Goal: Task Accomplishment & Management: Use online tool/utility

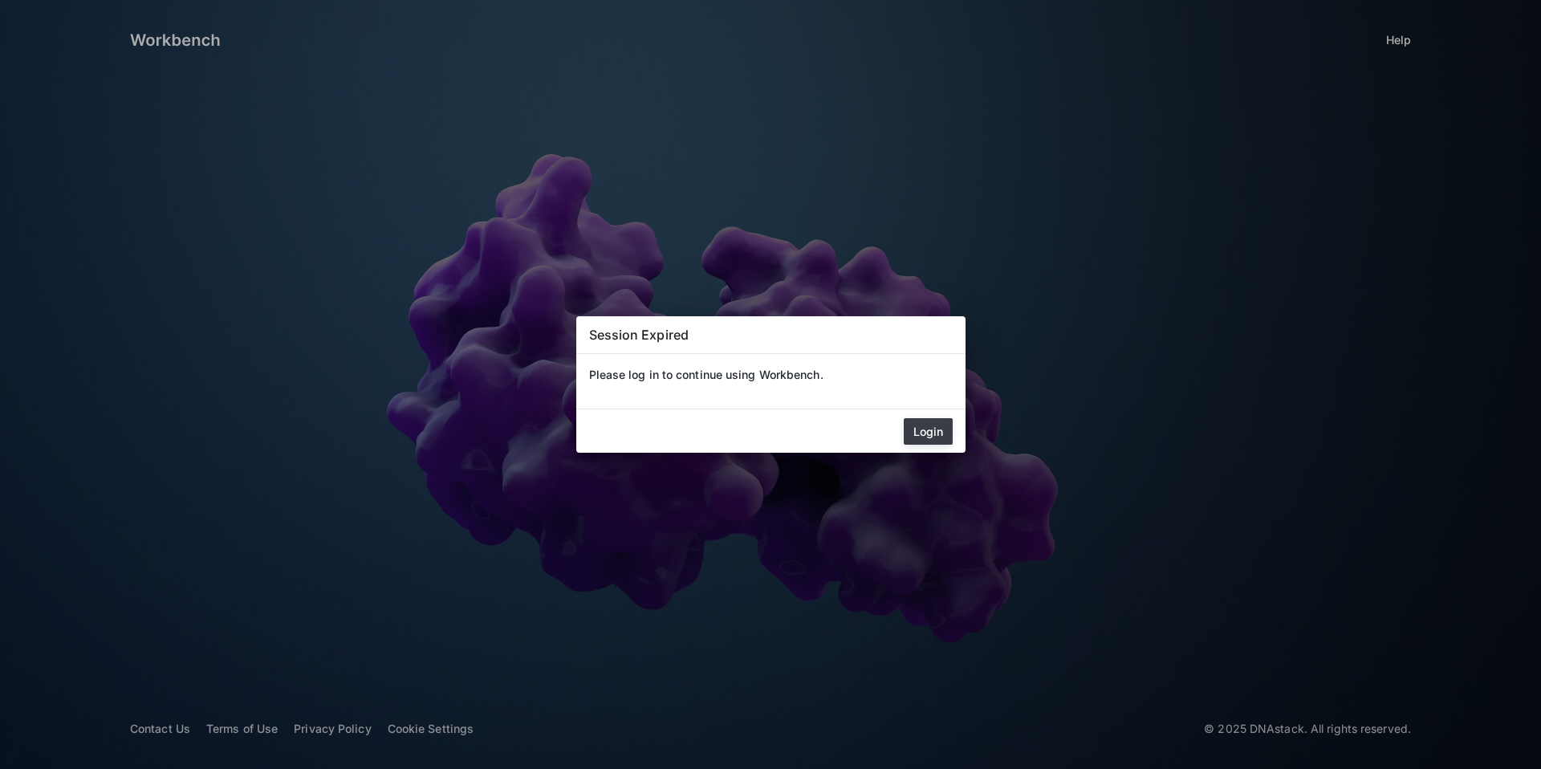
click at [930, 431] on button "Login" at bounding box center [928, 431] width 49 height 26
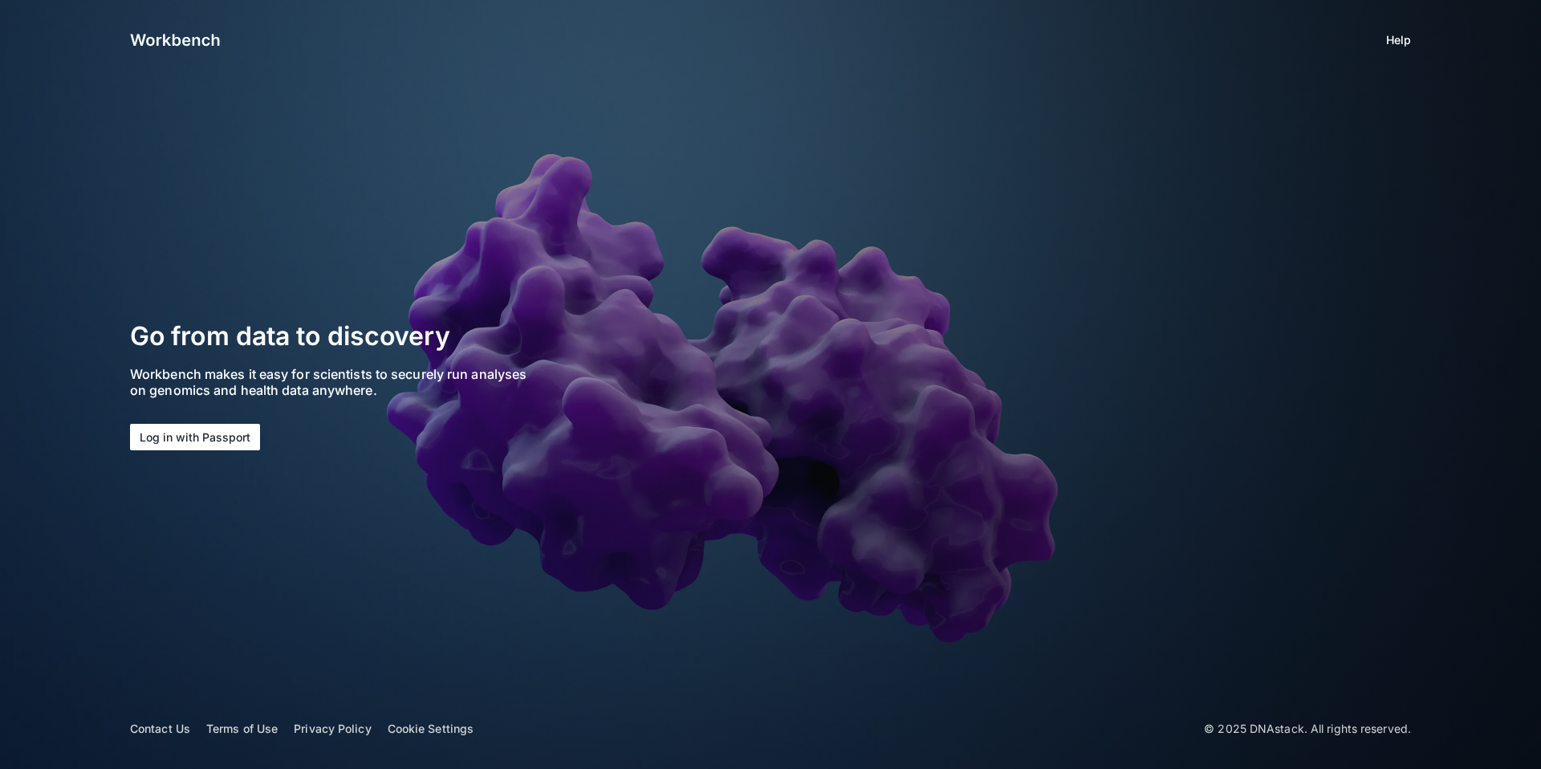
click at [232, 434] on button "Log in with Passport" at bounding box center [195, 437] width 130 height 26
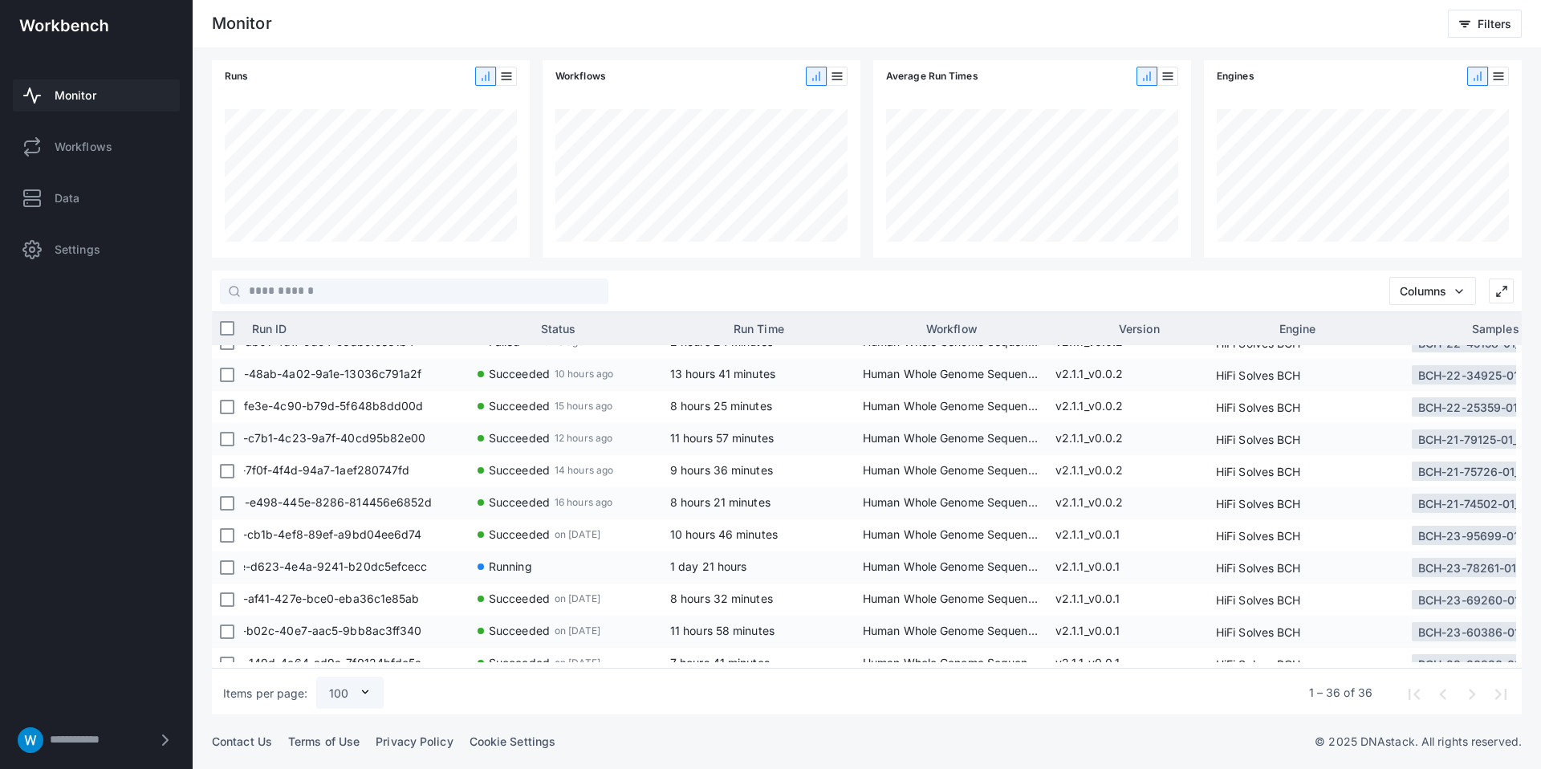
scroll to position [275, 0]
click at [433, 295] on input "text" at bounding box center [425, 291] width 368 height 26
paste input "**********"
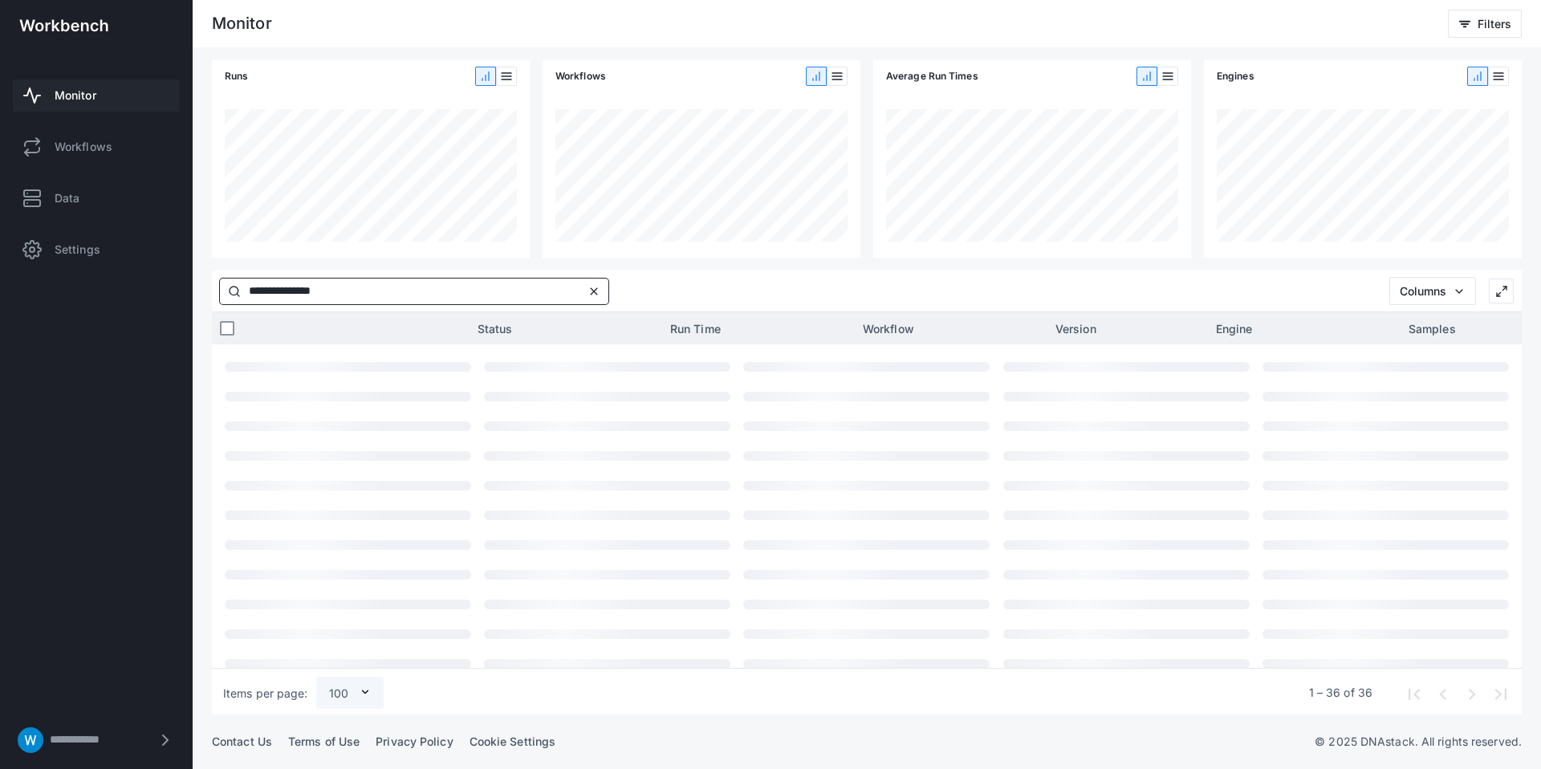
type input "**********"
click at [599, 291] on span "Clear input" at bounding box center [593, 291] width 19 height 19
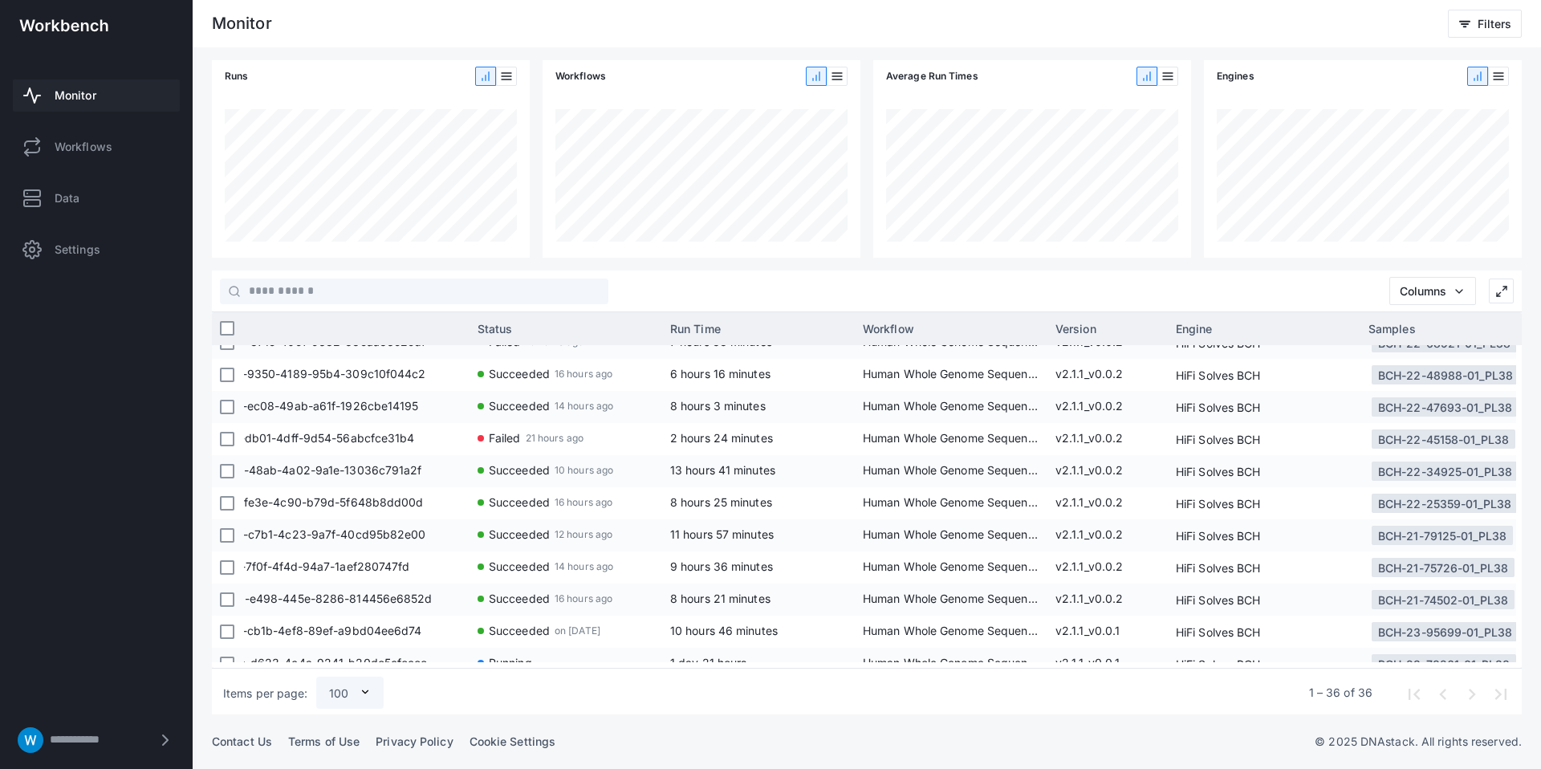
click at [656, 273] on div "Columns" at bounding box center [867, 291] width 1310 height 42
click at [87, 457] on libds-dashboard-sidebar "**********" at bounding box center [96, 384] width 193 height 769
click at [110, 332] on libds-dashboard-sidebar "**********" at bounding box center [96, 384] width 193 height 769
click at [115, 489] on libds-dashboard-sidebar "**********" at bounding box center [96, 384] width 193 height 769
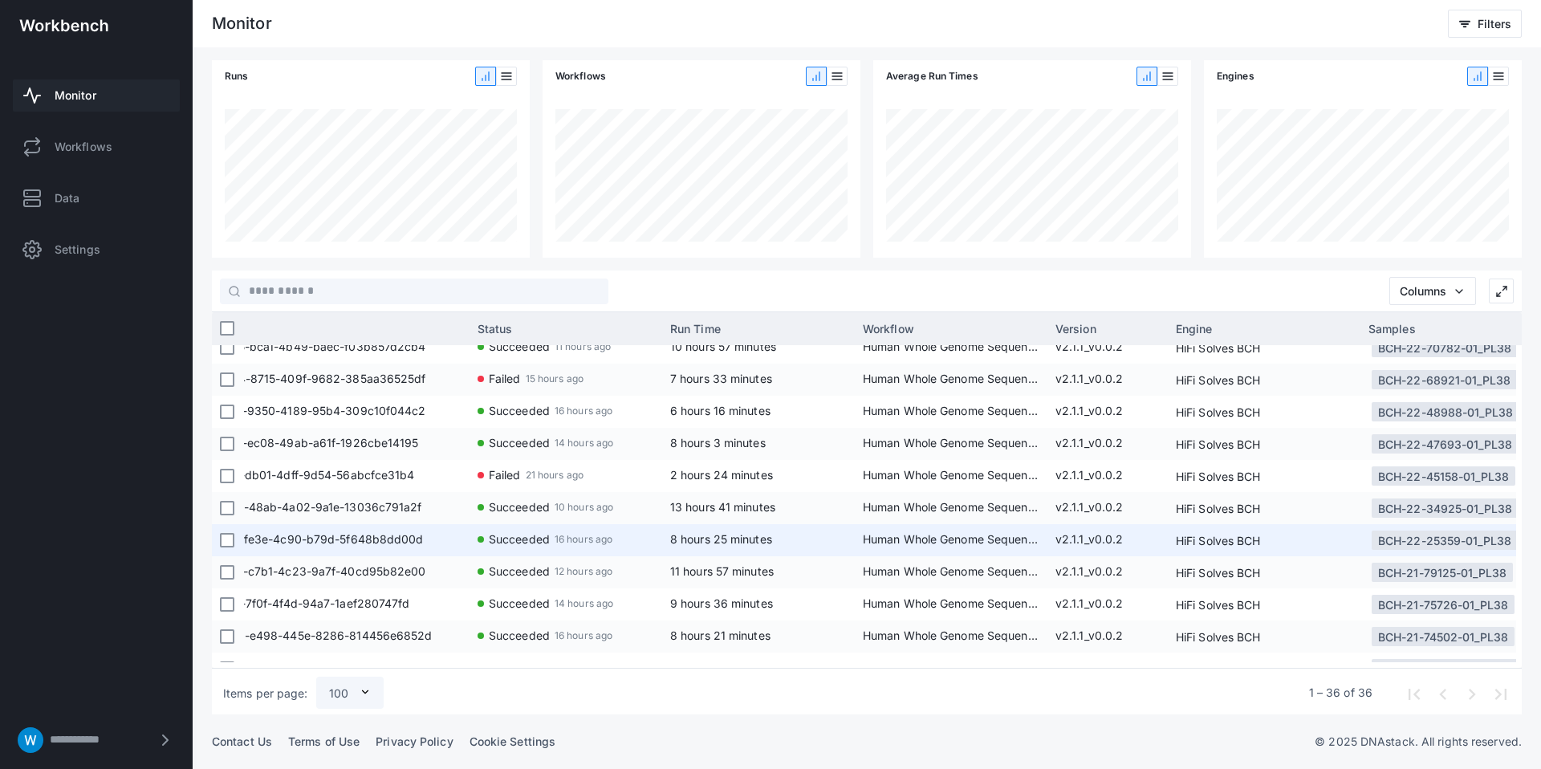
scroll to position [124, 0]
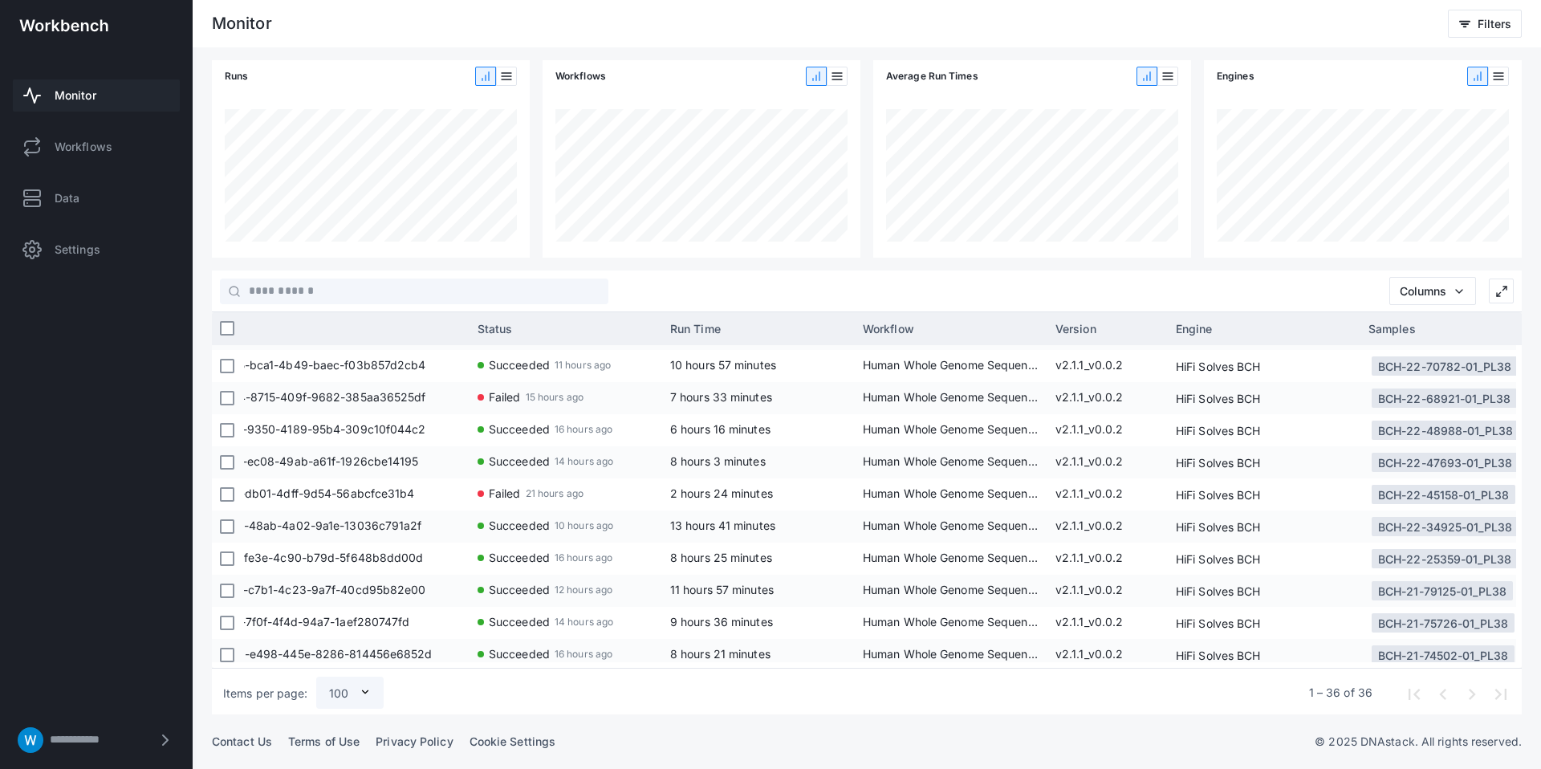
click at [107, 481] on libds-dashboard-sidebar "**********" at bounding box center [96, 384] width 193 height 769
click at [91, 478] on libds-dashboard-sidebar "**********" at bounding box center [96, 384] width 193 height 769
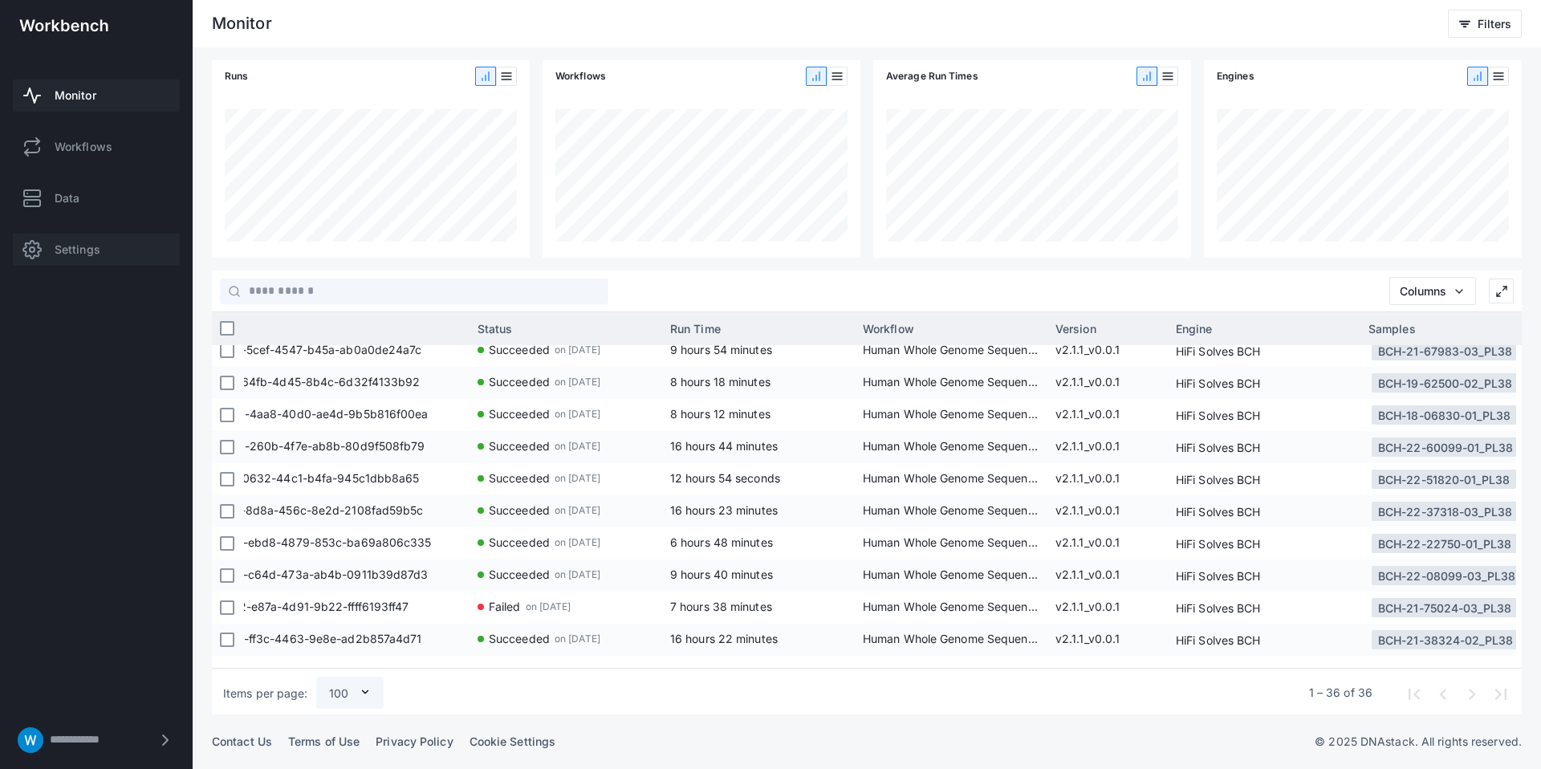
scroll to position [839, 0]
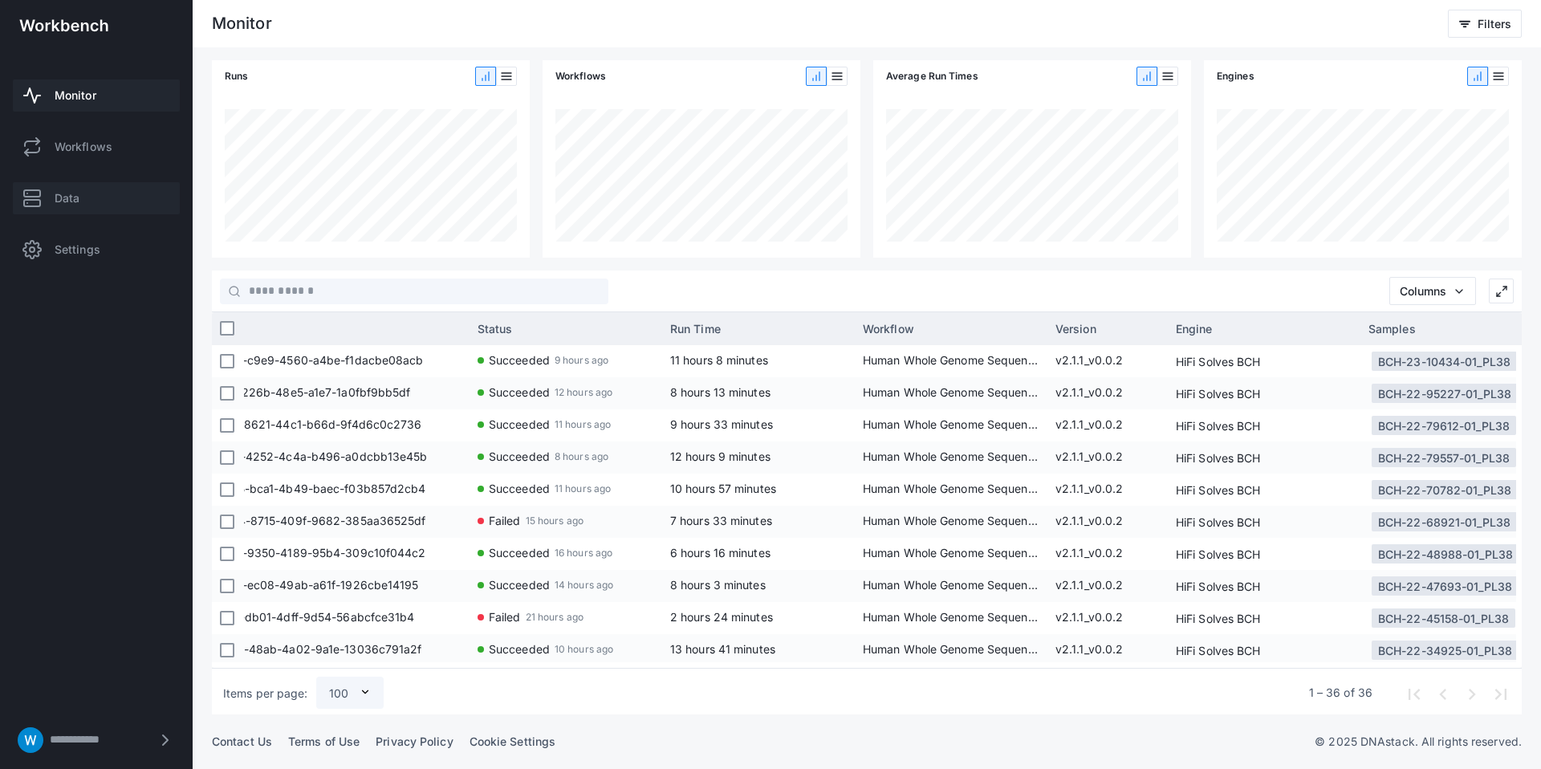
click at [67, 201] on span "Data" at bounding box center [67, 198] width 25 height 16
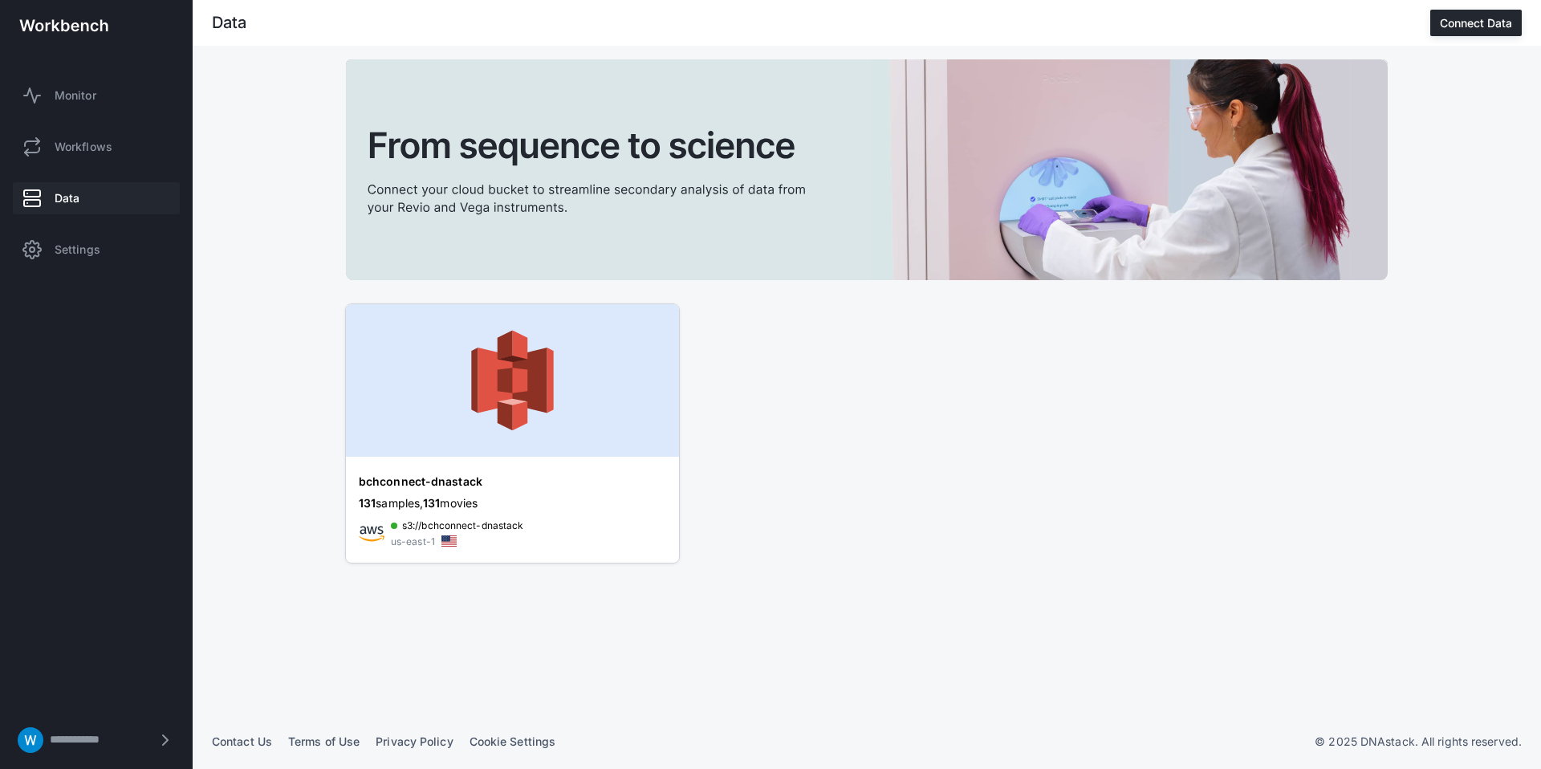
click at [565, 372] on img at bounding box center [512, 380] width 333 height 152
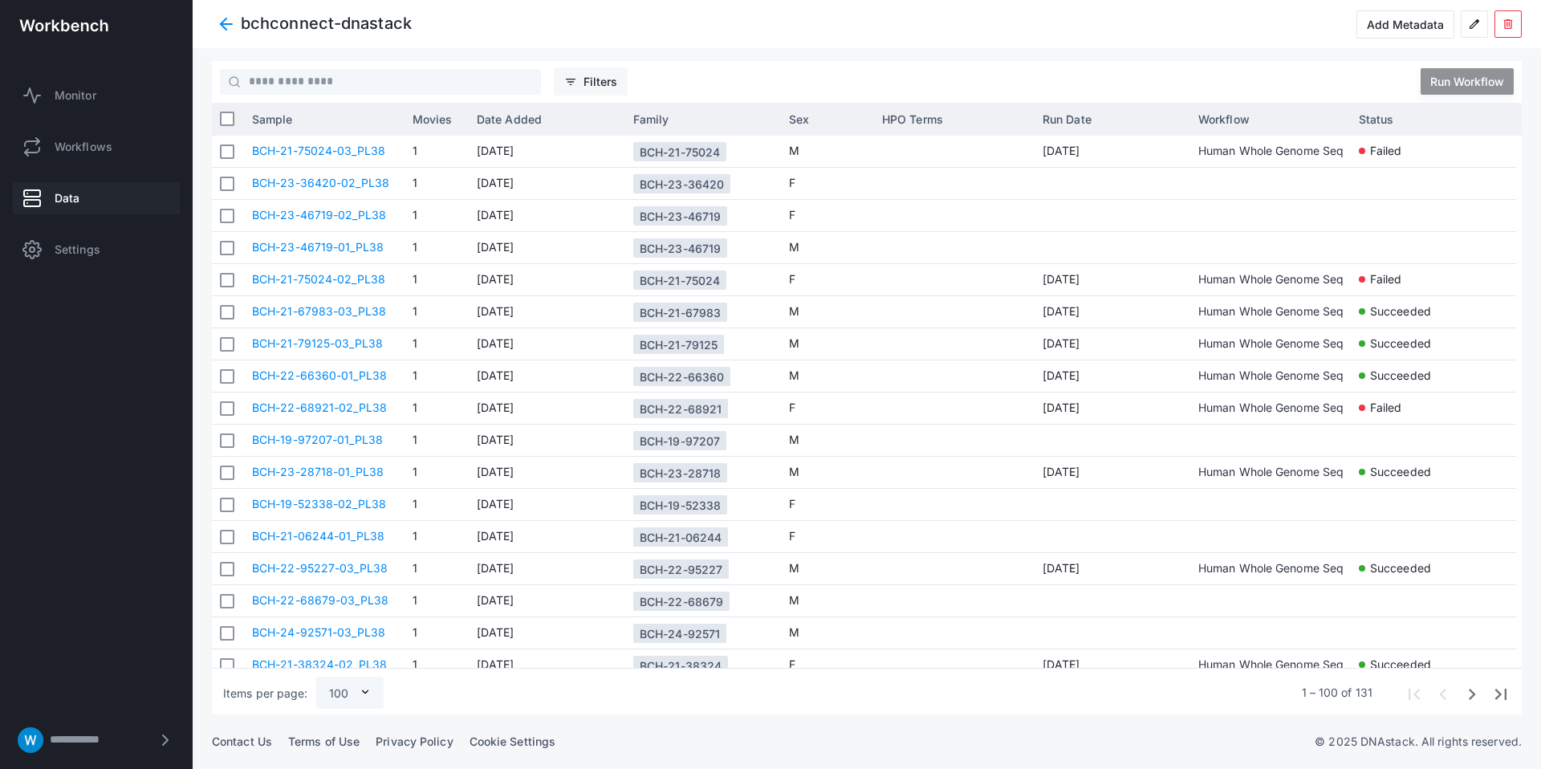
click at [581, 85] on ds-ngx-button-icon "filter_list" at bounding box center [573, 81] width 19 height 13
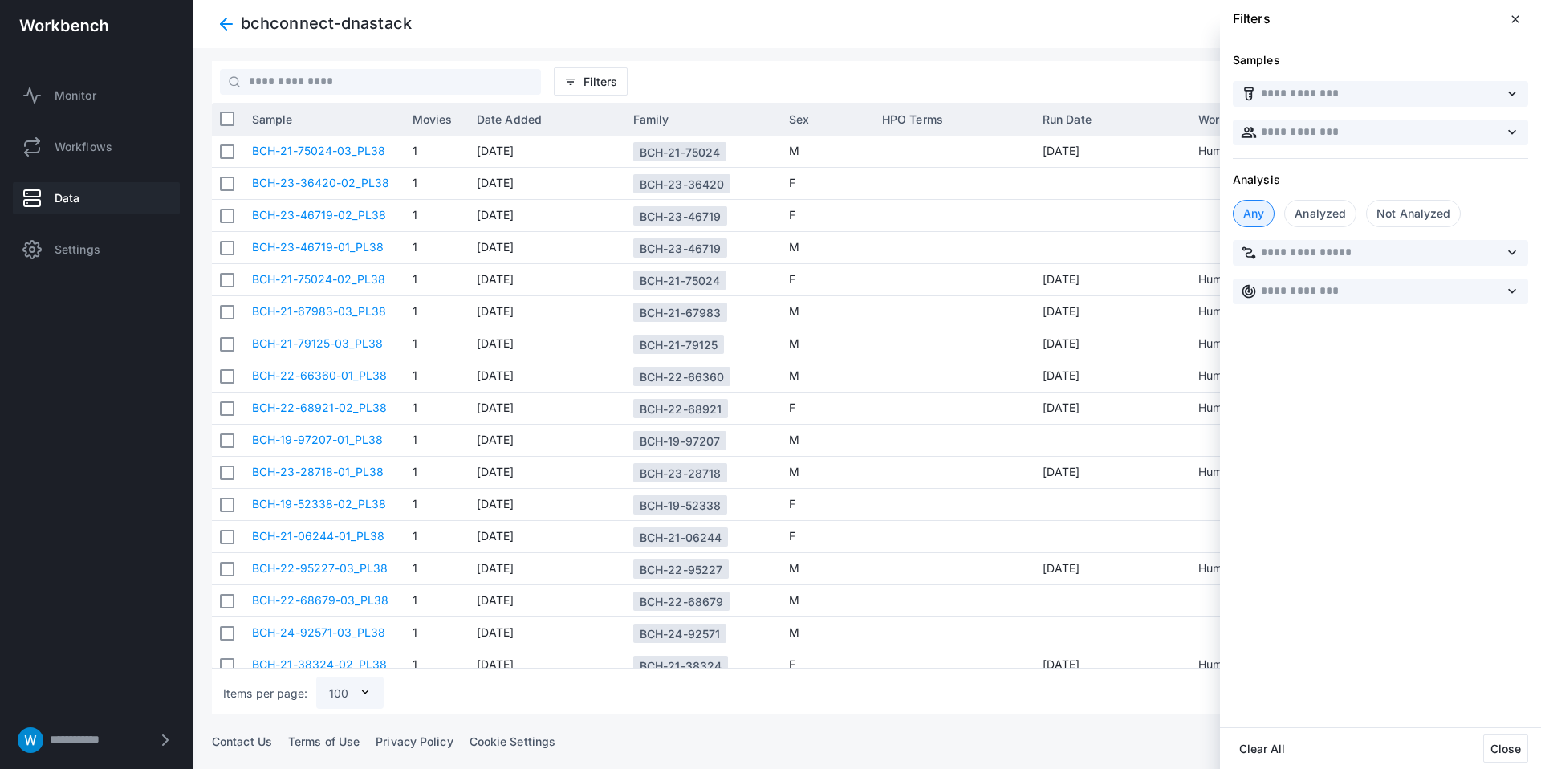
click at [1392, 215] on div "Not Analyzed" at bounding box center [1413, 213] width 95 height 27
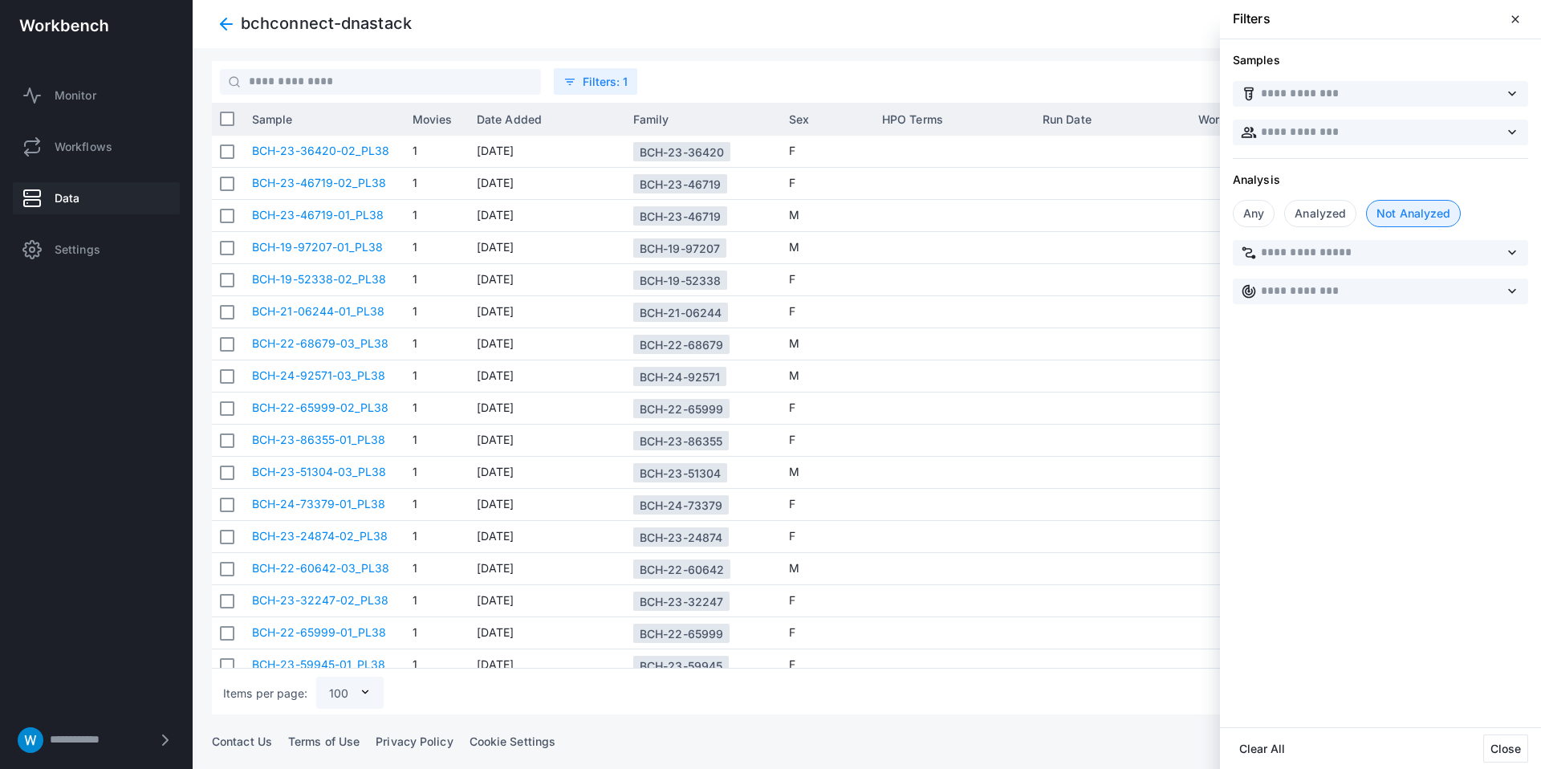
click at [844, 42] on div at bounding box center [867, 384] width 1348 height 769
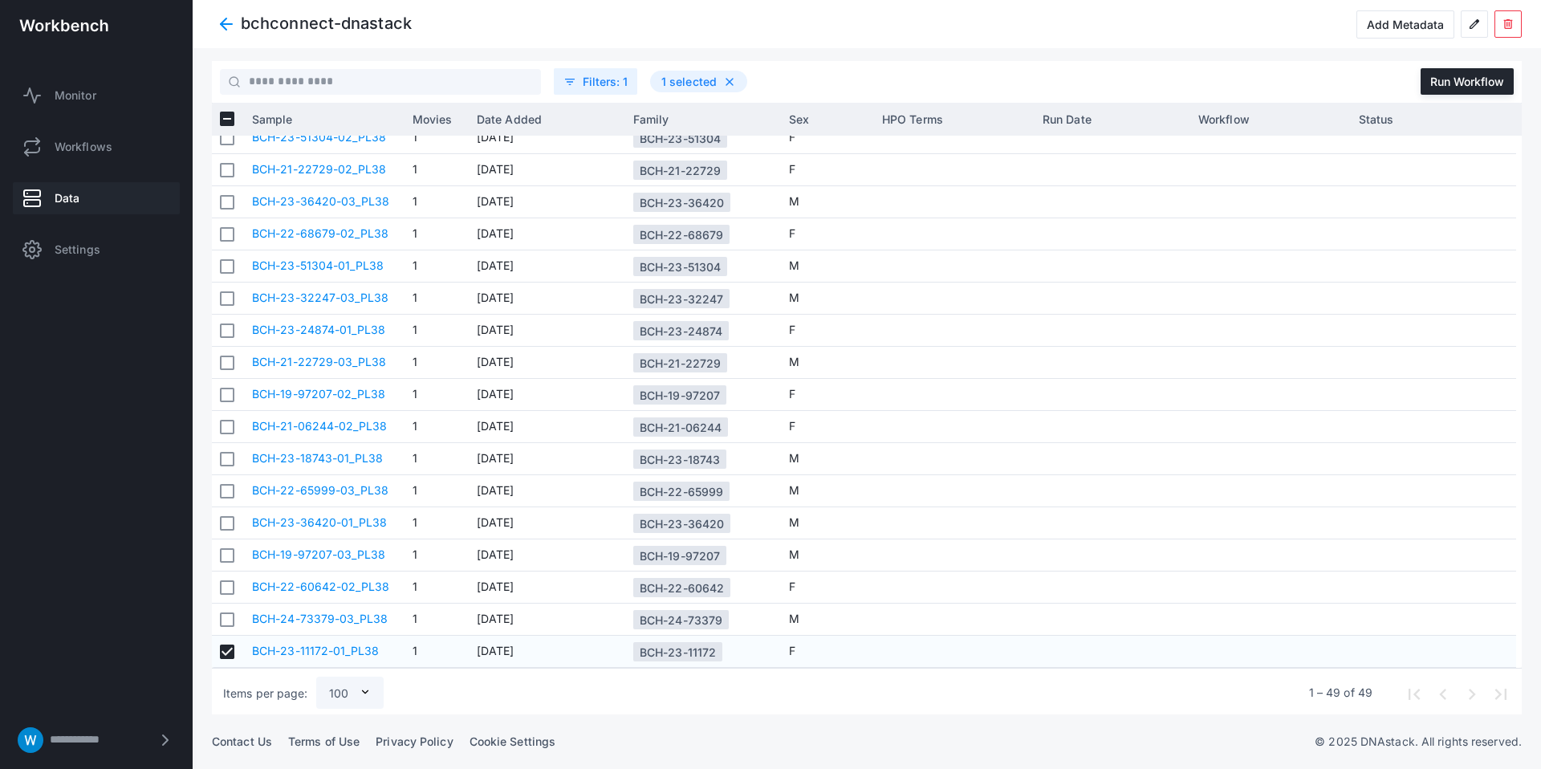
click at [71, 473] on libds-dashboard-sidebar "**********" at bounding box center [96, 384] width 193 height 769
click at [79, 464] on libds-dashboard-sidebar "**********" at bounding box center [96, 384] width 193 height 769
click at [327, 127] on div "Sample" at bounding box center [324, 119] width 144 height 24
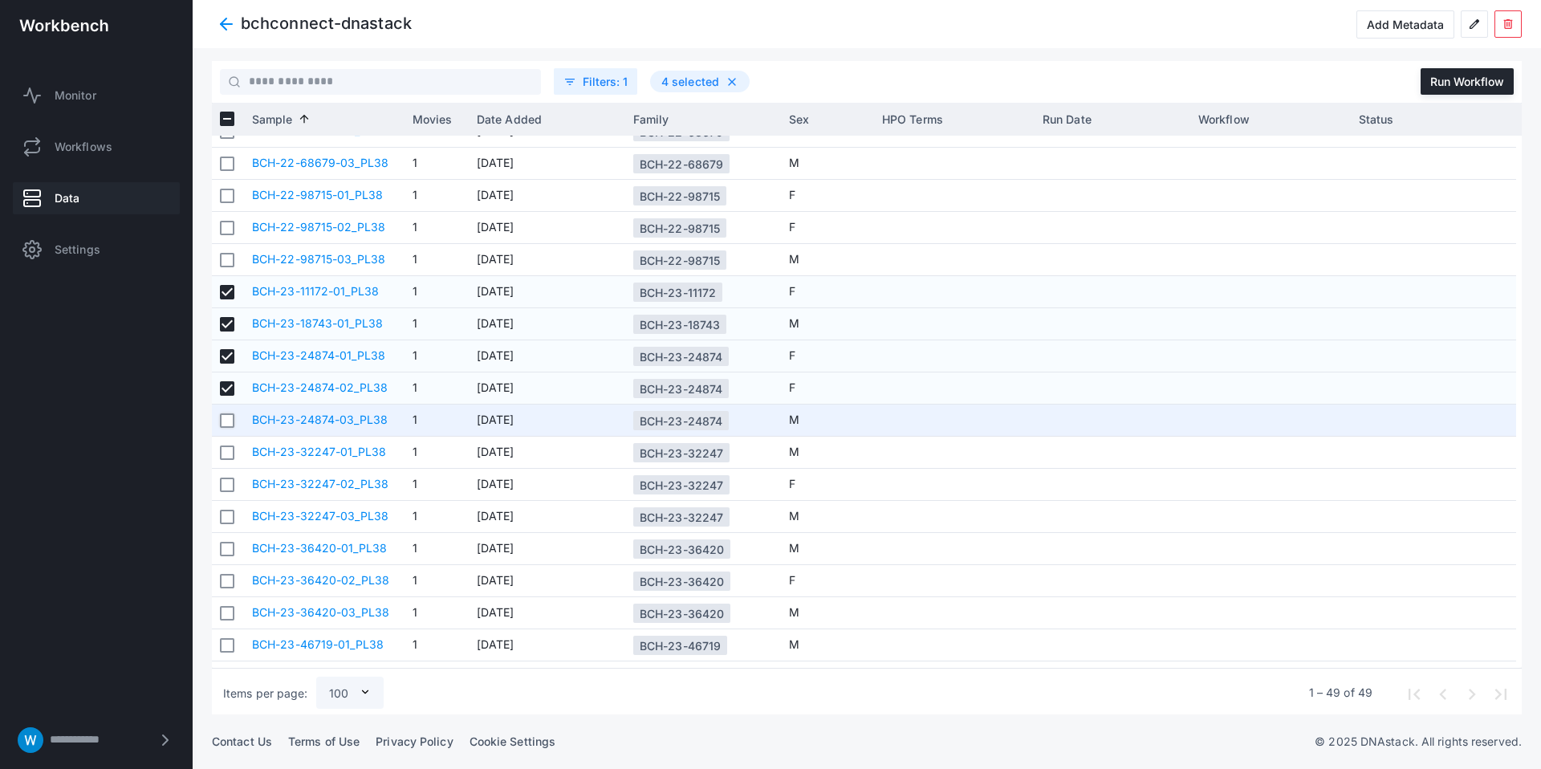
scroll to position [636, 0]
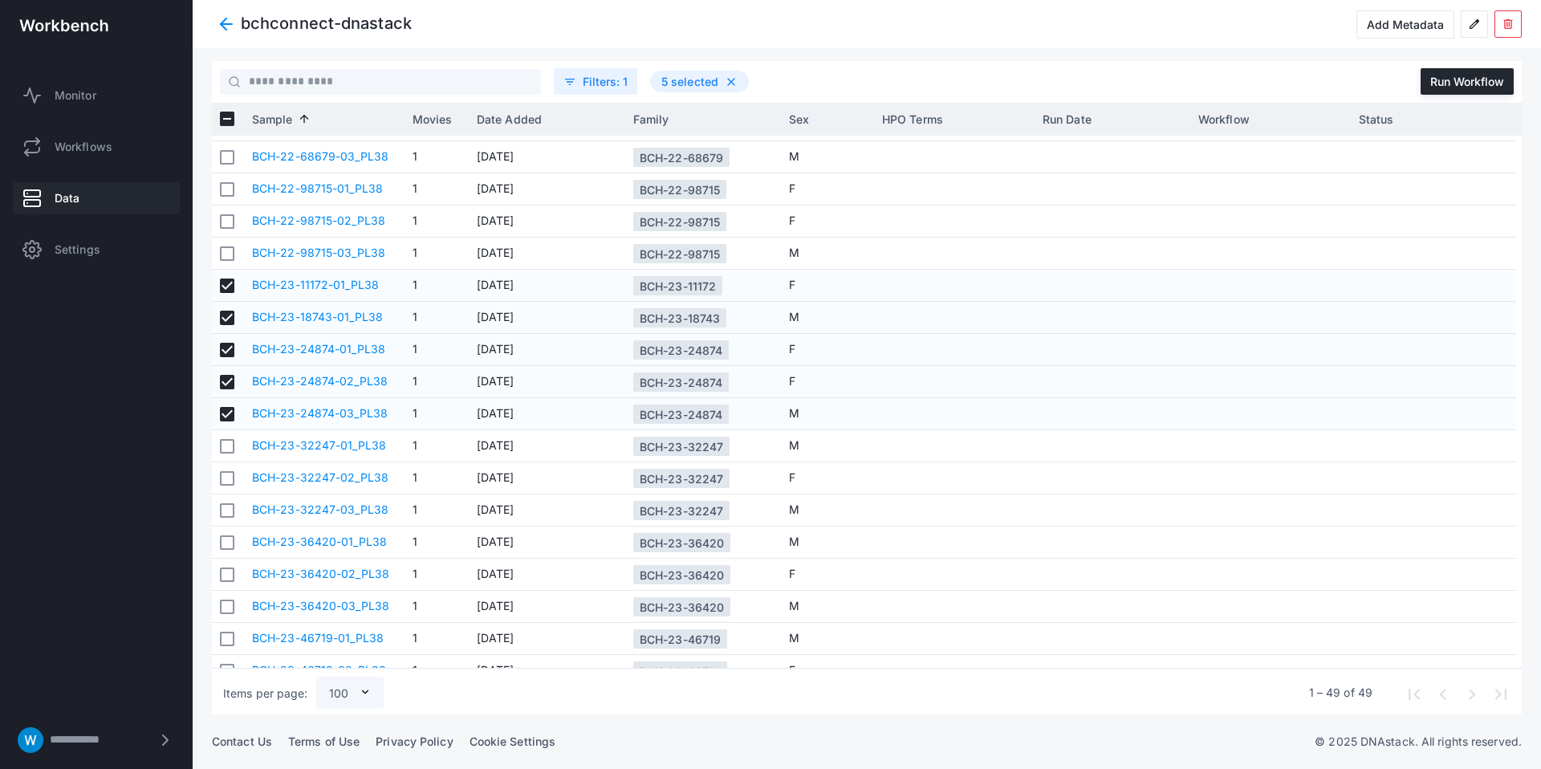
click at [66, 473] on libds-dashboard-sidebar "**********" at bounding box center [96, 384] width 193 height 769
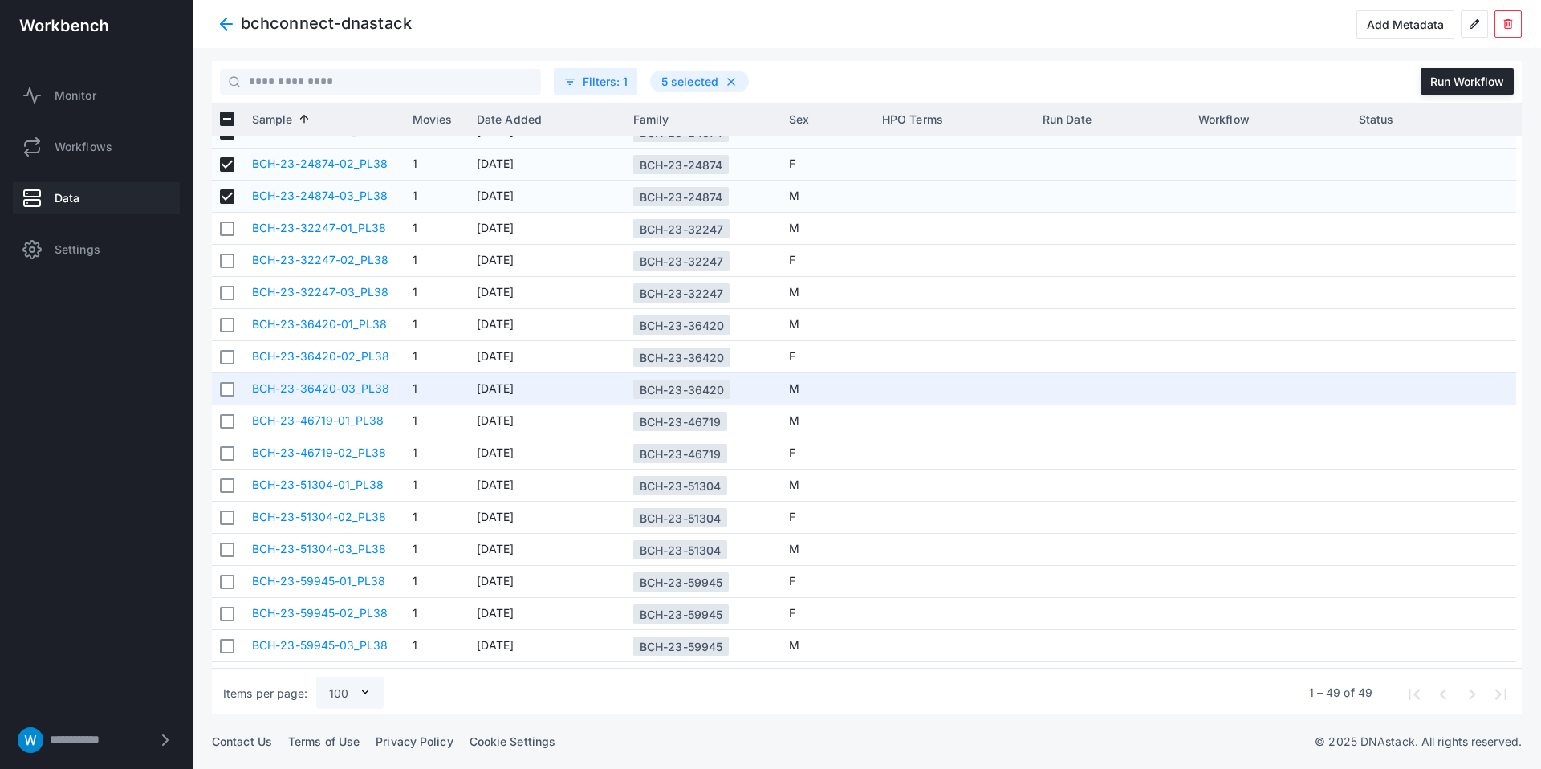
scroll to position [858, 0]
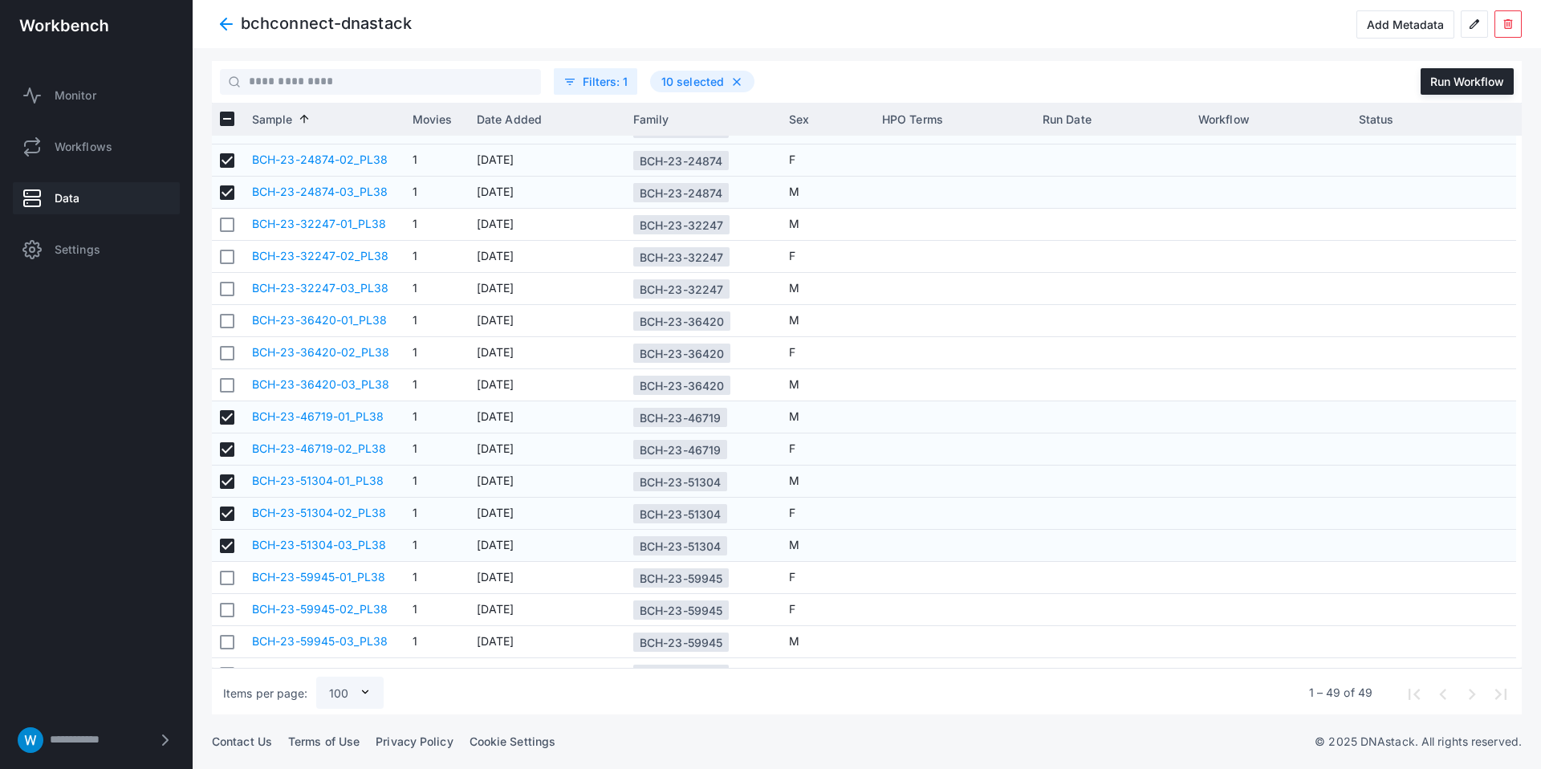
click at [99, 578] on libds-dashboard-sidebar "**********" at bounding box center [96, 384] width 193 height 769
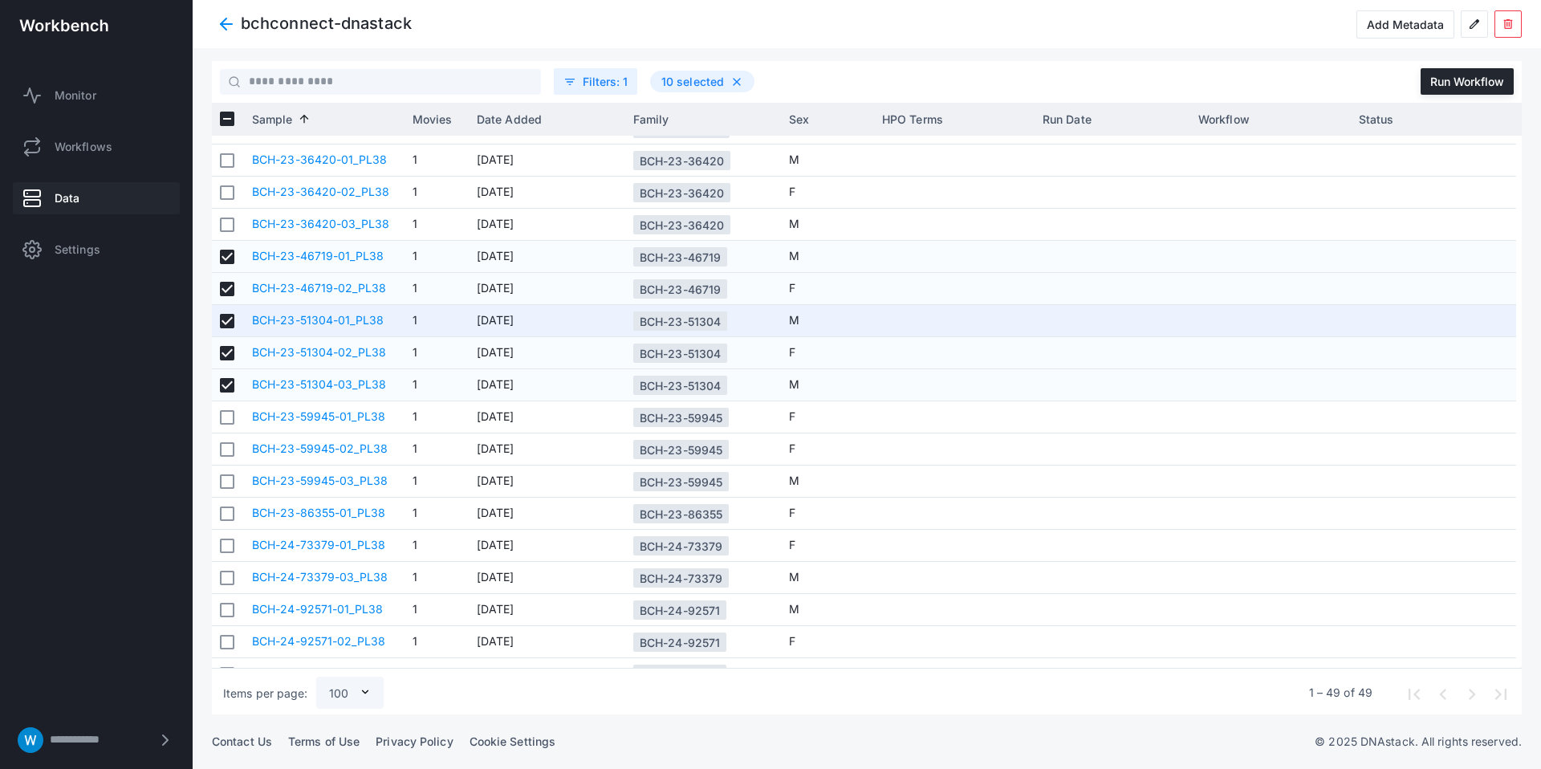
scroll to position [1041, 0]
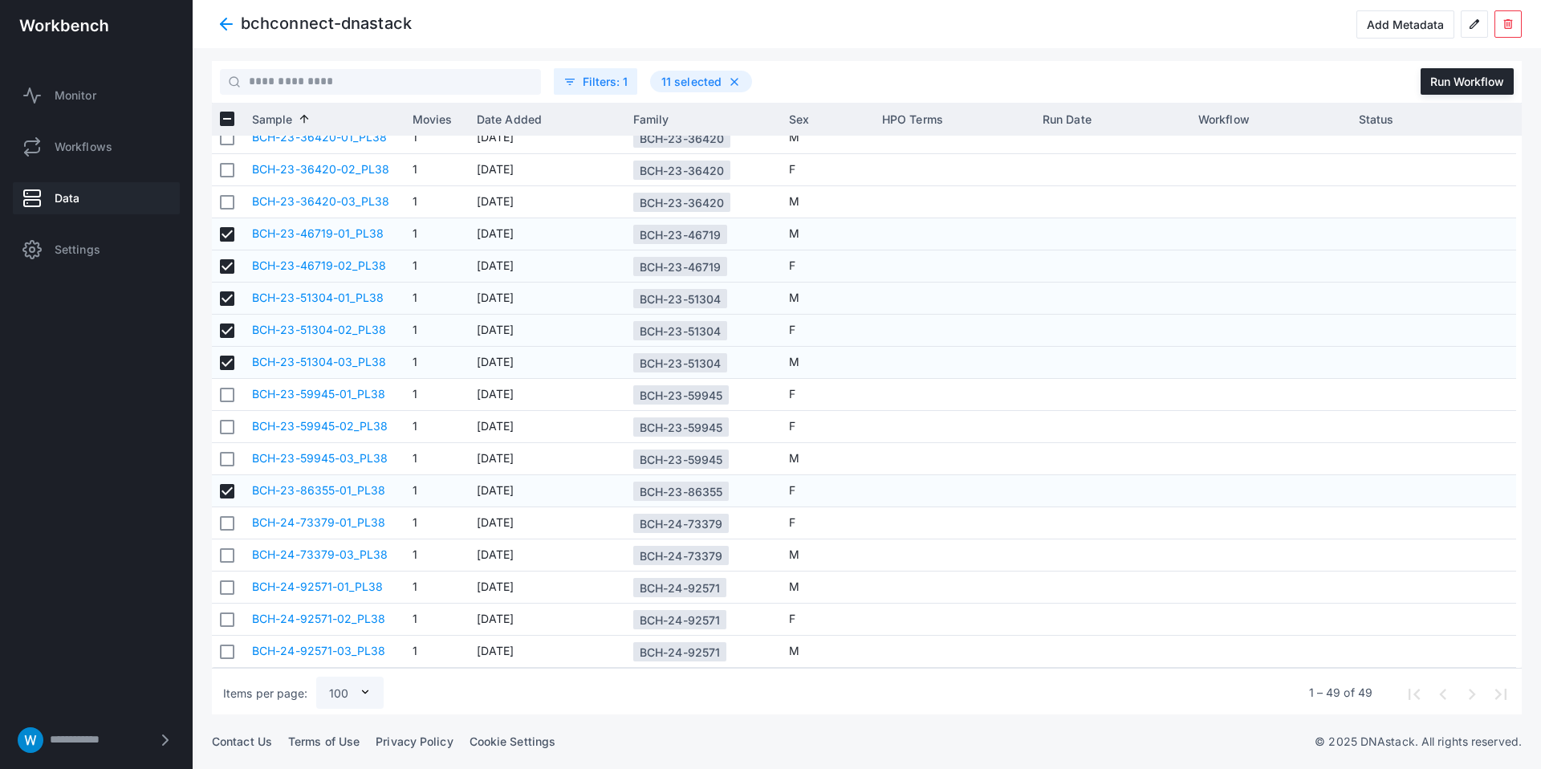
click at [55, 514] on libds-dashboard-sidebar "**********" at bounding box center [96, 384] width 193 height 769
click at [1436, 75] on div "Run Workflow" at bounding box center [1467, 82] width 74 height 14
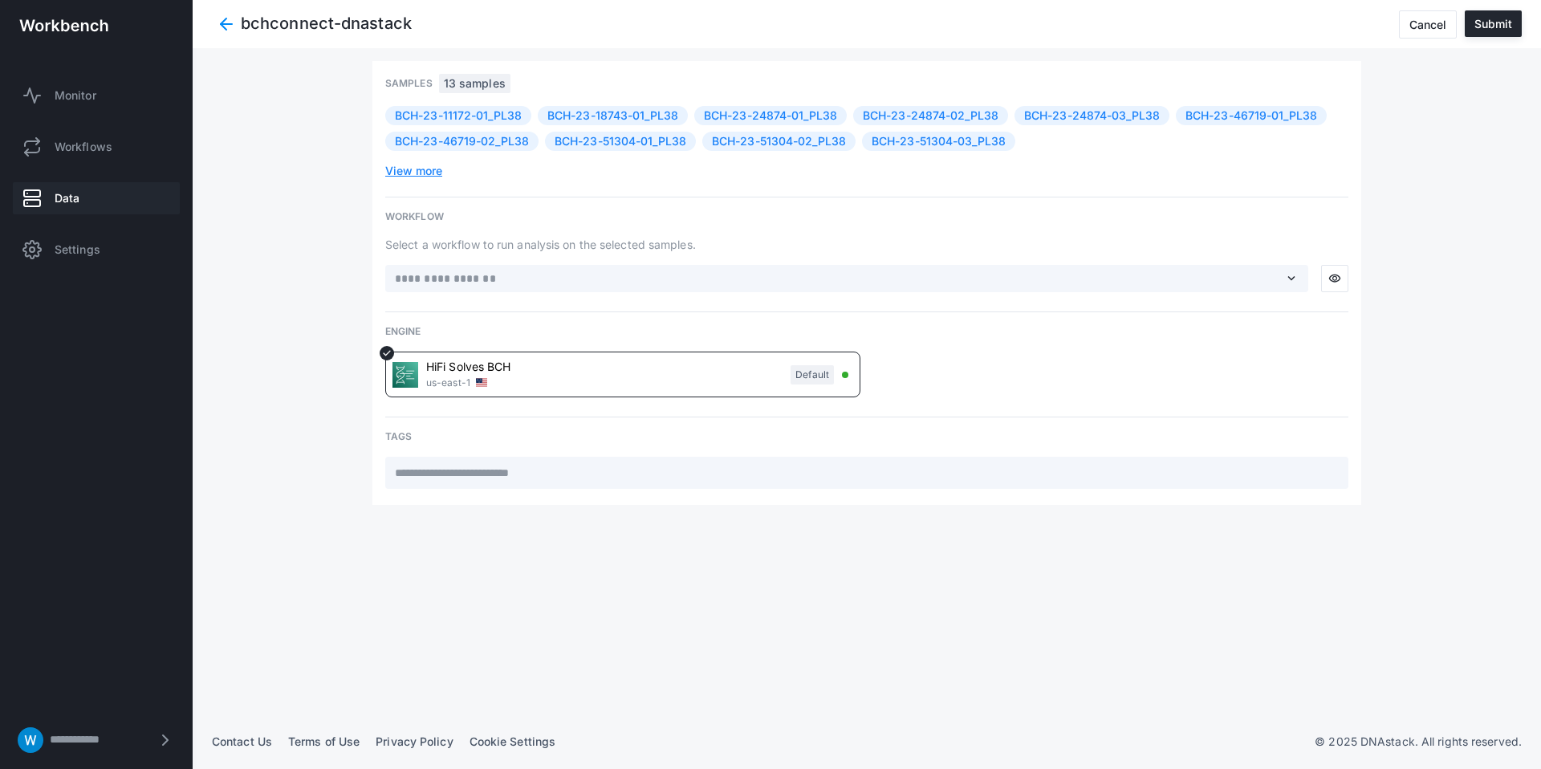
click at [708, 268] on div "expand_more" at bounding box center [846, 278] width 923 height 27
click at [1289, 274] on span "expand_more" at bounding box center [1291, 278] width 14 height 14
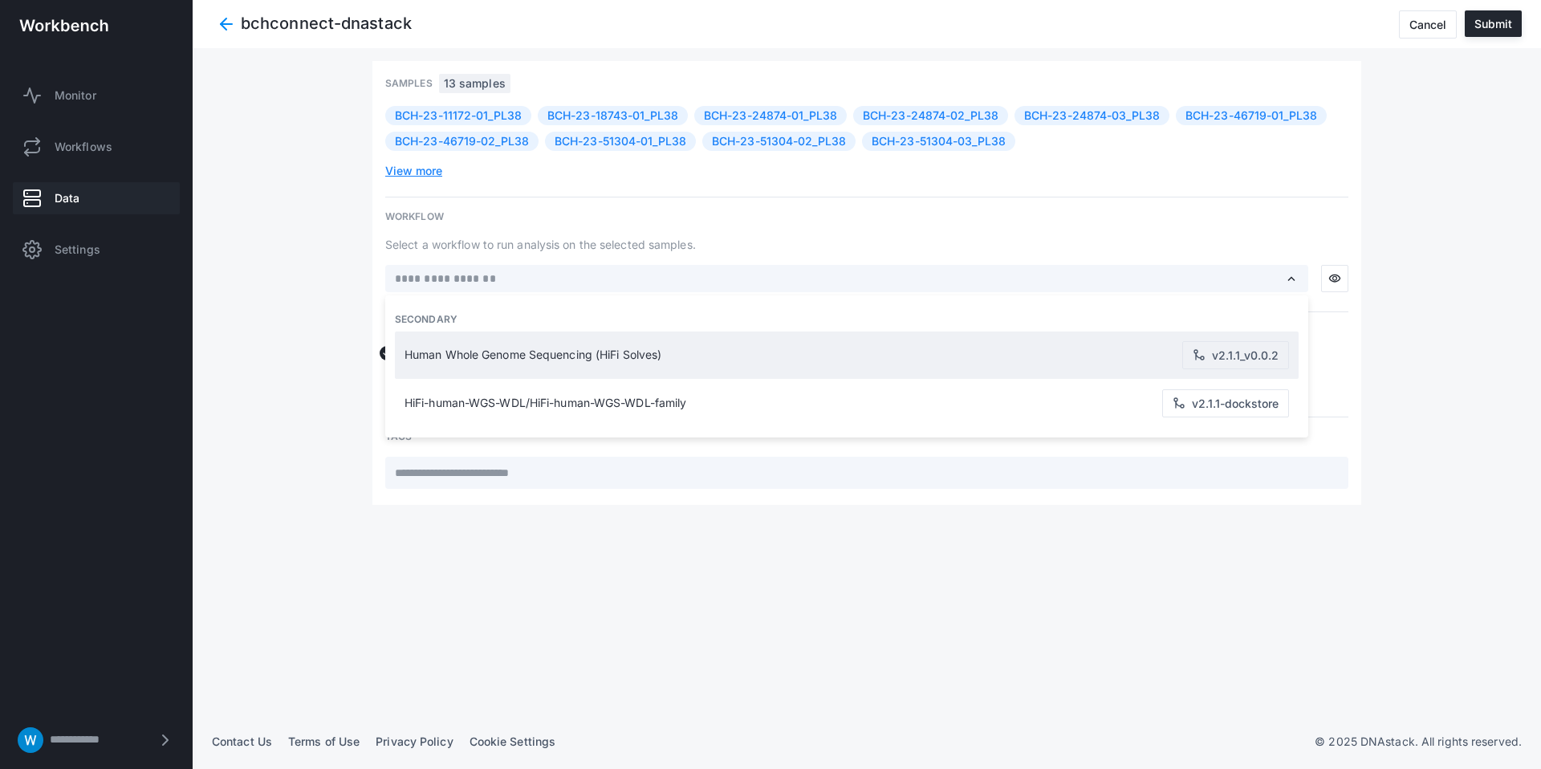
click at [595, 351] on span "Human Whole Genome Sequencing (HiFi Solves)" at bounding box center [793, 355] width 778 height 14
type input "**********"
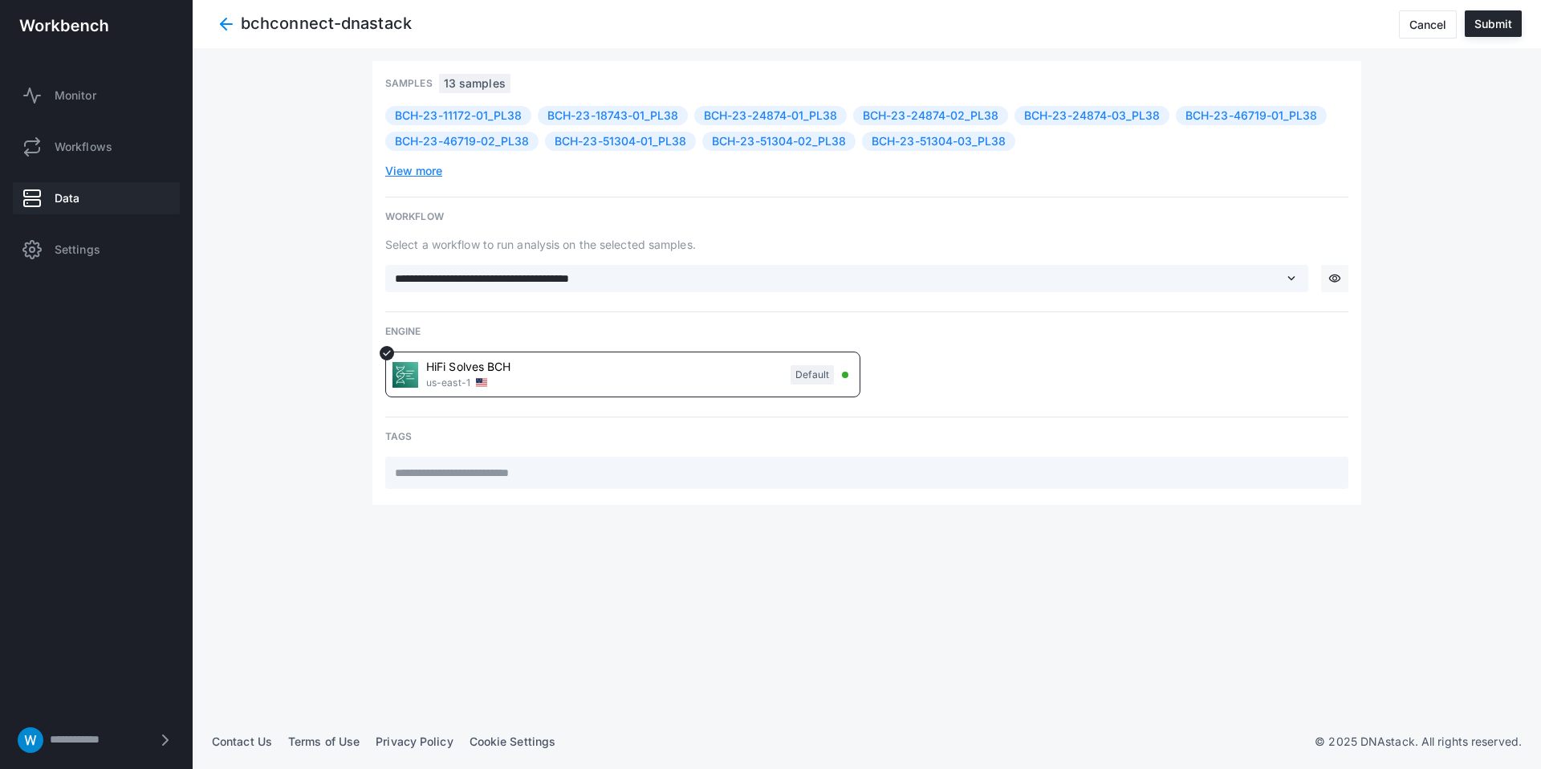
click at [1337, 275] on span "visibility" at bounding box center [1334, 278] width 13 height 13
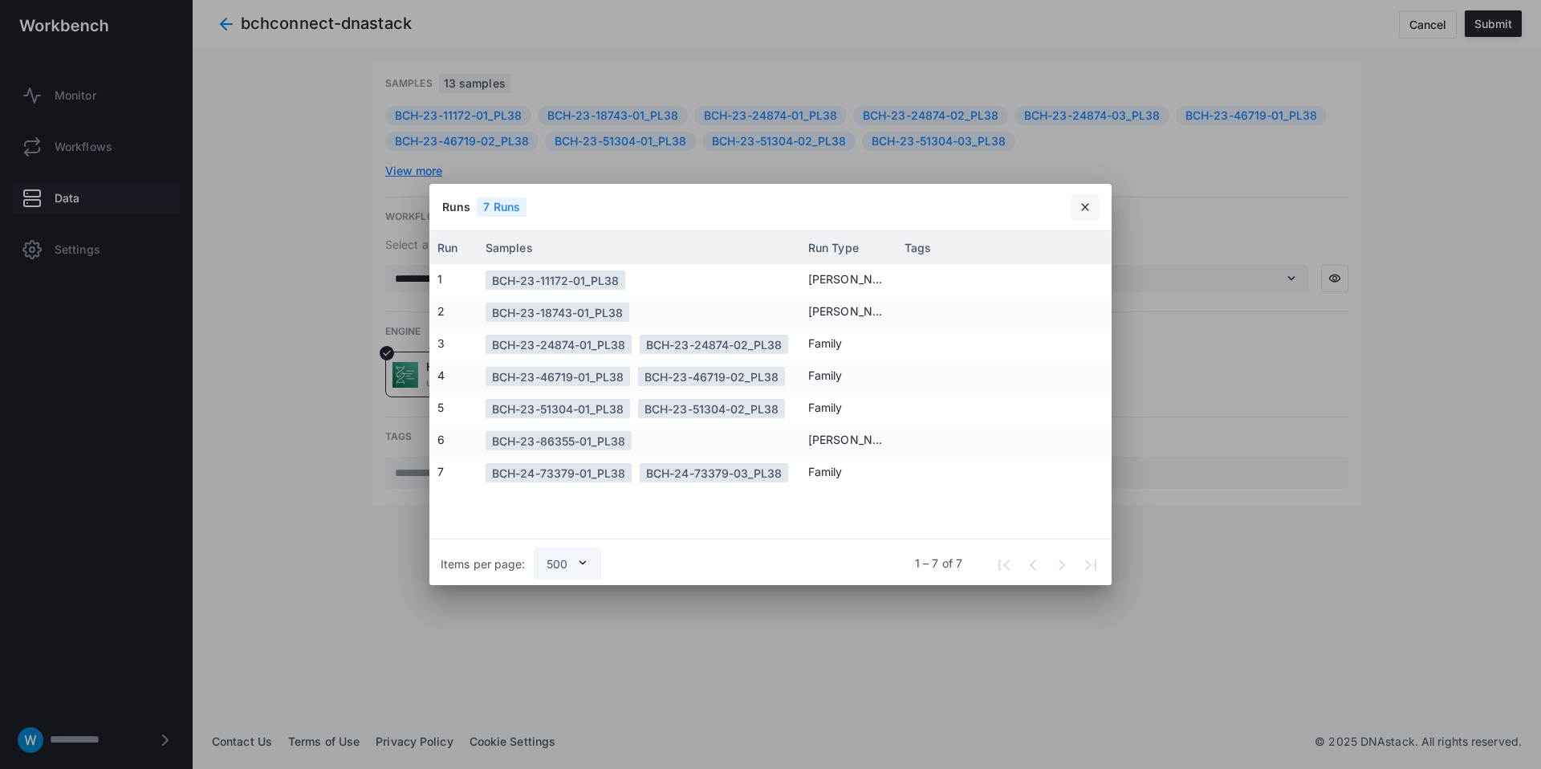
click at [1088, 211] on span "close" at bounding box center [1084, 207] width 13 height 13
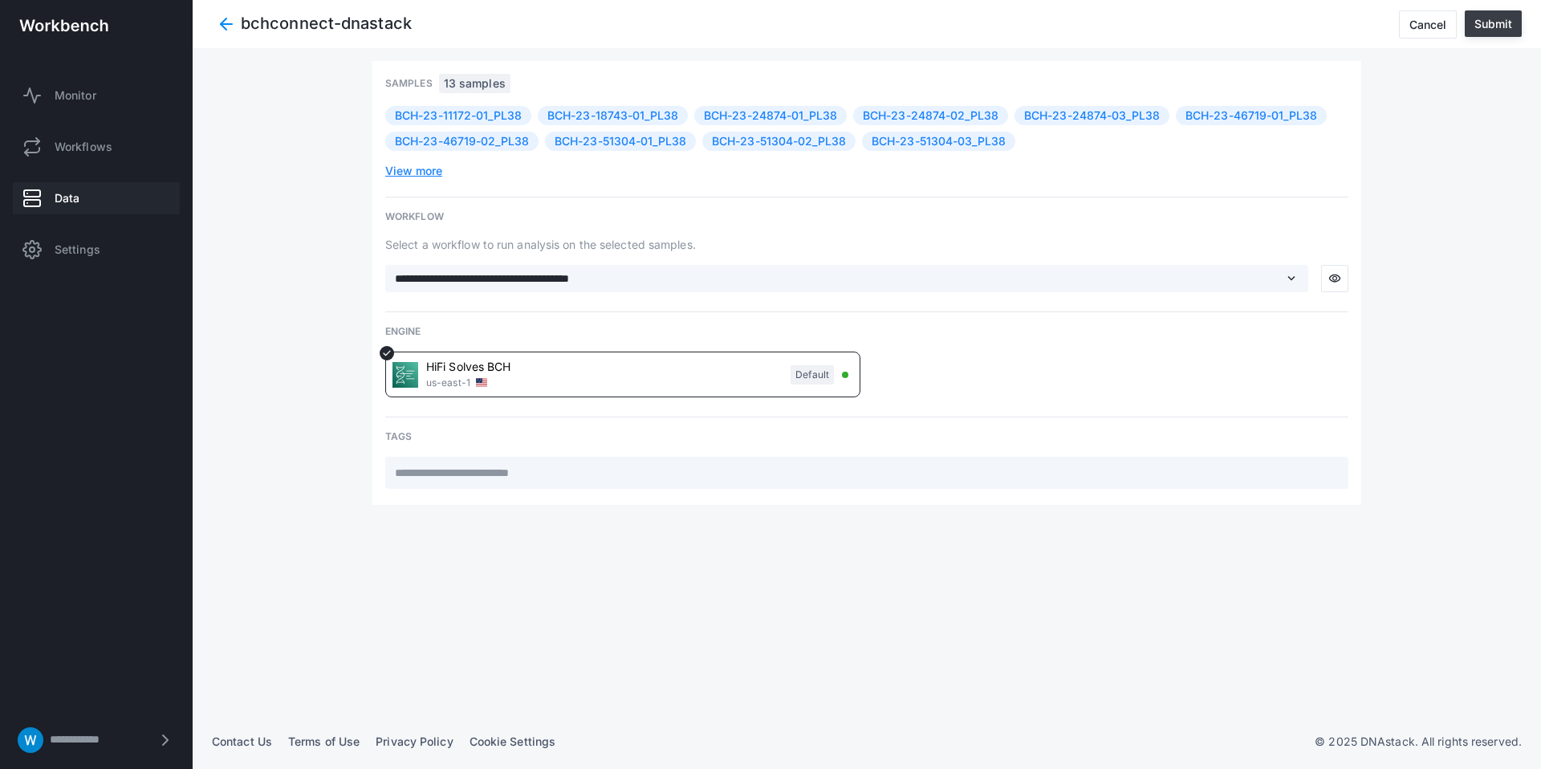
click at [1493, 10] on button "Submit" at bounding box center [1492, 23] width 57 height 26
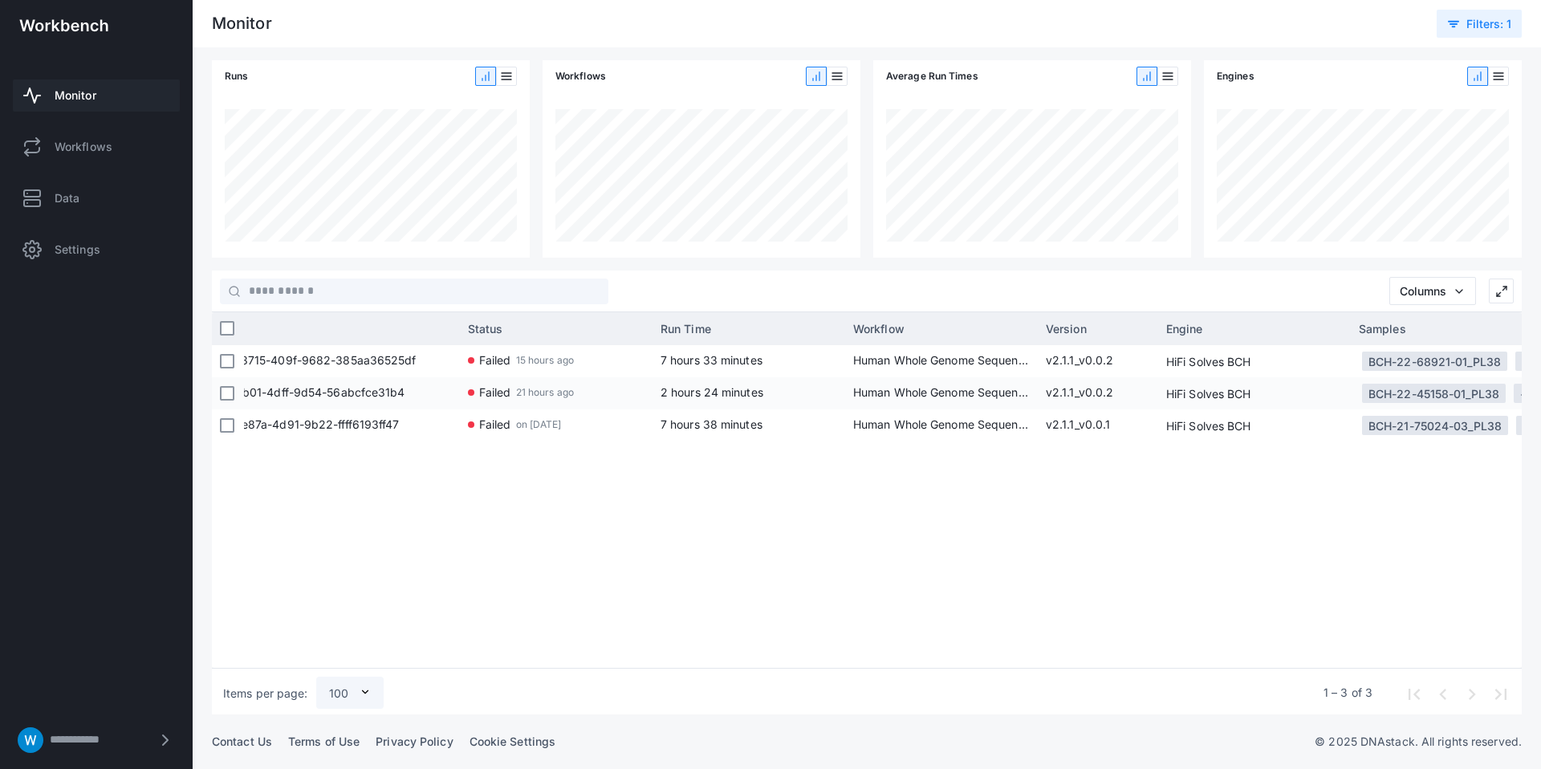
scroll to position [0, 185]
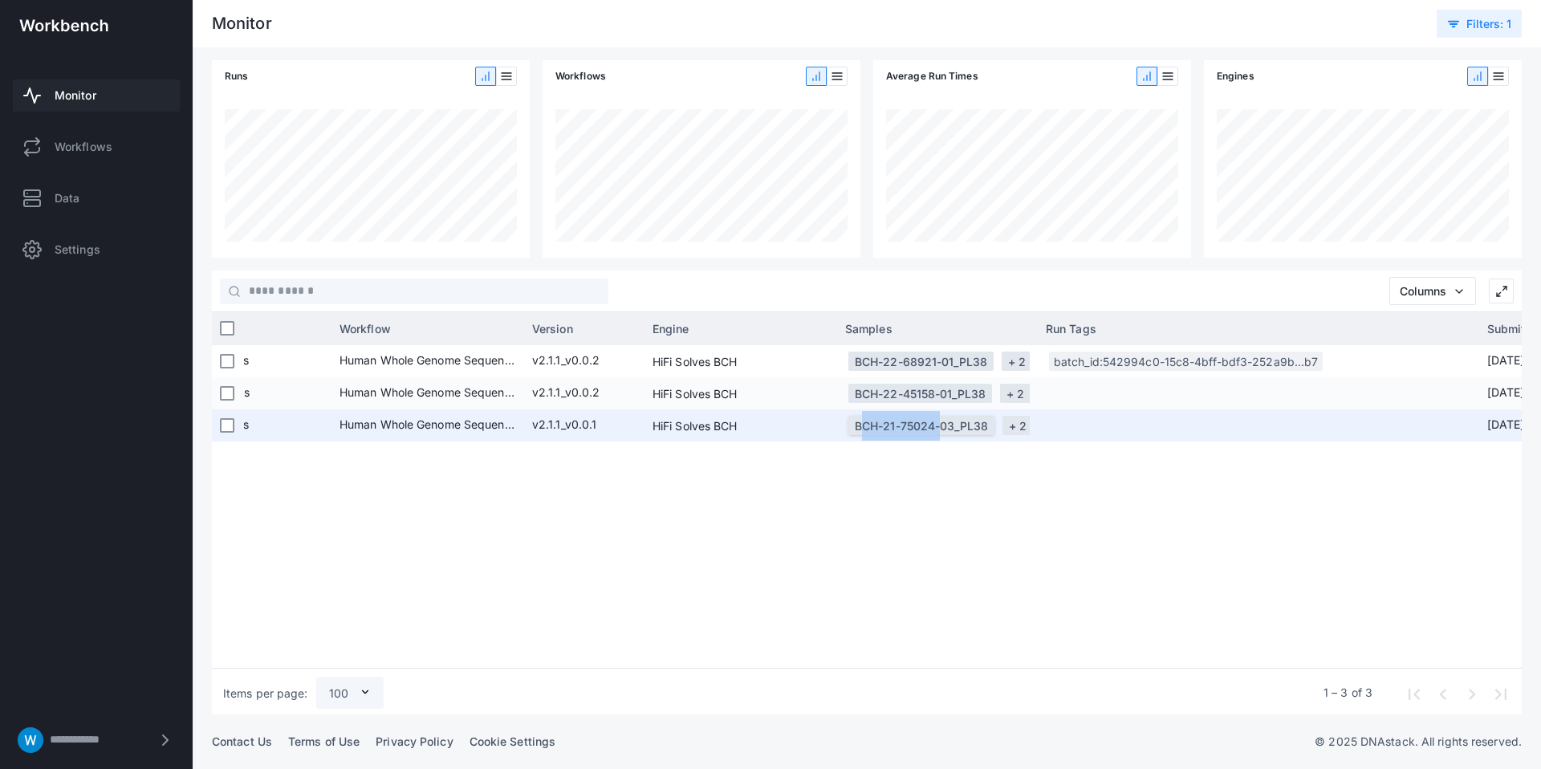
drag, startPoint x: 853, startPoint y: 424, endPoint x: 937, endPoint y: 428, distance: 84.3
click at [937, 428] on div "BCH-21-75024-03_PL38" at bounding box center [921, 425] width 146 height 19
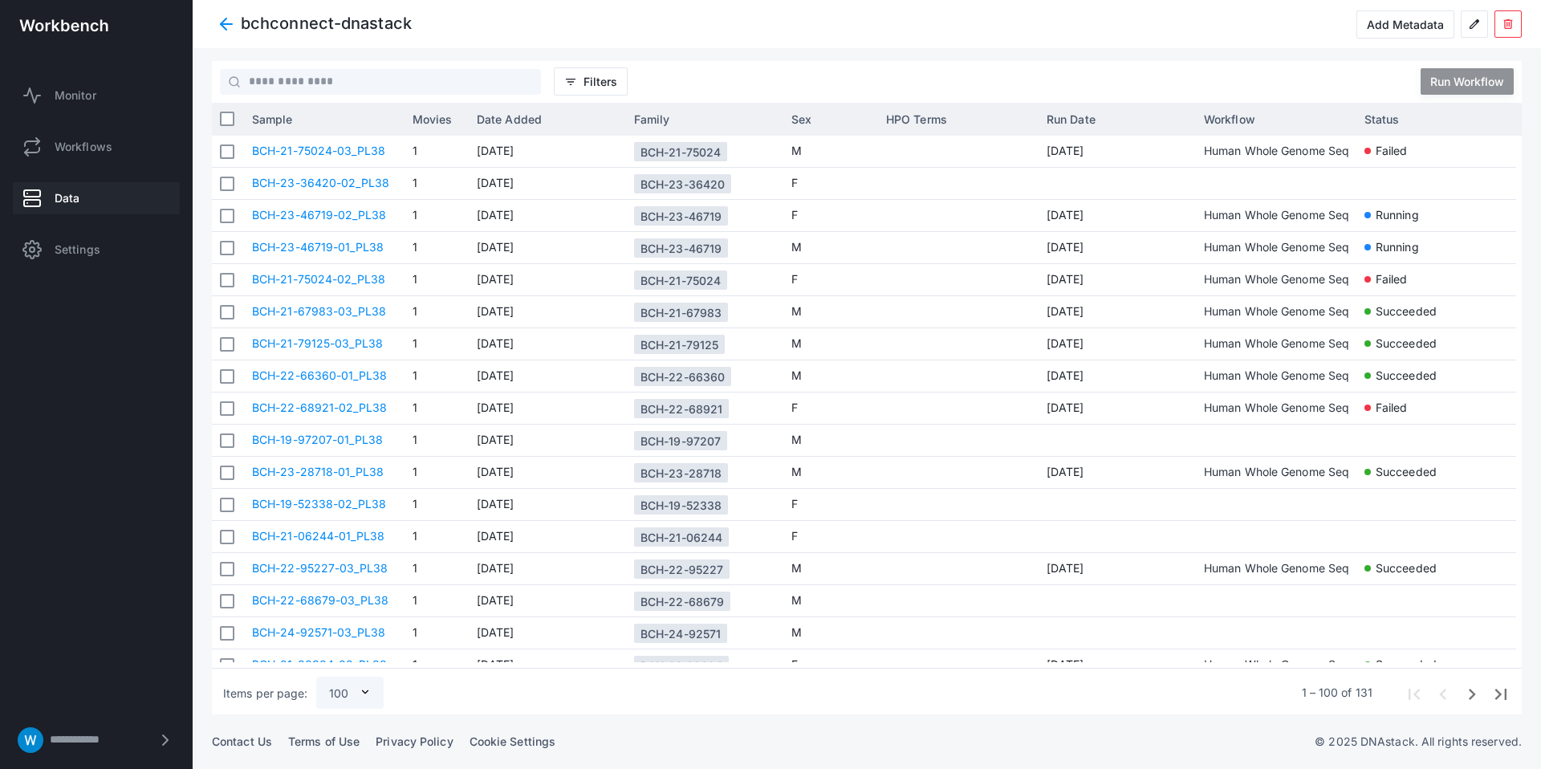
click at [206, 15] on div "bchconnect-dnastack Add Metadata edit delete" at bounding box center [867, 24] width 1348 height 48
click at [215, 16] on span at bounding box center [226, 24] width 29 height 29
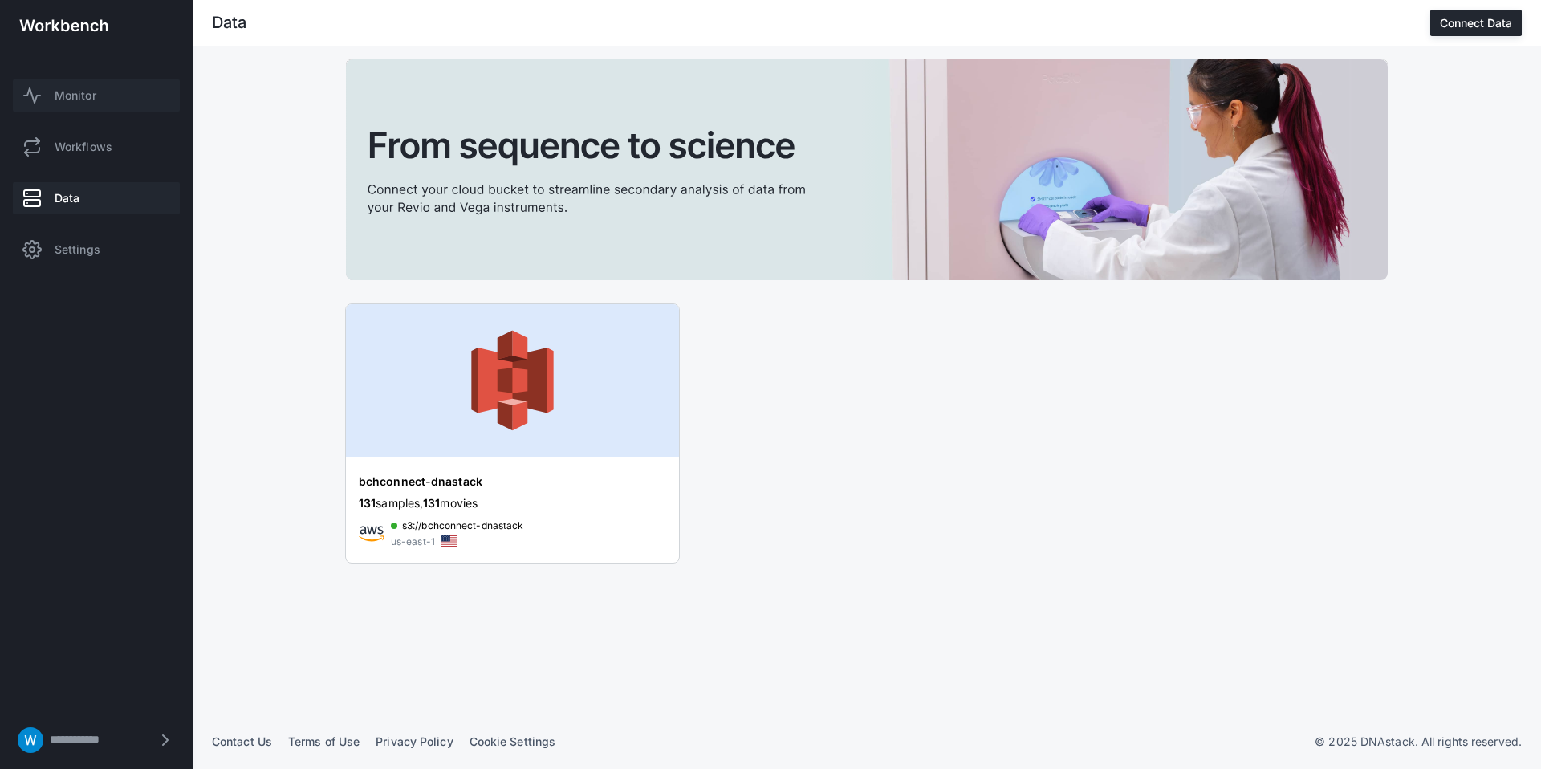
click at [112, 95] on link "Monitor" at bounding box center [96, 95] width 167 height 32
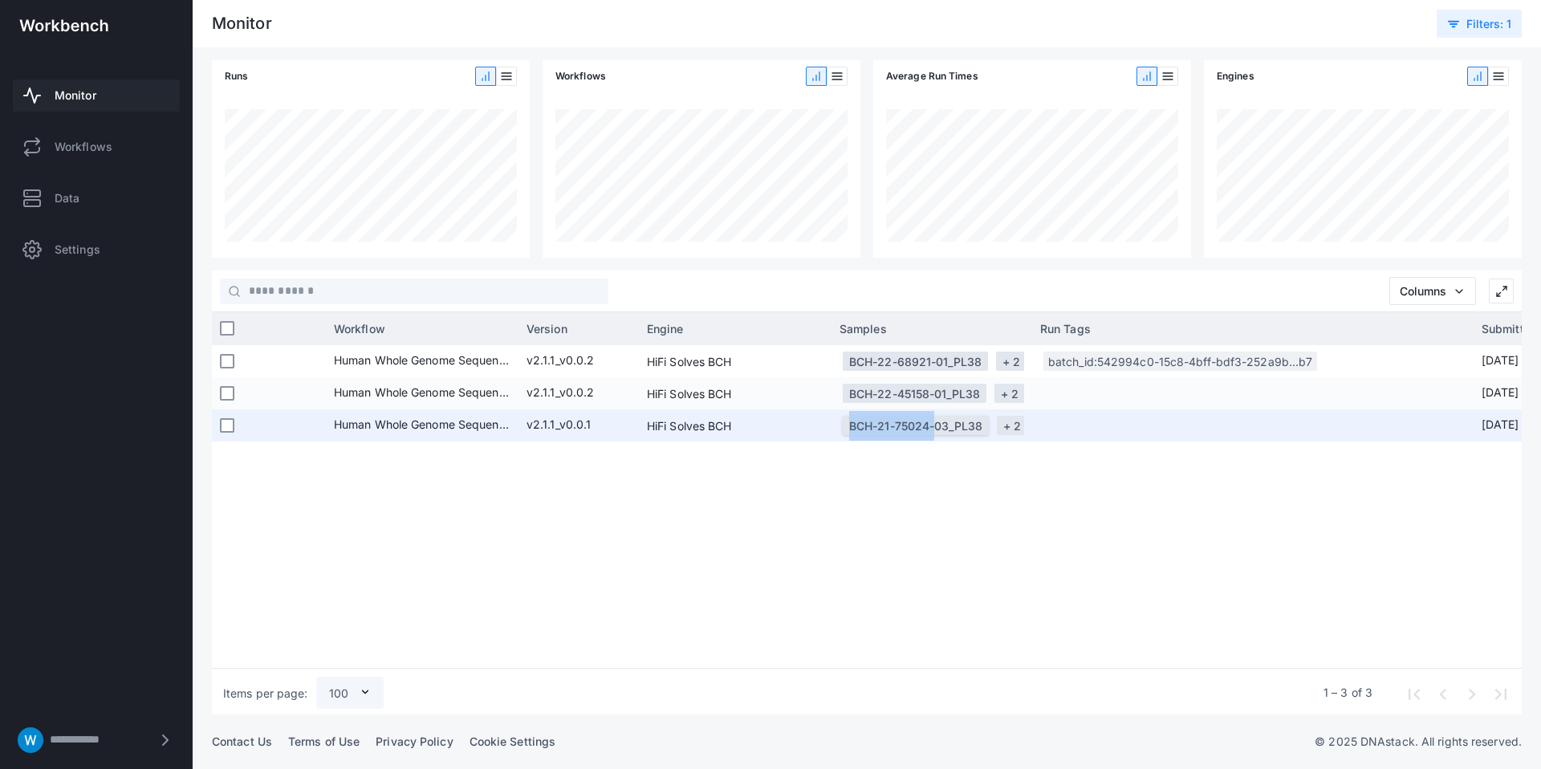
copy div "BCH-21-75024"
drag, startPoint x: 822, startPoint y: 433, endPoint x: 932, endPoint y: 437, distance: 109.2
click at [932, 437] on div "c8436892-e87a-4d91-9b22-ffff6193ff47 Failed on [DATE] 7 hours 38 minutes Human …" at bounding box center [707, 425] width 2110 height 32
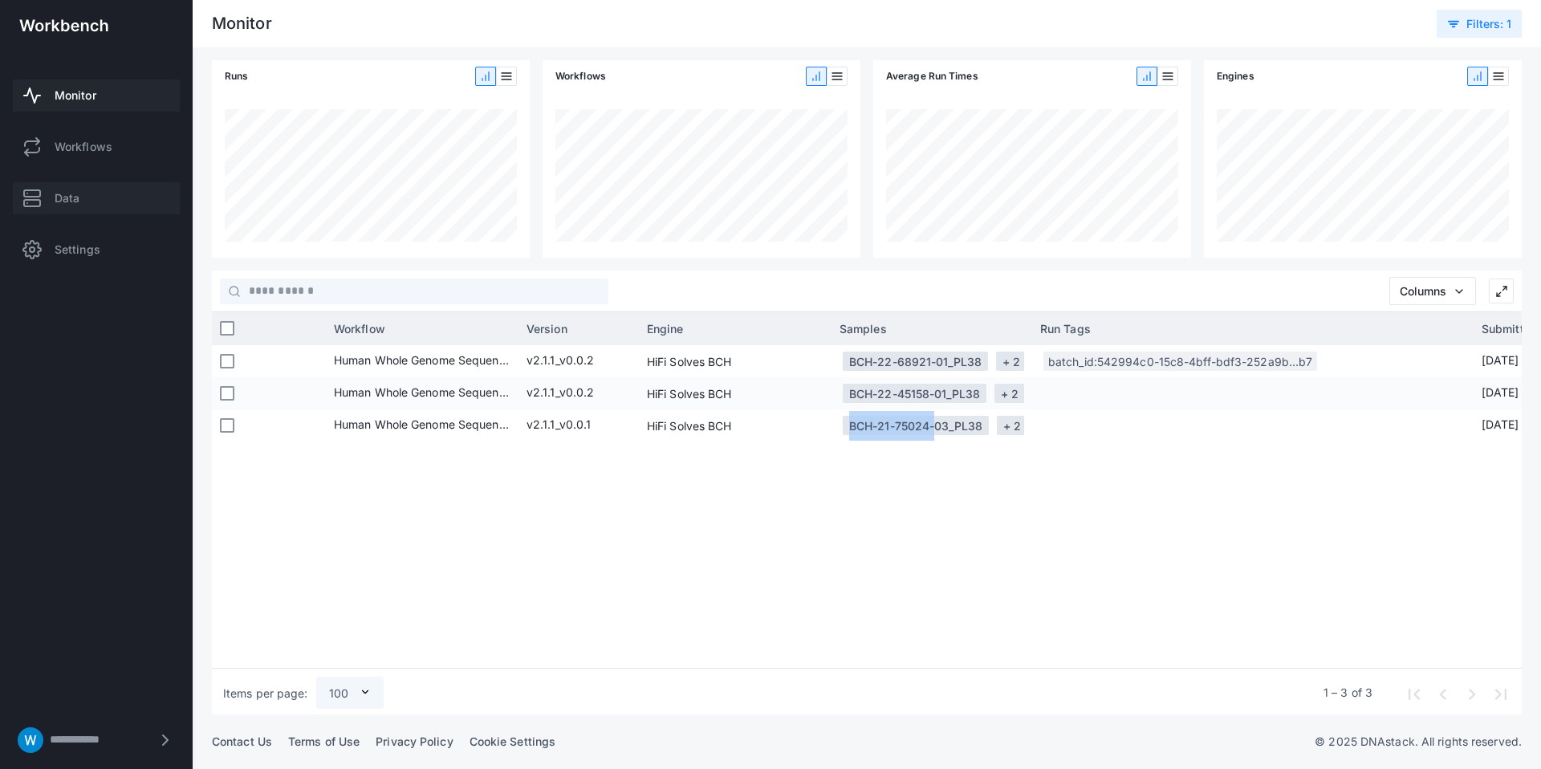
click at [87, 197] on link "Data" at bounding box center [96, 198] width 167 height 32
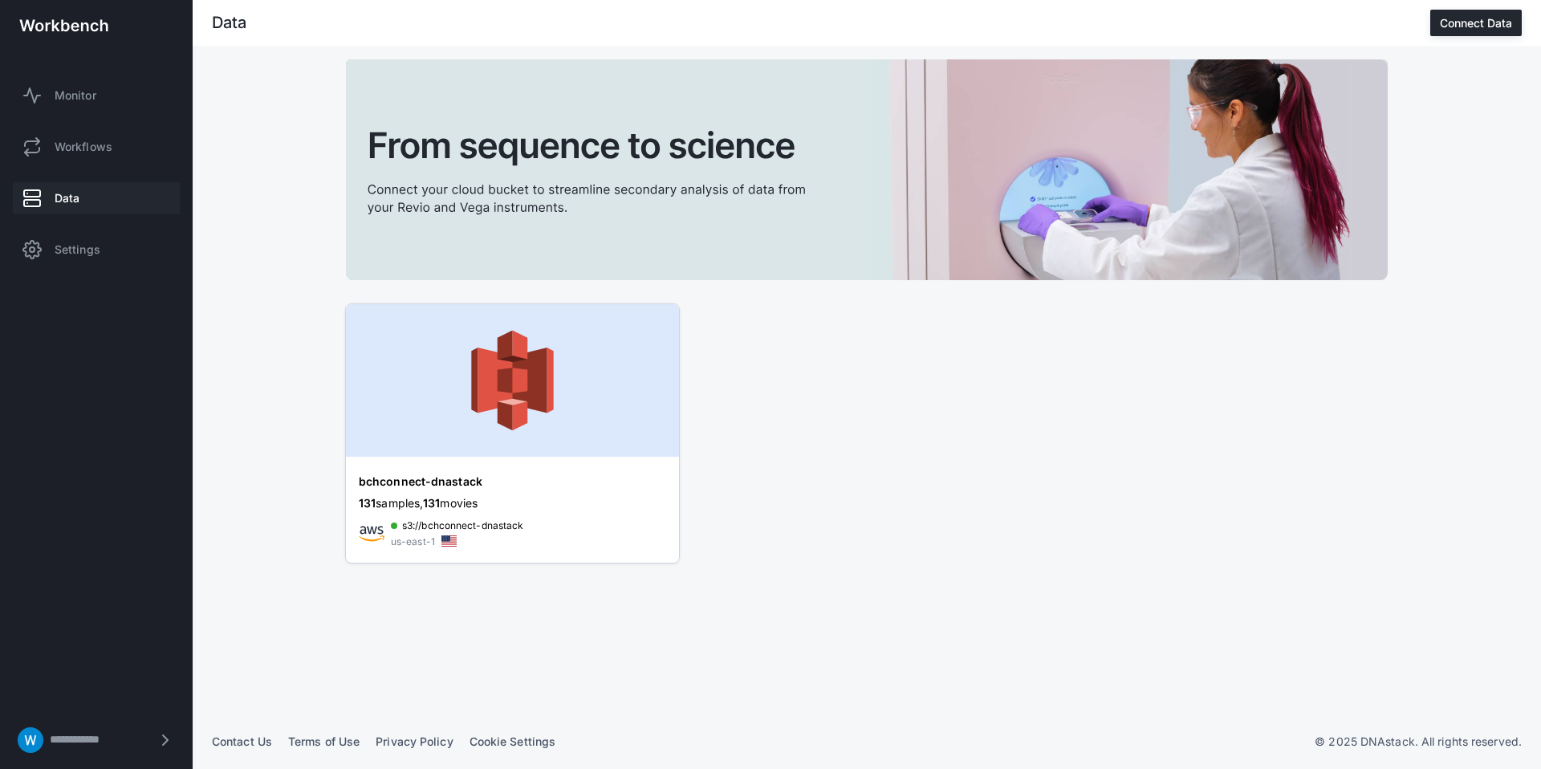
click at [522, 363] on img at bounding box center [512, 380] width 333 height 152
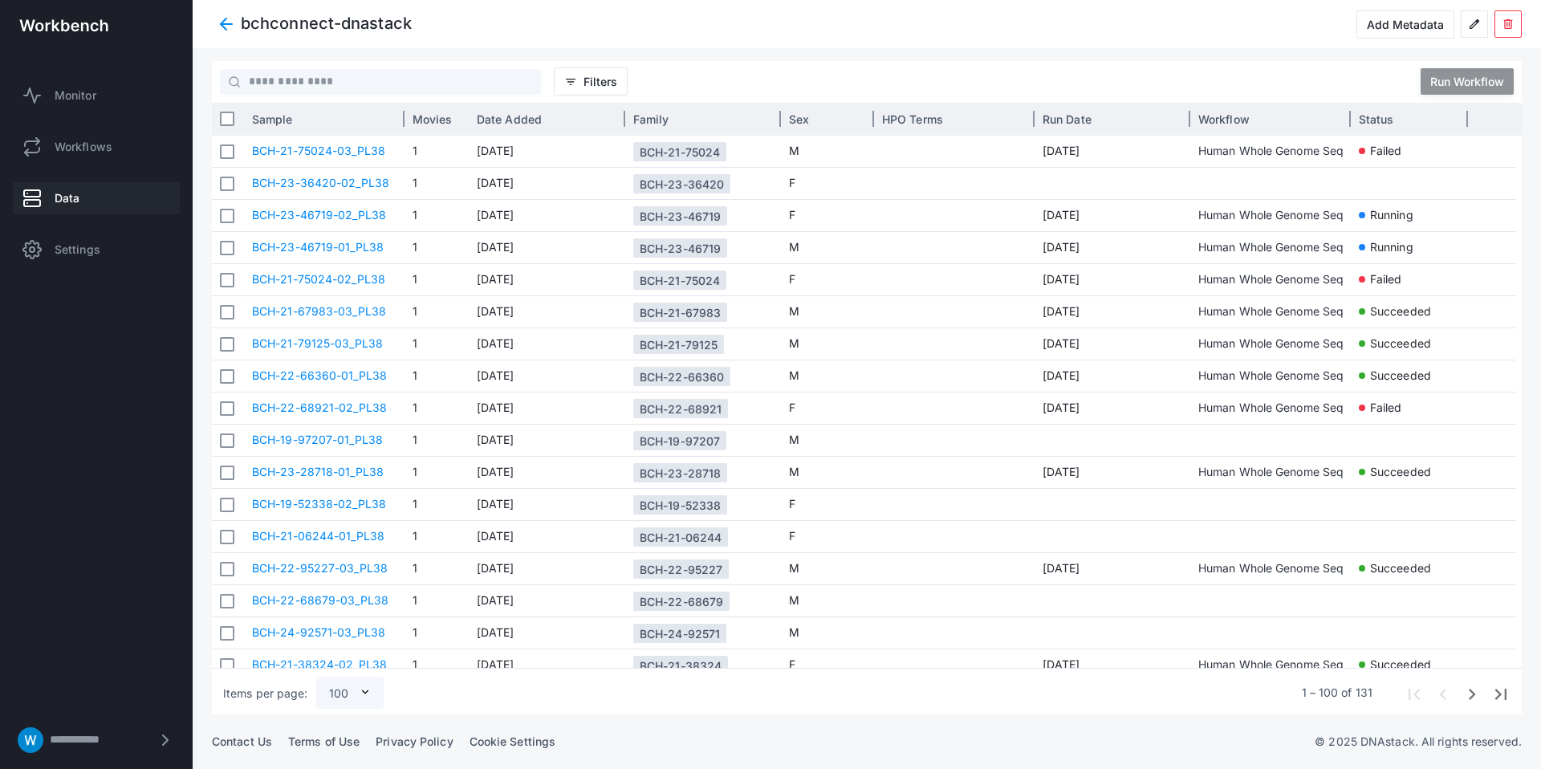
click at [356, 124] on div "Sample" at bounding box center [324, 119] width 144 height 24
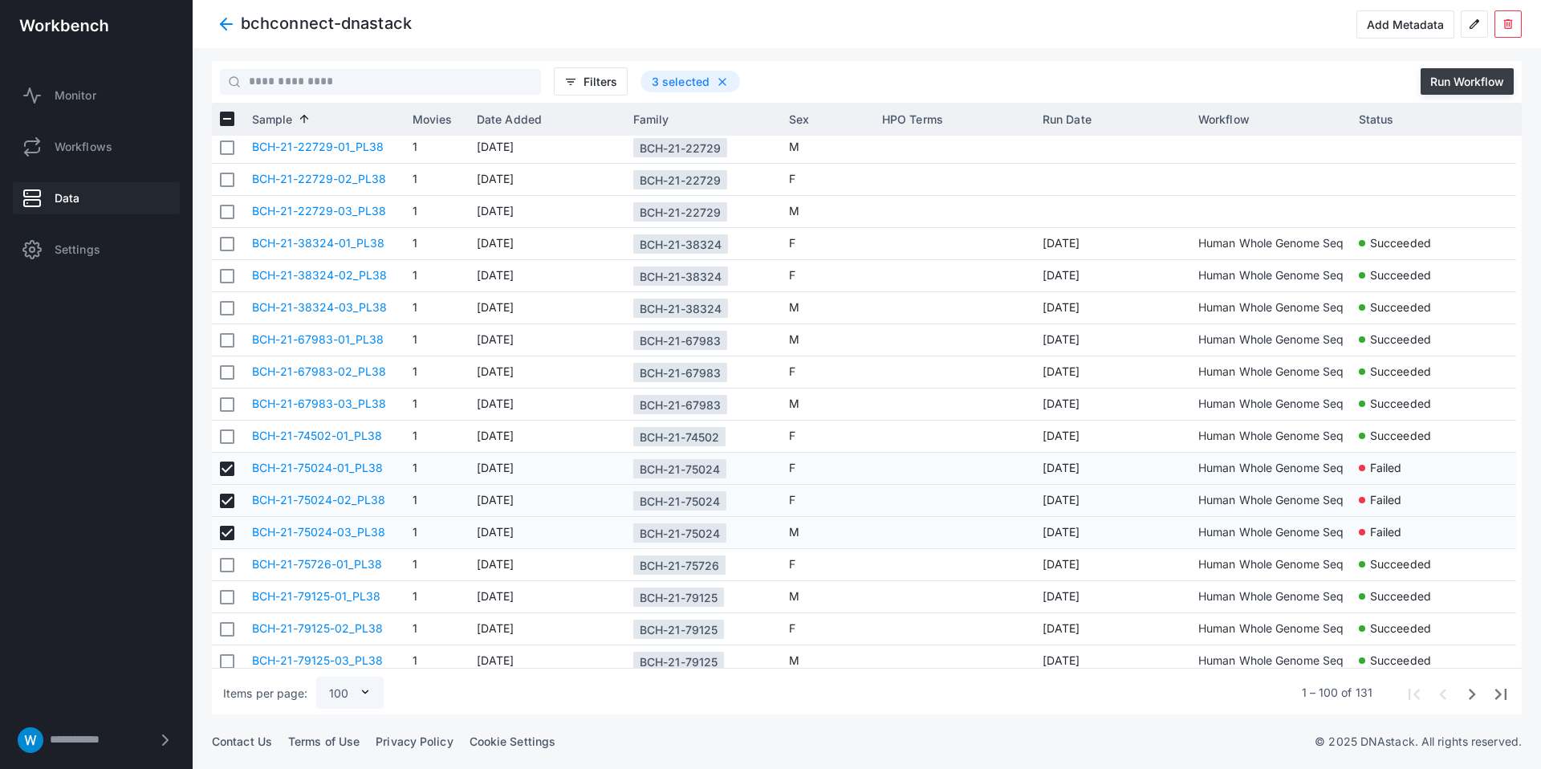
click at [1488, 82] on div "Run Workflow" at bounding box center [1467, 82] width 74 height 14
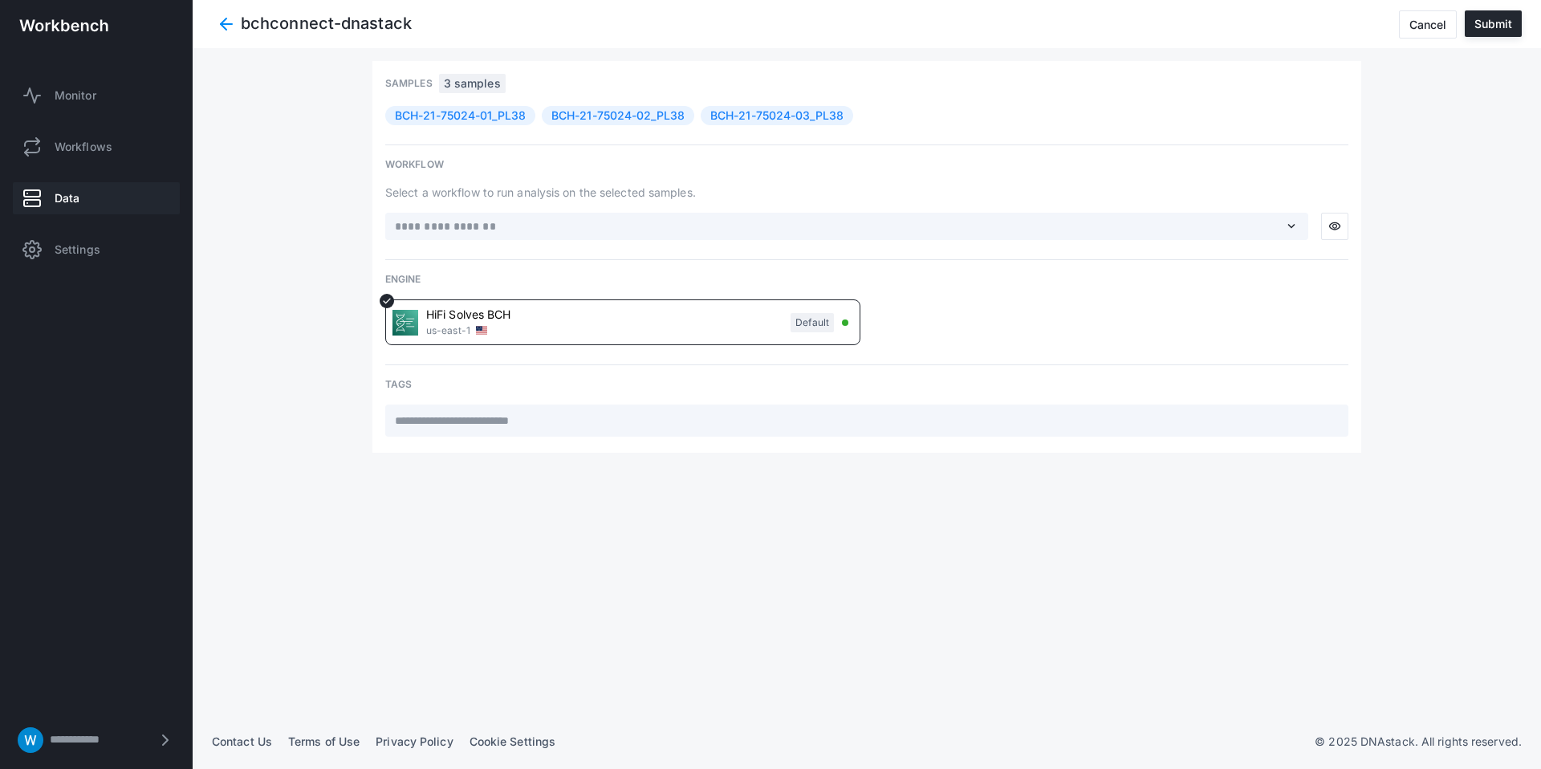
click at [1292, 225] on span "expand_more" at bounding box center [1291, 226] width 14 height 14
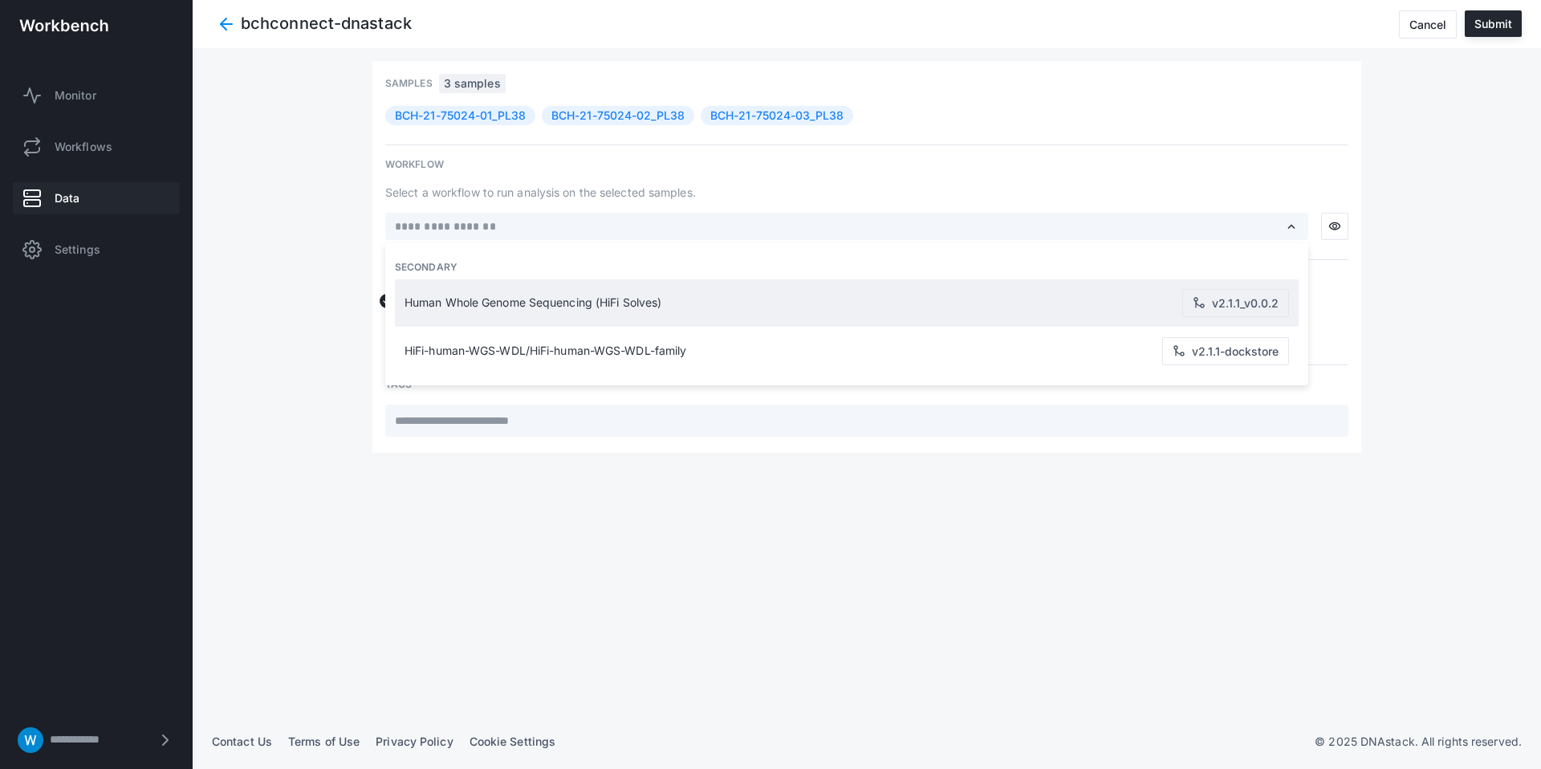
click at [879, 290] on div "Human Whole Genome Sequencing (HiFi Solves) v2.1.1_v0.0.2" at bounding box center [846, 302] width 891 height 47
type input "**********"
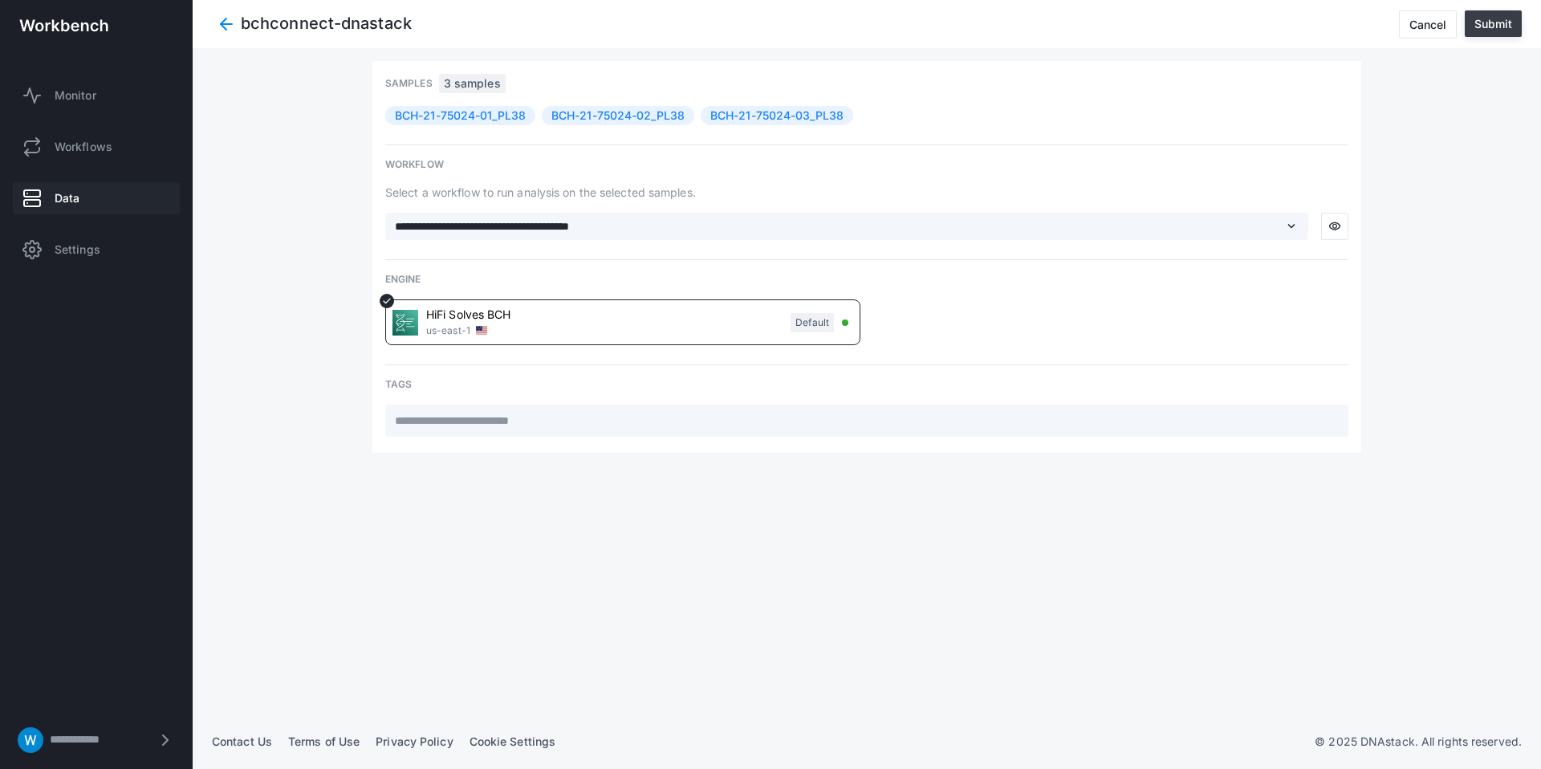
click at [1502, 22] on div "Submit" at bounding box center [1493, 24] width 38 height 14
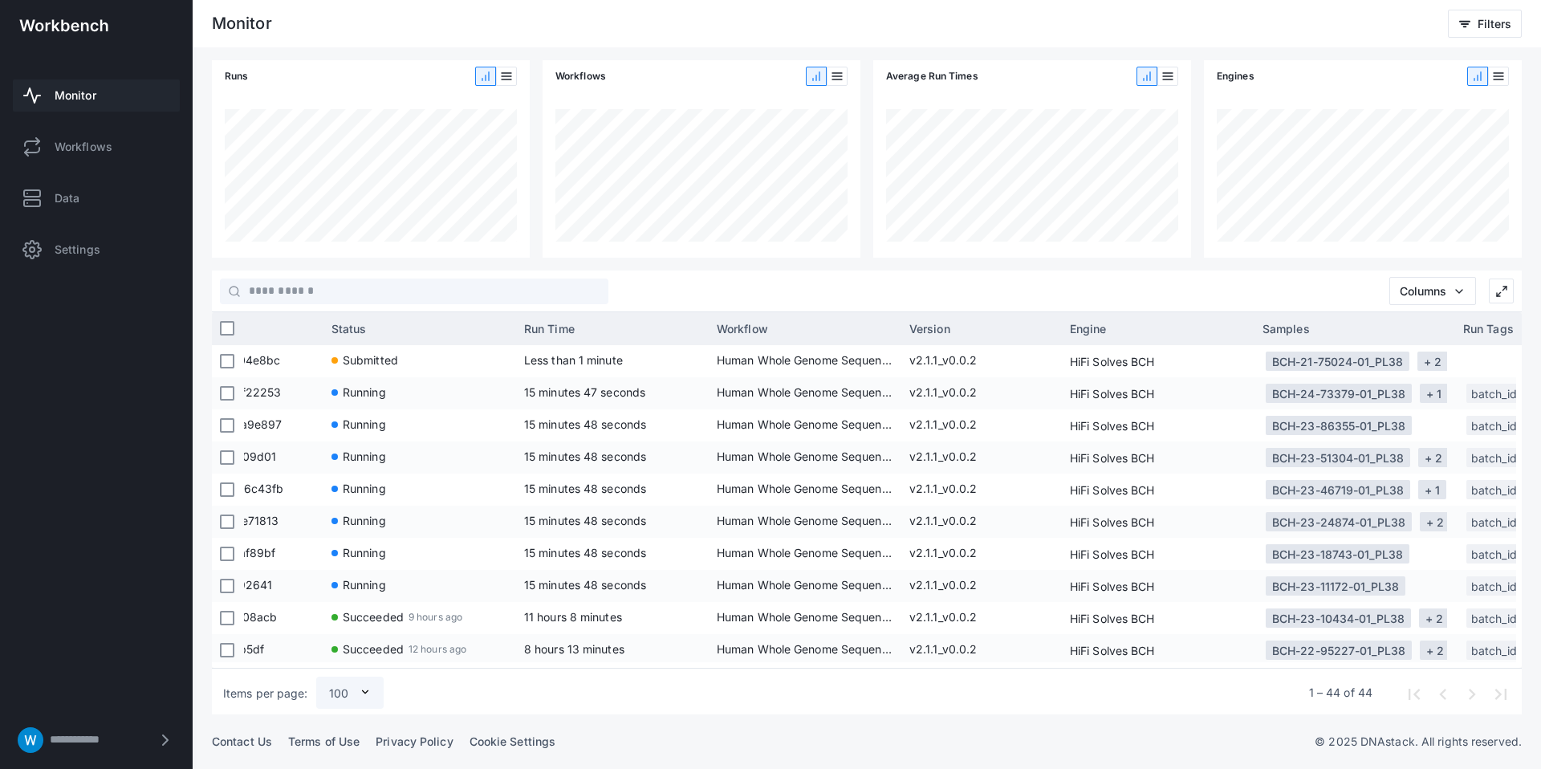
scroll to position [0, 229]
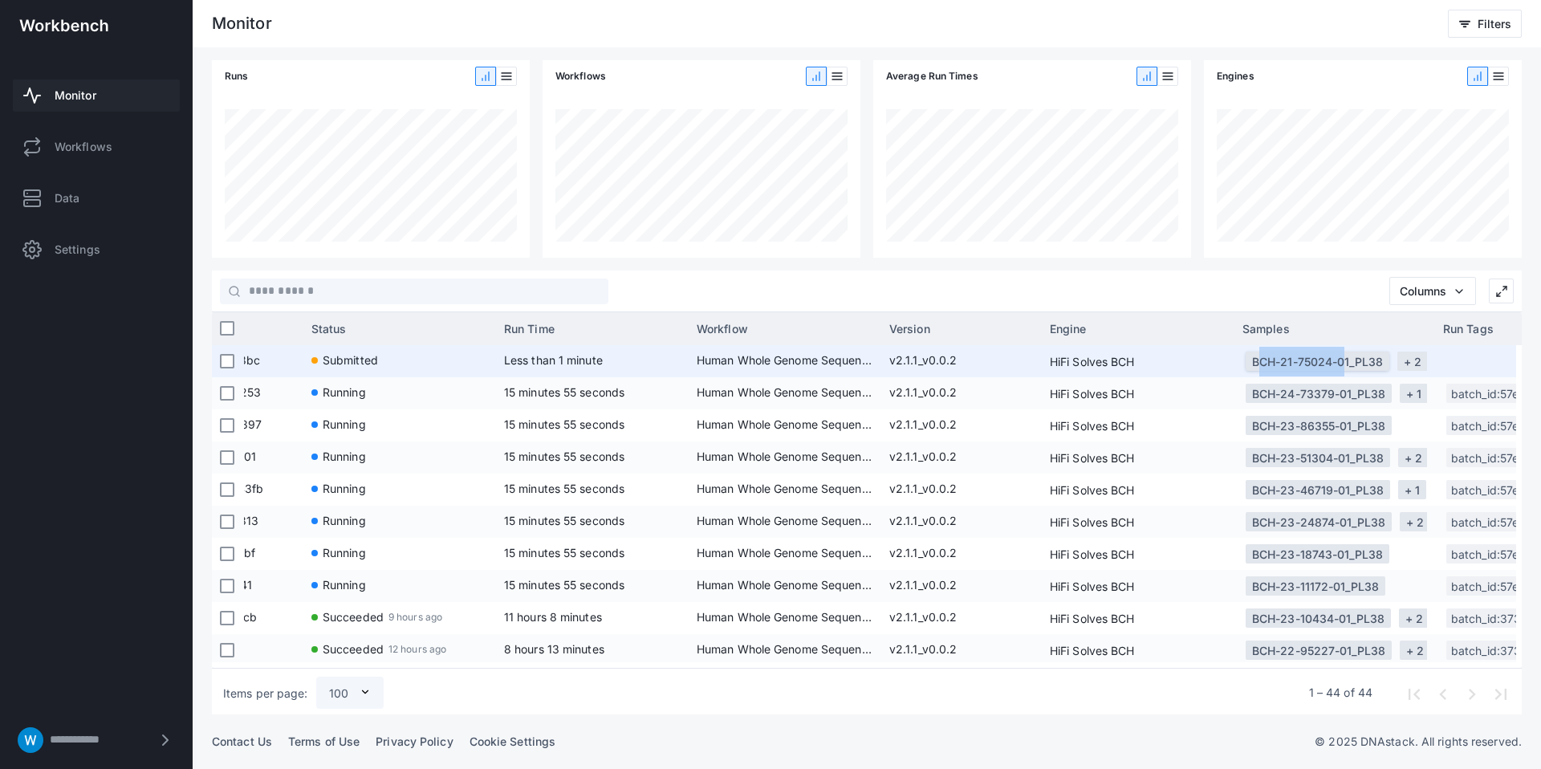
drag, startPoint x: 1237, startPoint y: 361, endPoint x: 1335, endPoint y: 364, distance: 97.9
click at [1335, 364] on div "BCH-21-75024-01_PL38 + 2" at bounding box center [1334, 361] width 201 height 32
copy div "BCH-21-75024-"
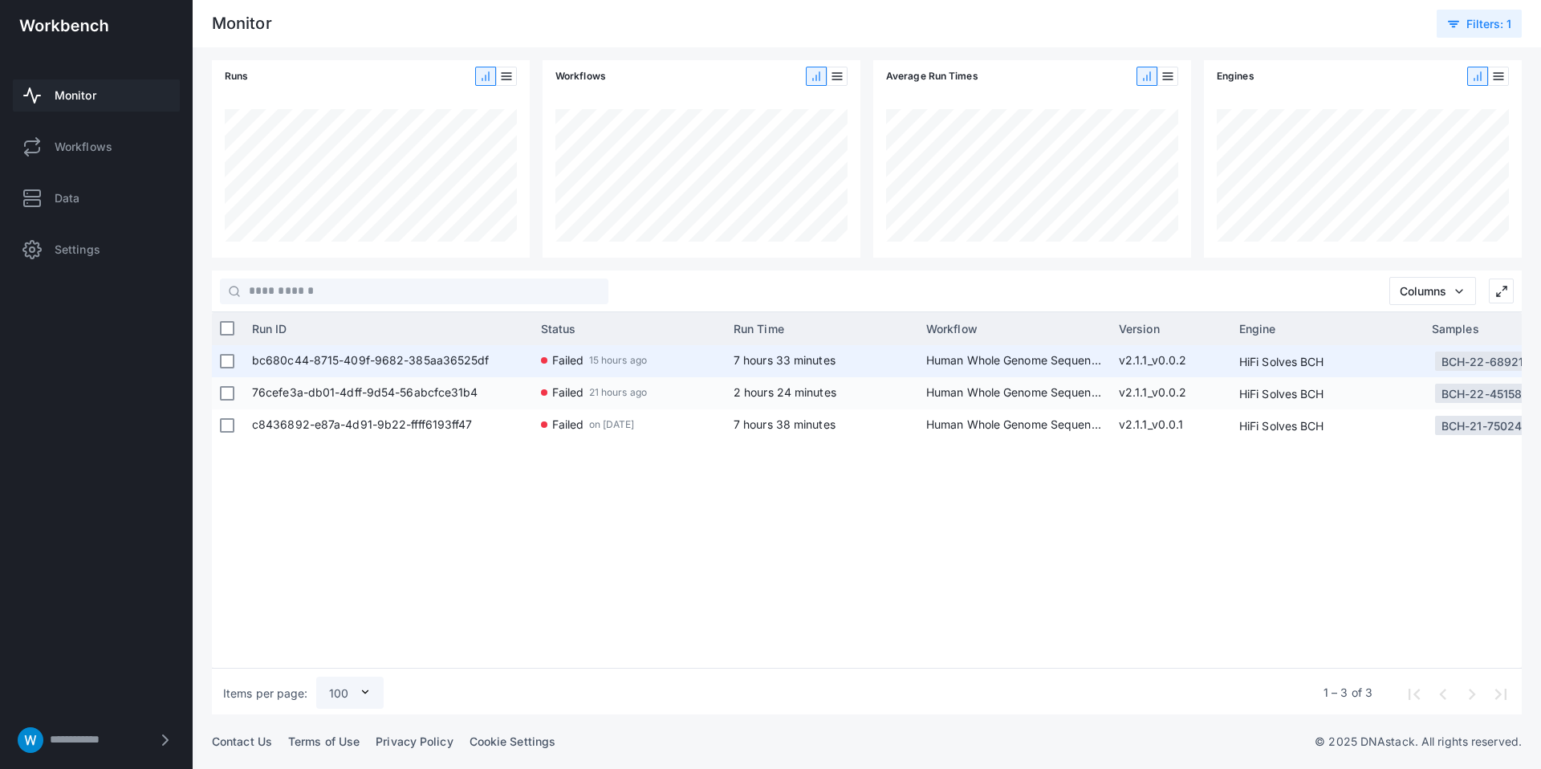
click at [474, 369] on span "bc680c44-8715-409f-9682-385aa36525df" at bounding box center [388, 361] width 273 height 32
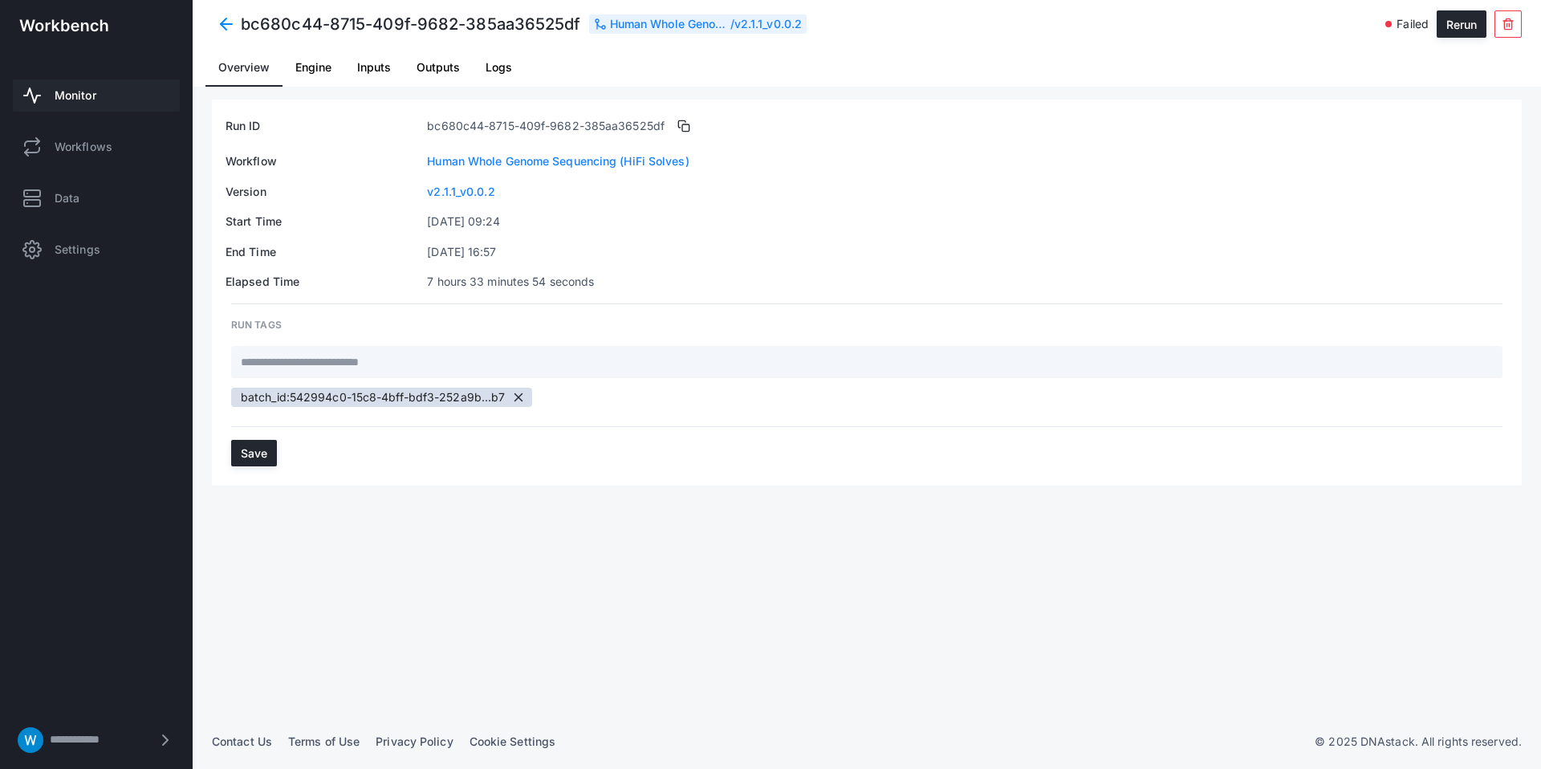
click at [476, 55] on link "Logs" at bounding box center [499, 67] width 52 height 39
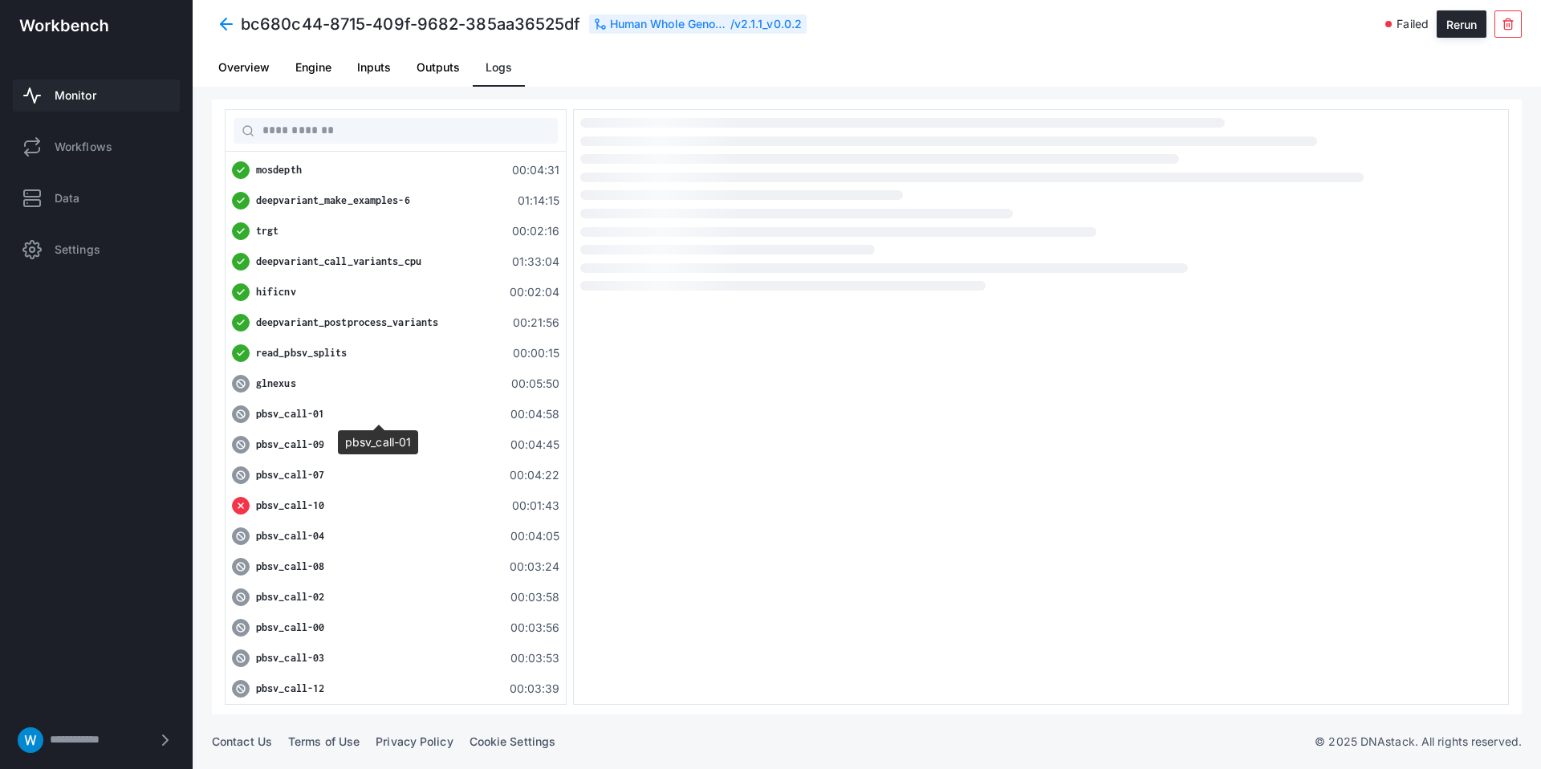
scroll to position [577, 0]
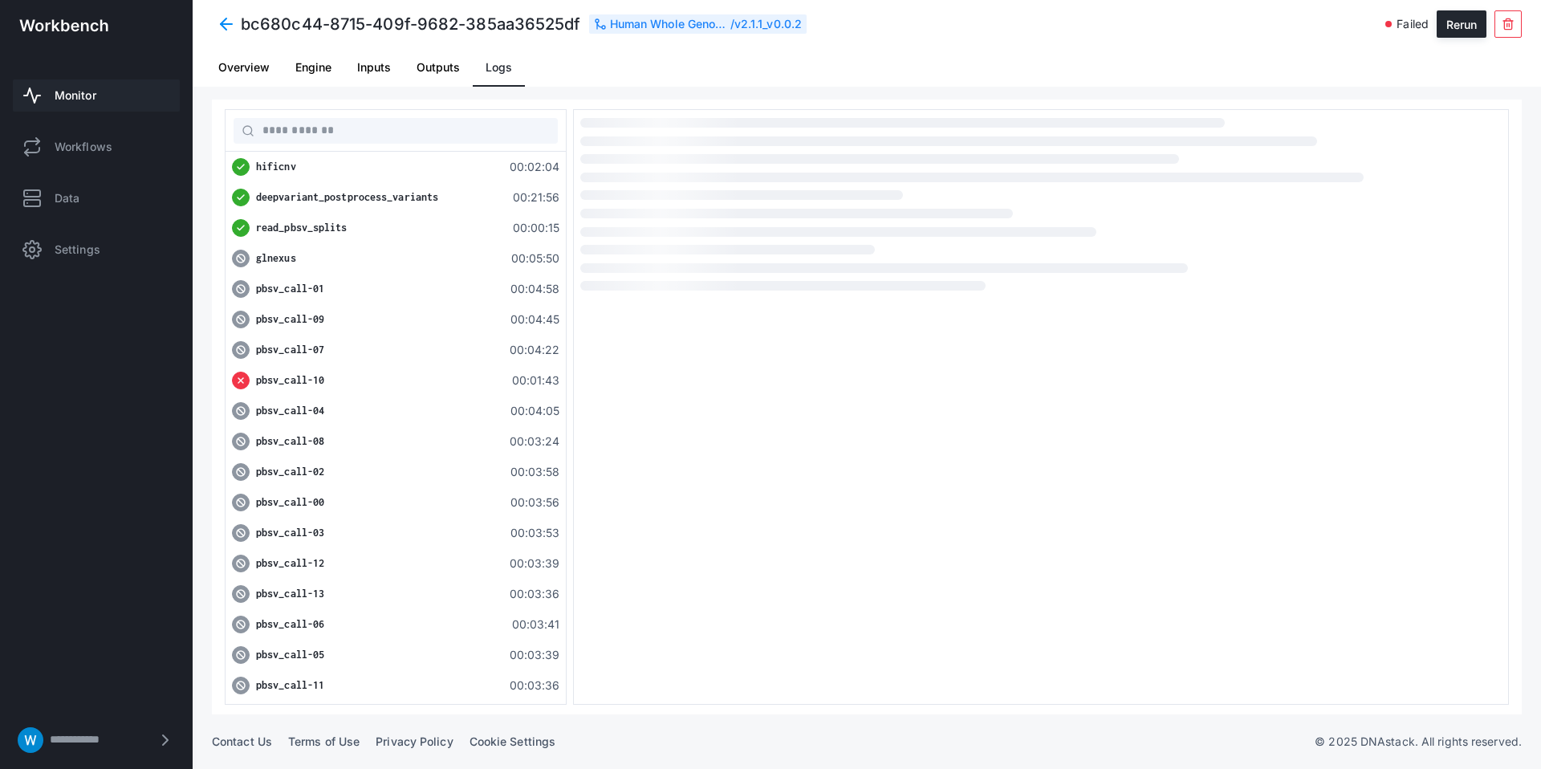
click at [375, 378] on div "pbsv_call-10" at bounding box center [378, 380] width 245 height 16
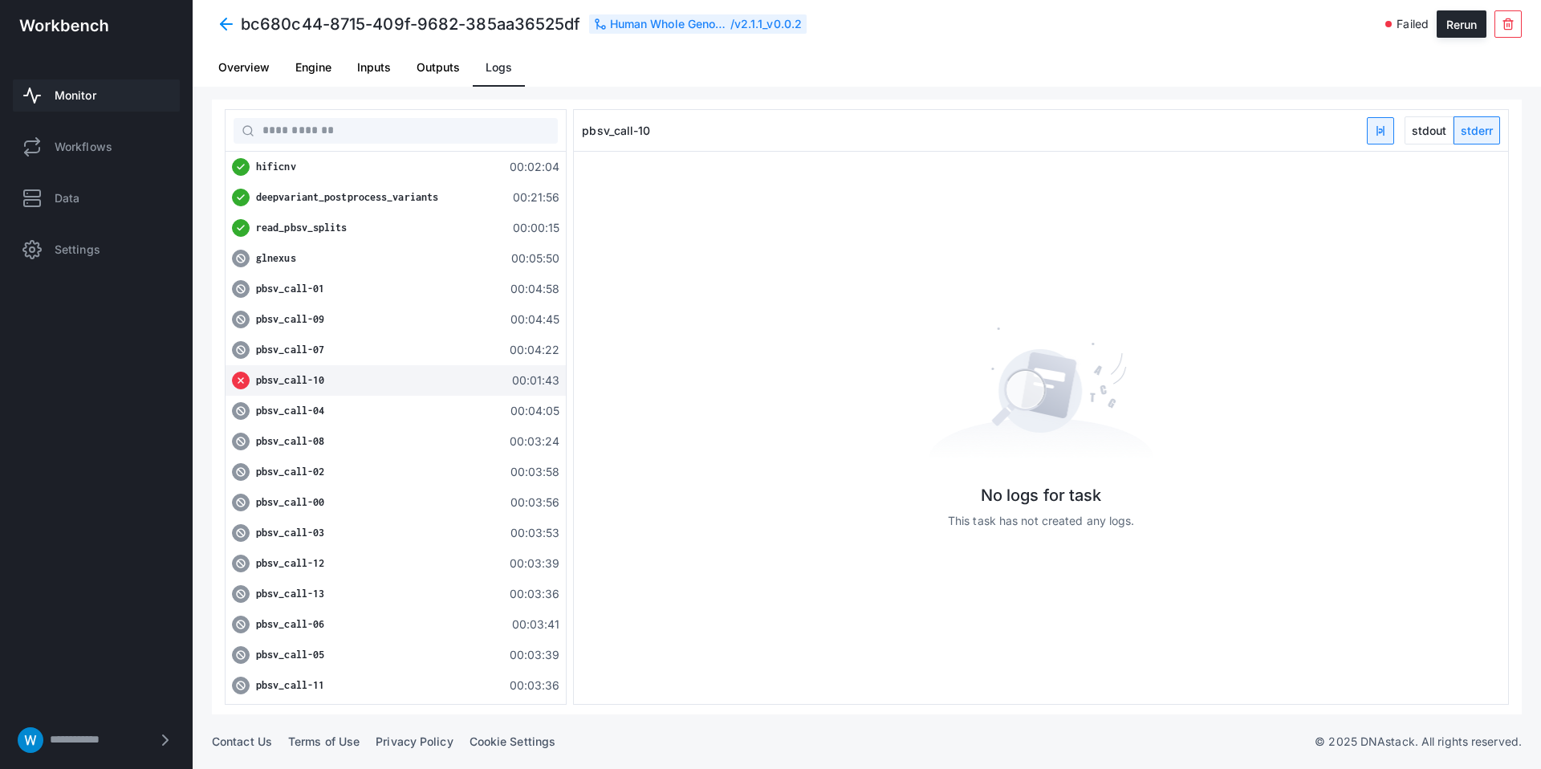
click at [368, 378] on div "pbsv_call-10" at bounding box center [378, 380] width 245 height 16
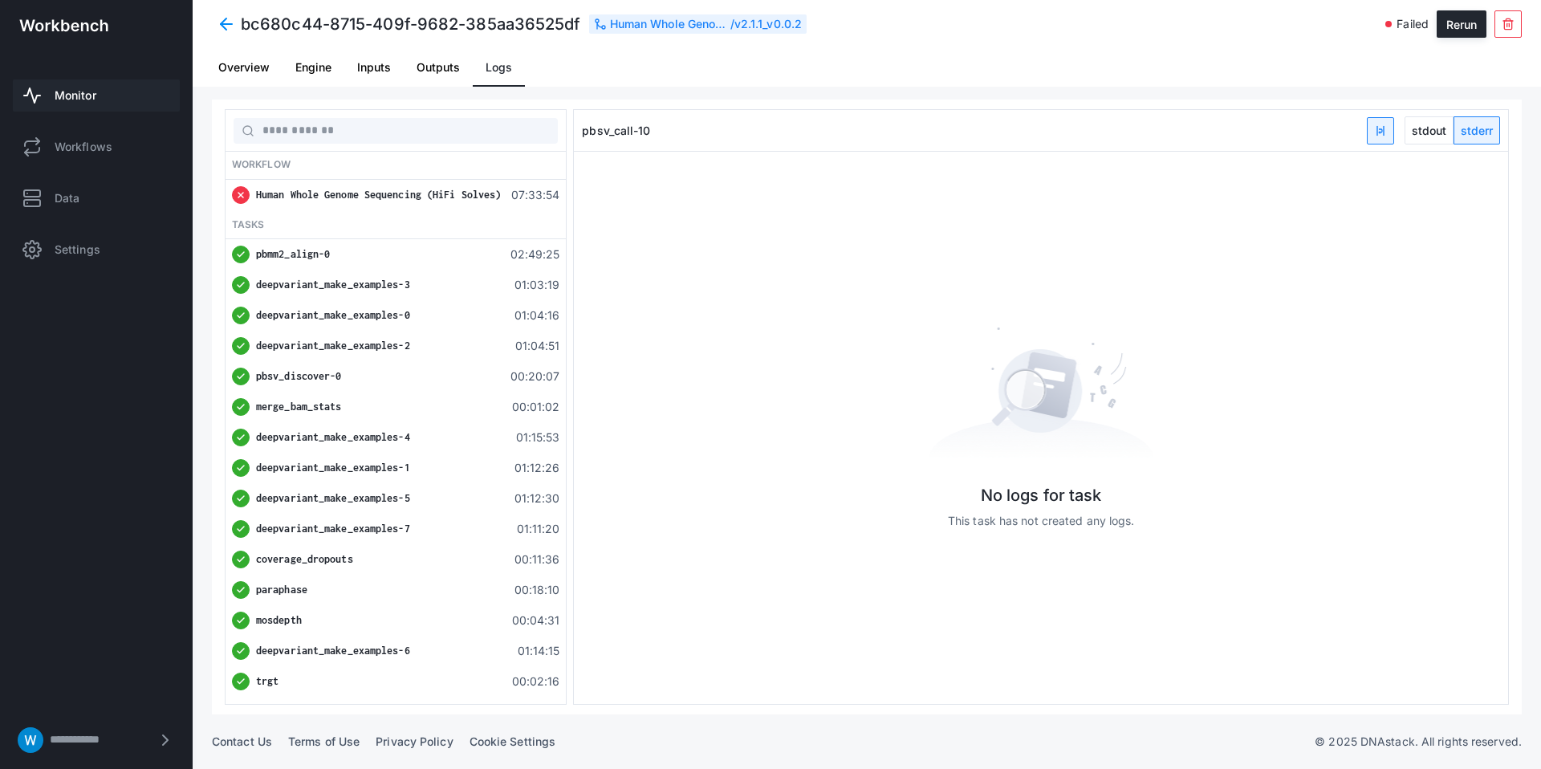
scroll to position [0, 0]
click at [440, 197] on span "Human Whole Genome Sequencing (HiFi Solves)" at bounding box center [378, 196] width 245 height 12
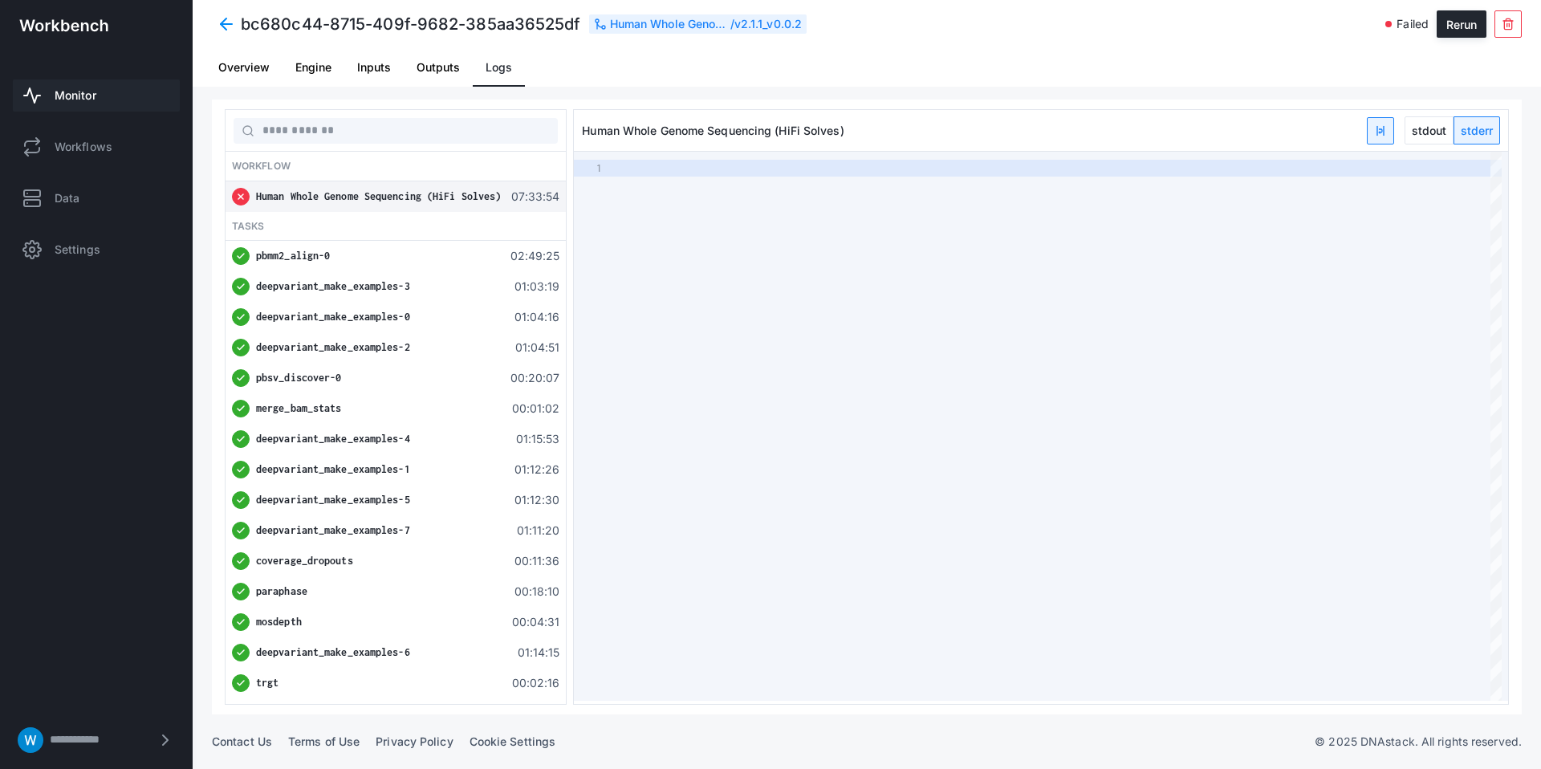
type textarea "**********"
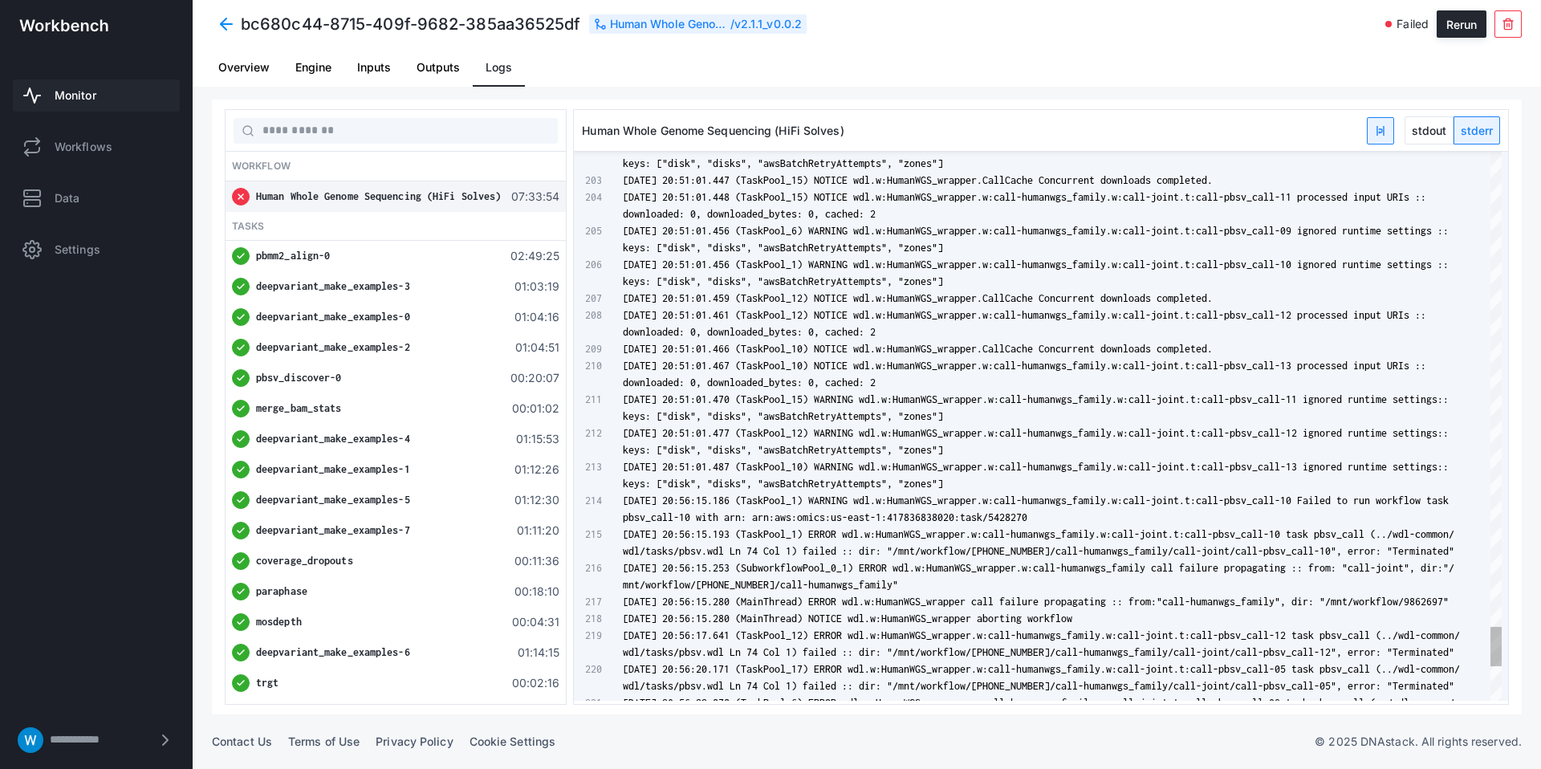
scroll to position [51, 0]
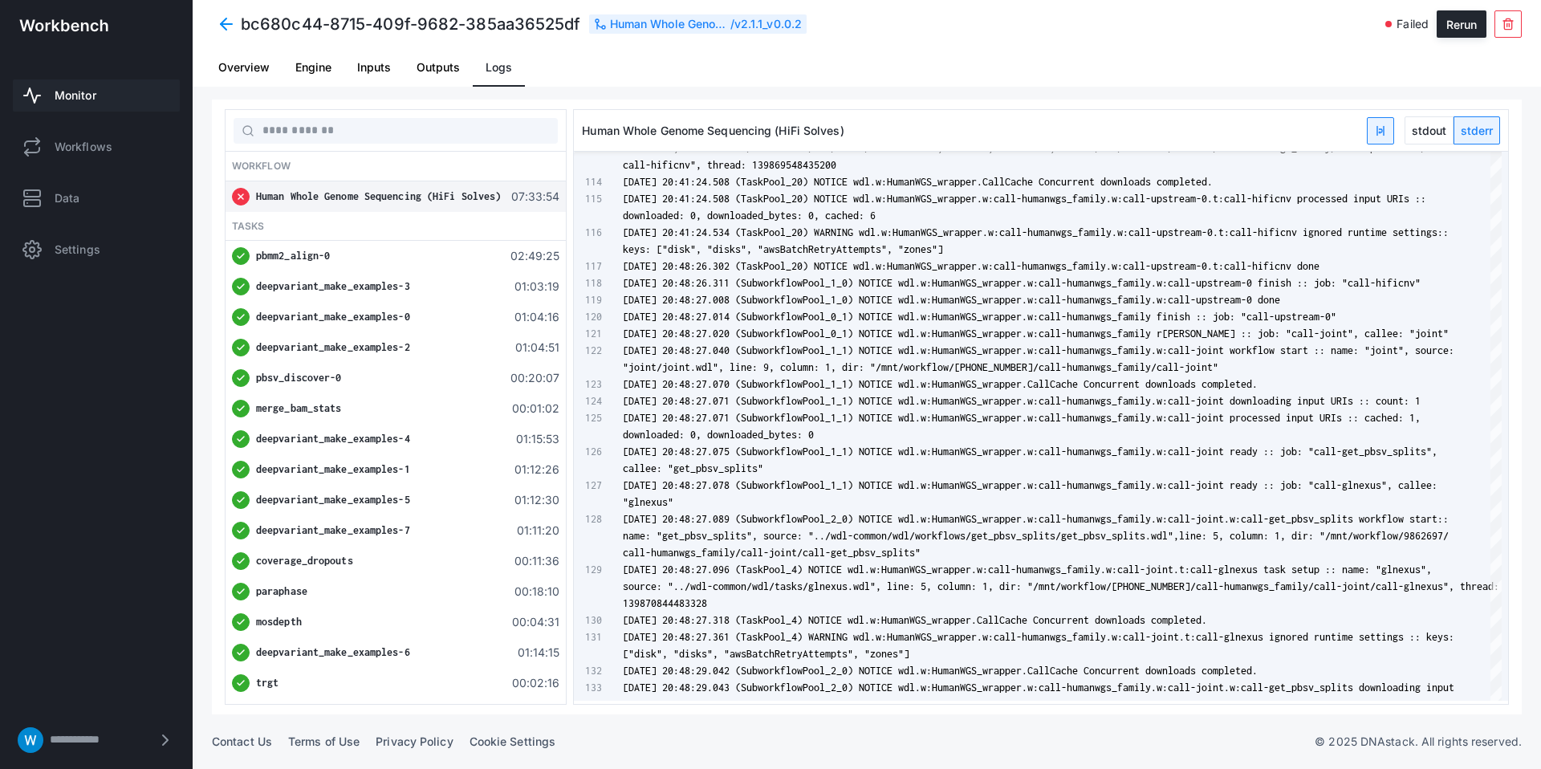
click at [221, 22] on span at bounding box center [226, 24] width 29 height 29
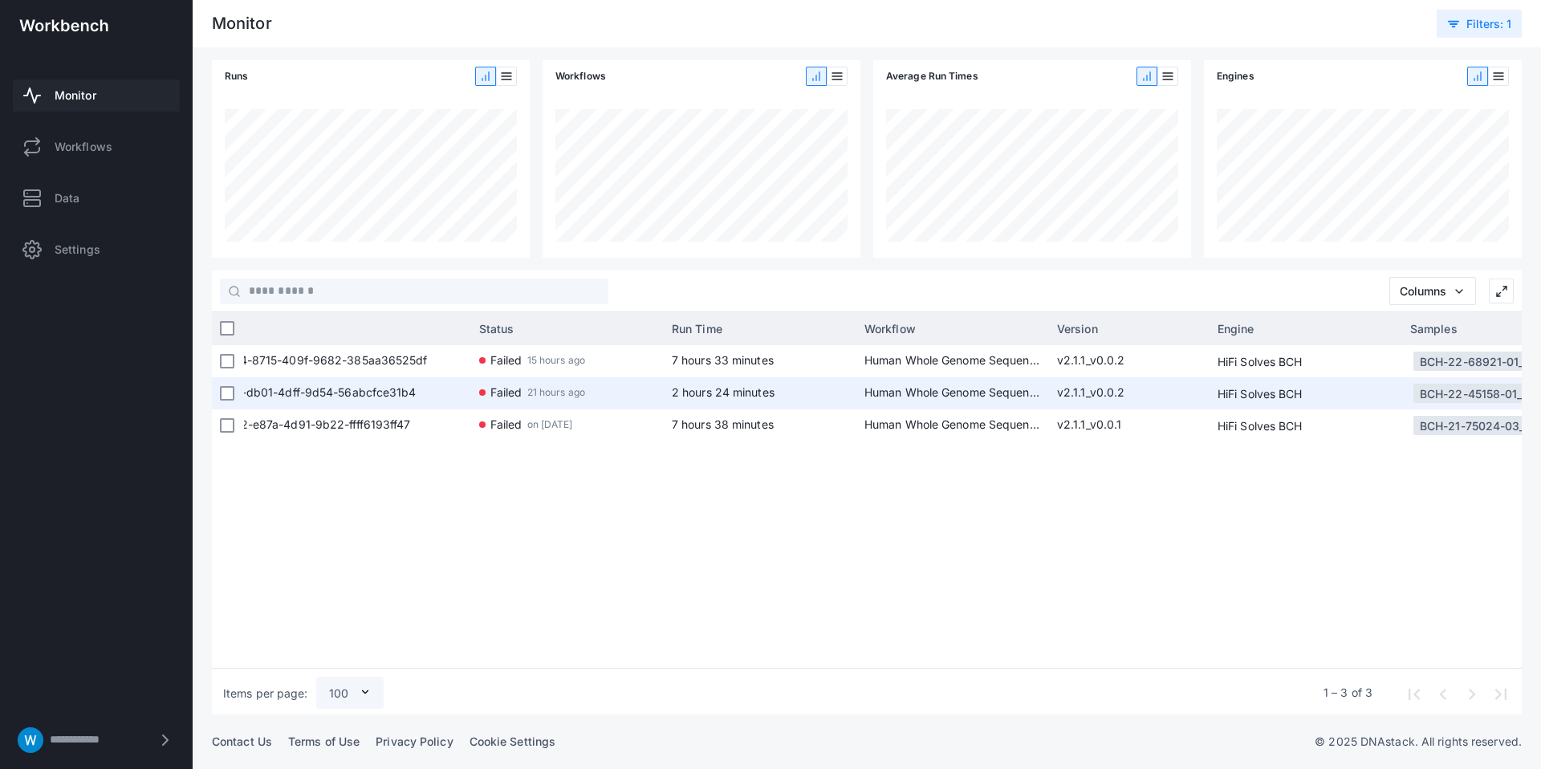
scroll to position [0, 128]
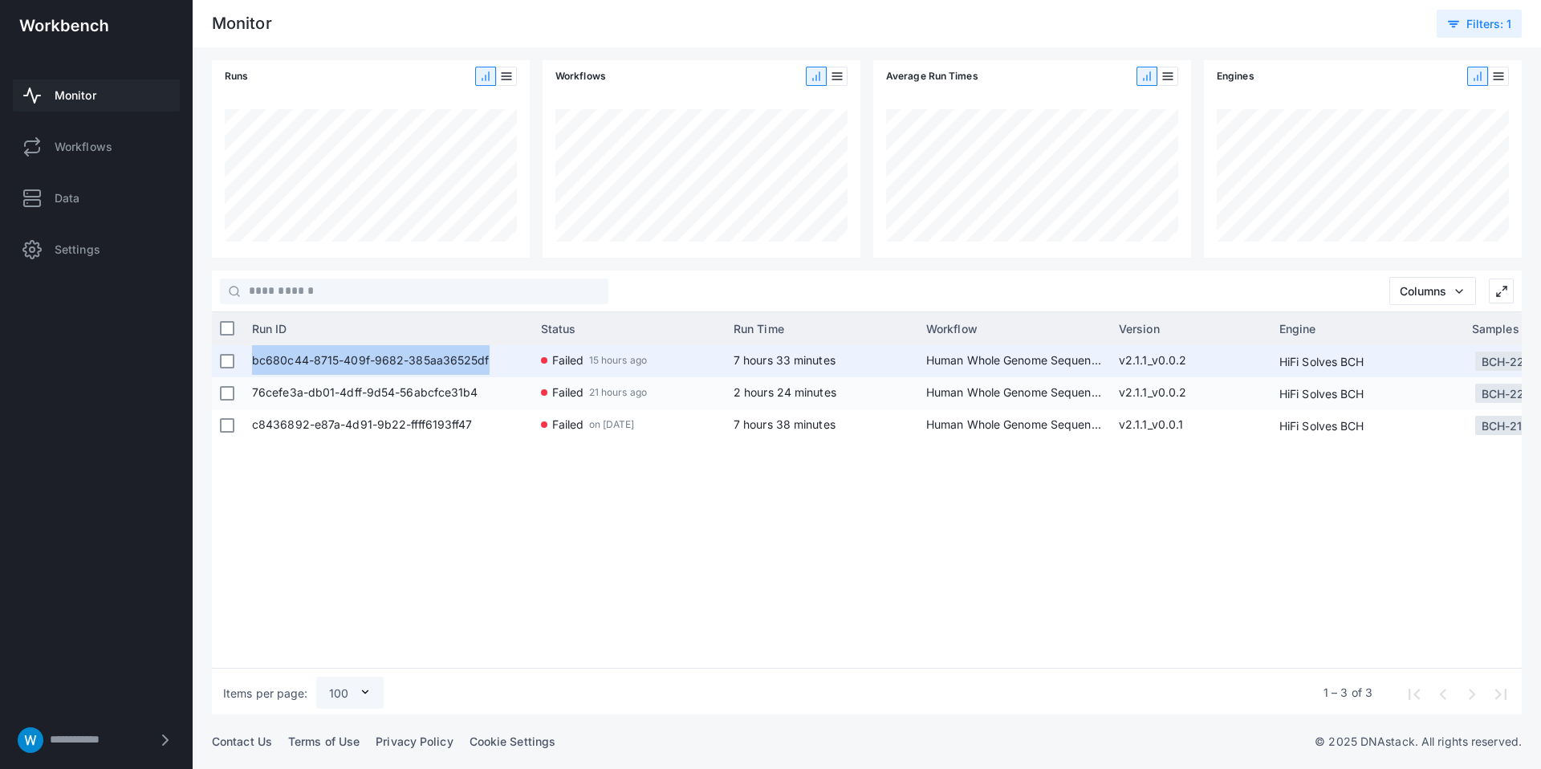
drag, startPoint x: 247, startPoint y: 364, endPoint x: 516, endPoint y: 366, distance: 268.8
click at [516, 366] on div "bc680c44-8715-409f-9682-385aa36525df" at bounding box center [388, 361] width 289 height 32
copy span "bc680c44-8715-409f-9682-385aa36525df"
drag, startPoint x: 249, startPoint y: 365, endPoint x: 493, endPoint y: 363, distance: 243.9
click at [493, 363] on div "bc680c44-8715-409f-9682-385aa36525df" at bounding box center [388, 361] width 289 height 32
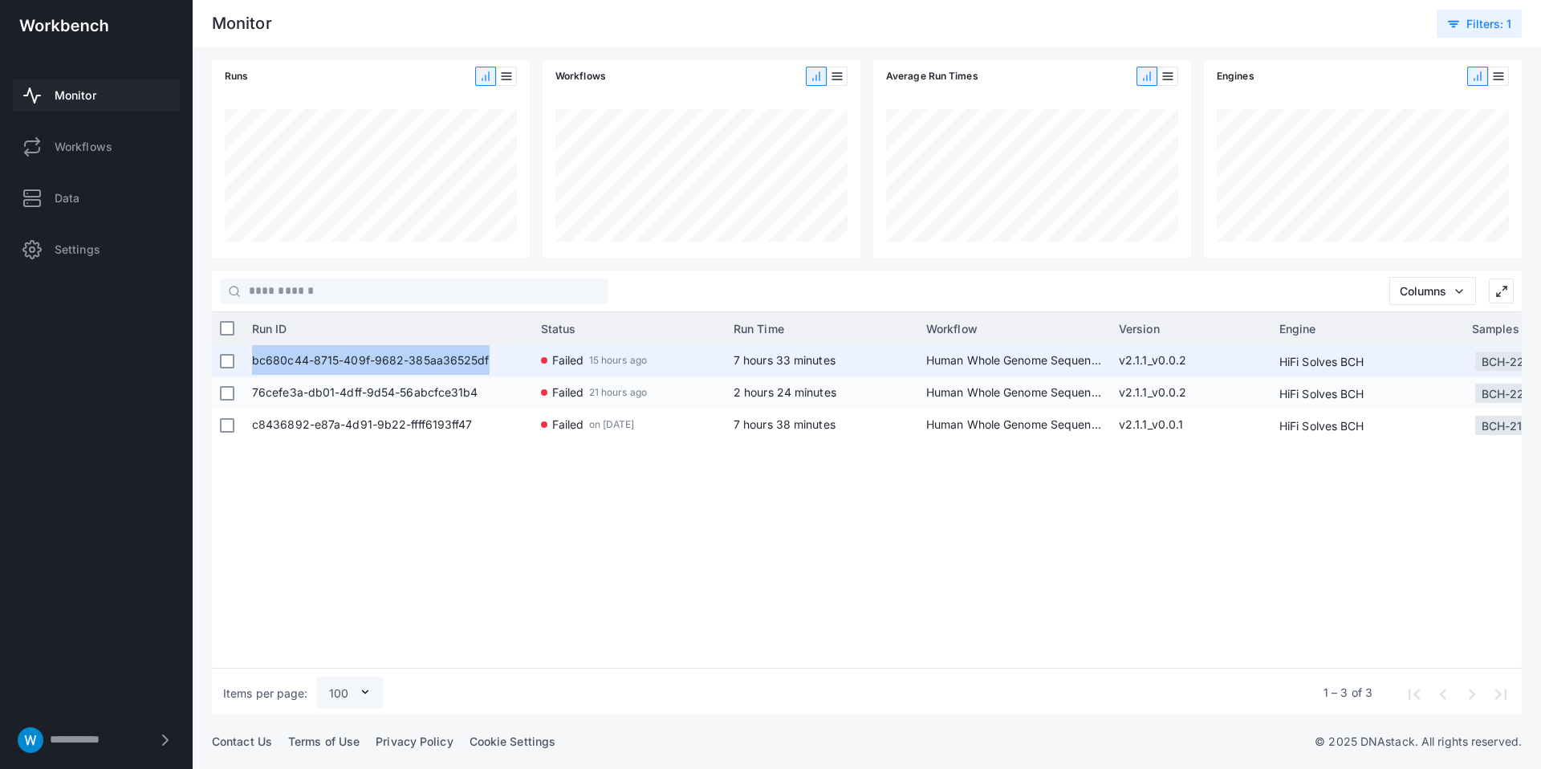
copy span "bc680c44-8715-409f-9682-385aa36525df"
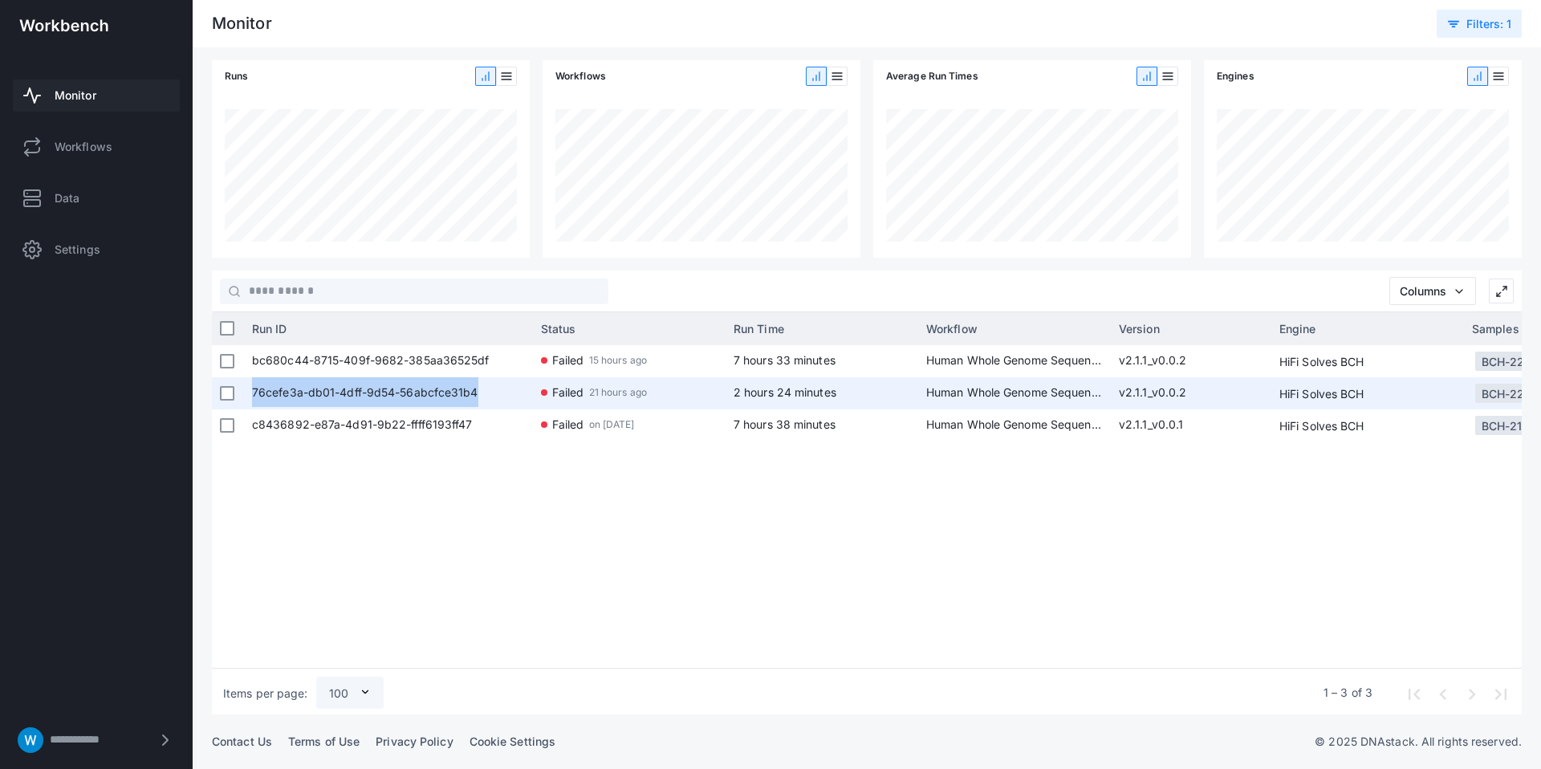
drag, startPoint x: 481, startPoint y: 394, endPoint x: 254, endPoint y: 396, distance: 227.1
click at [254, 396] on span "76cefe3a-db01-4dff-9d54-56abcfce31b4" at bounding box center [388, 393] width 273 height 32
copy span "76cefe3a-db01-4dff-9d54-56abcfce31b4"
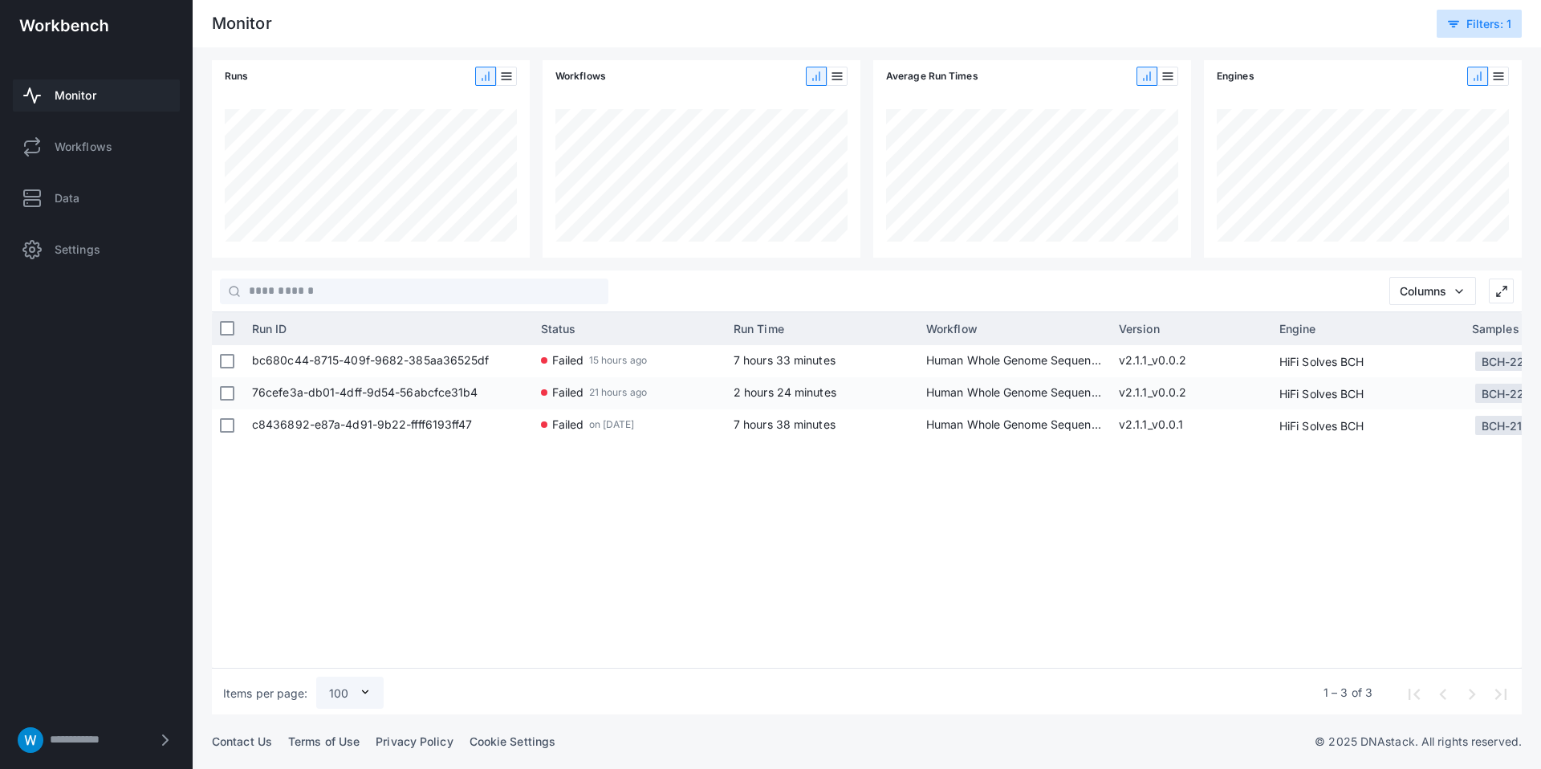
click at [1439, 26] on button "Filters : 1" at bounding box center [1478, 24] width 85 height 28
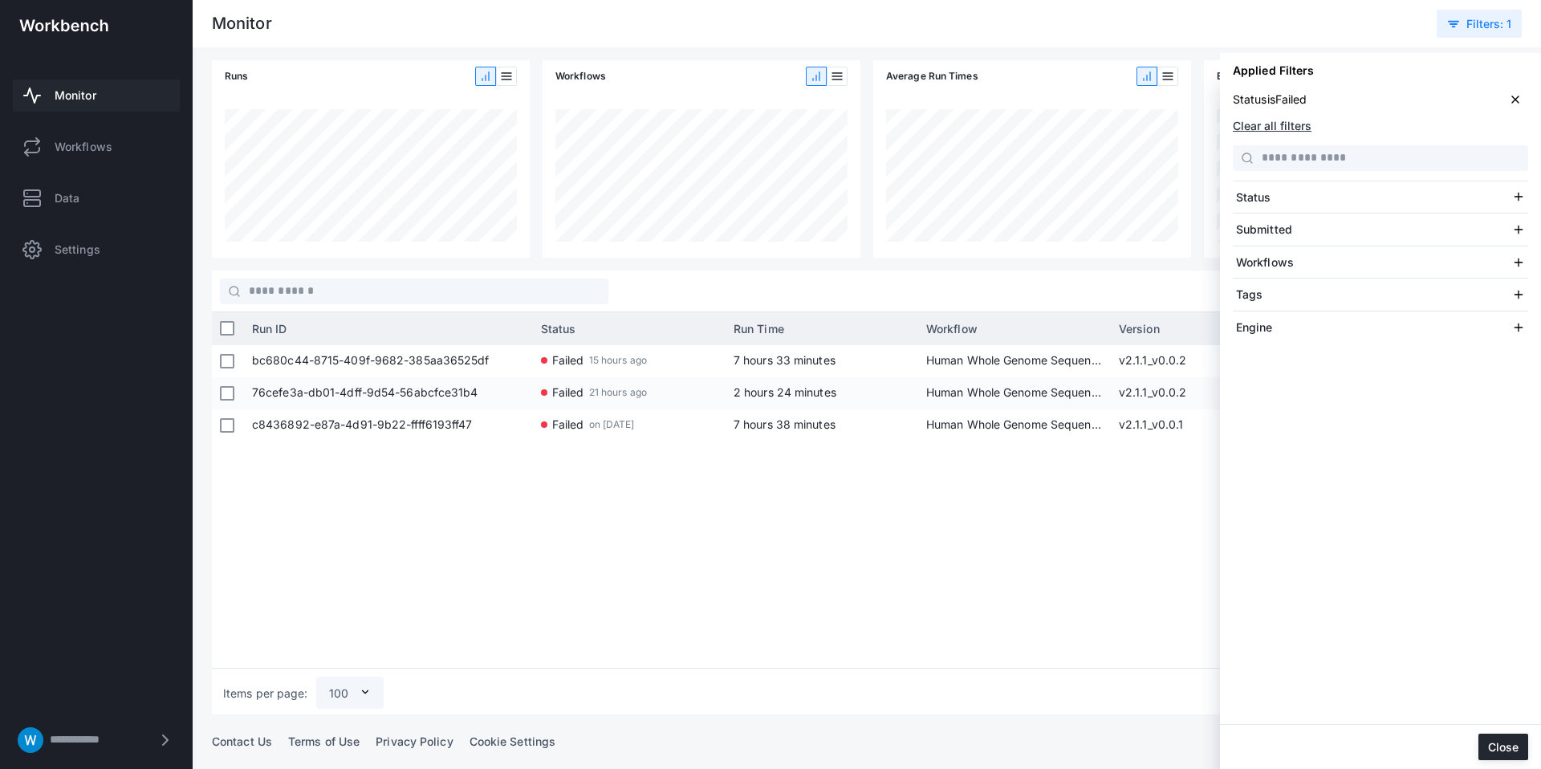
click at [1517, 98] on icon at bounding box center [1515, 99] width 13 height 13
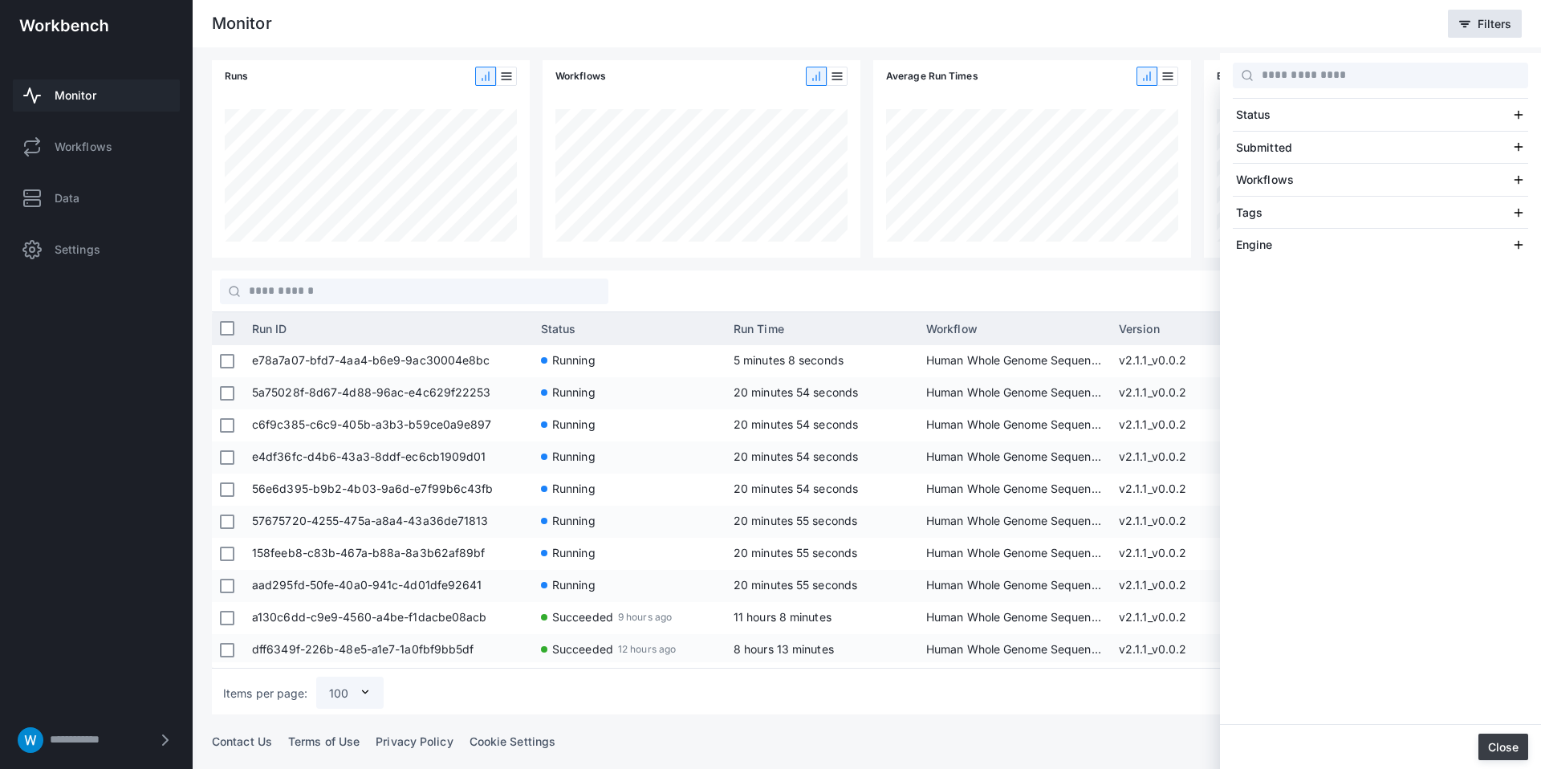
click at [1490, 748] on button "Close" at bounding box center [1503, 746] width 50 height 26
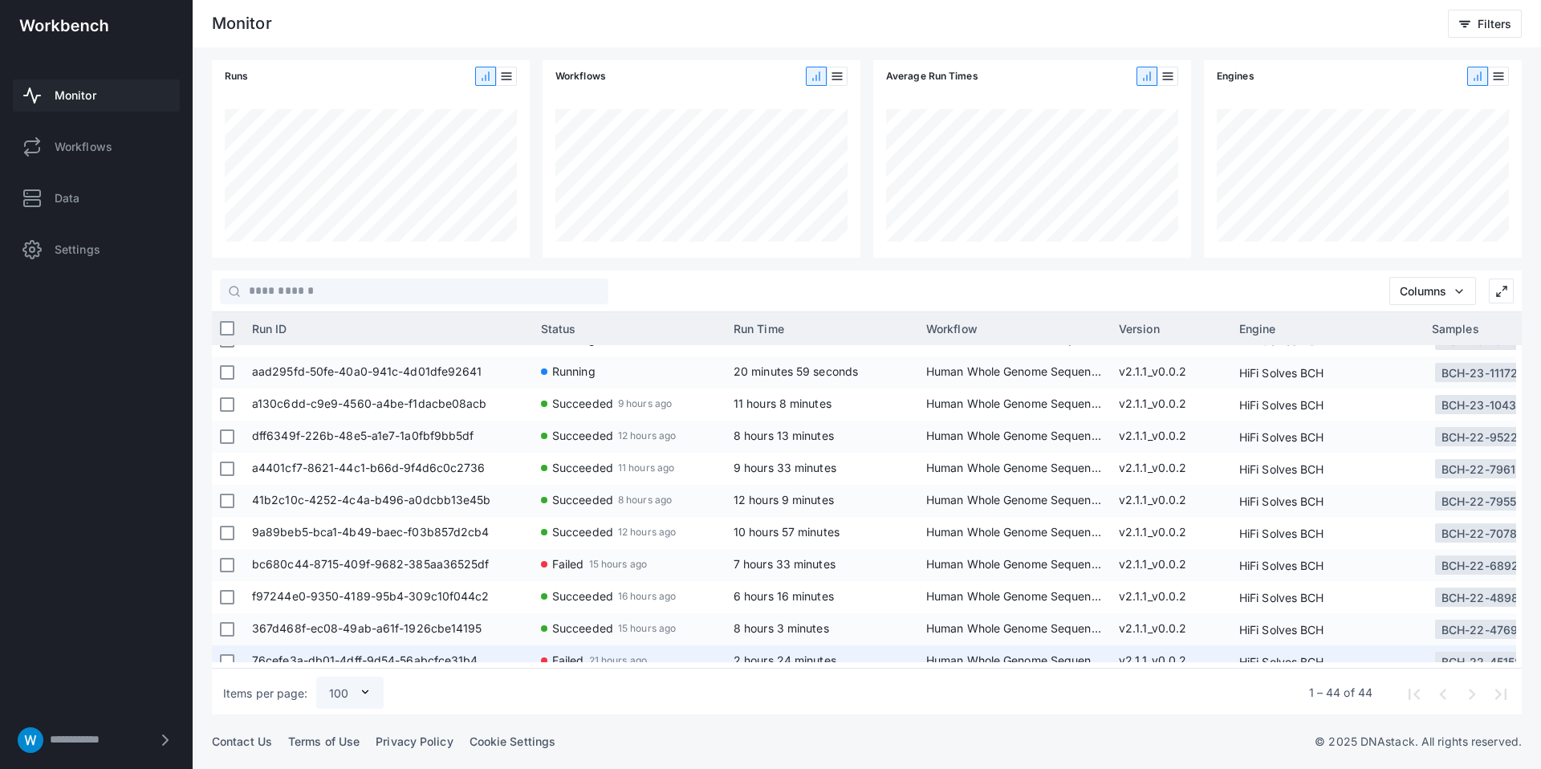
scroll to position [303, 0]
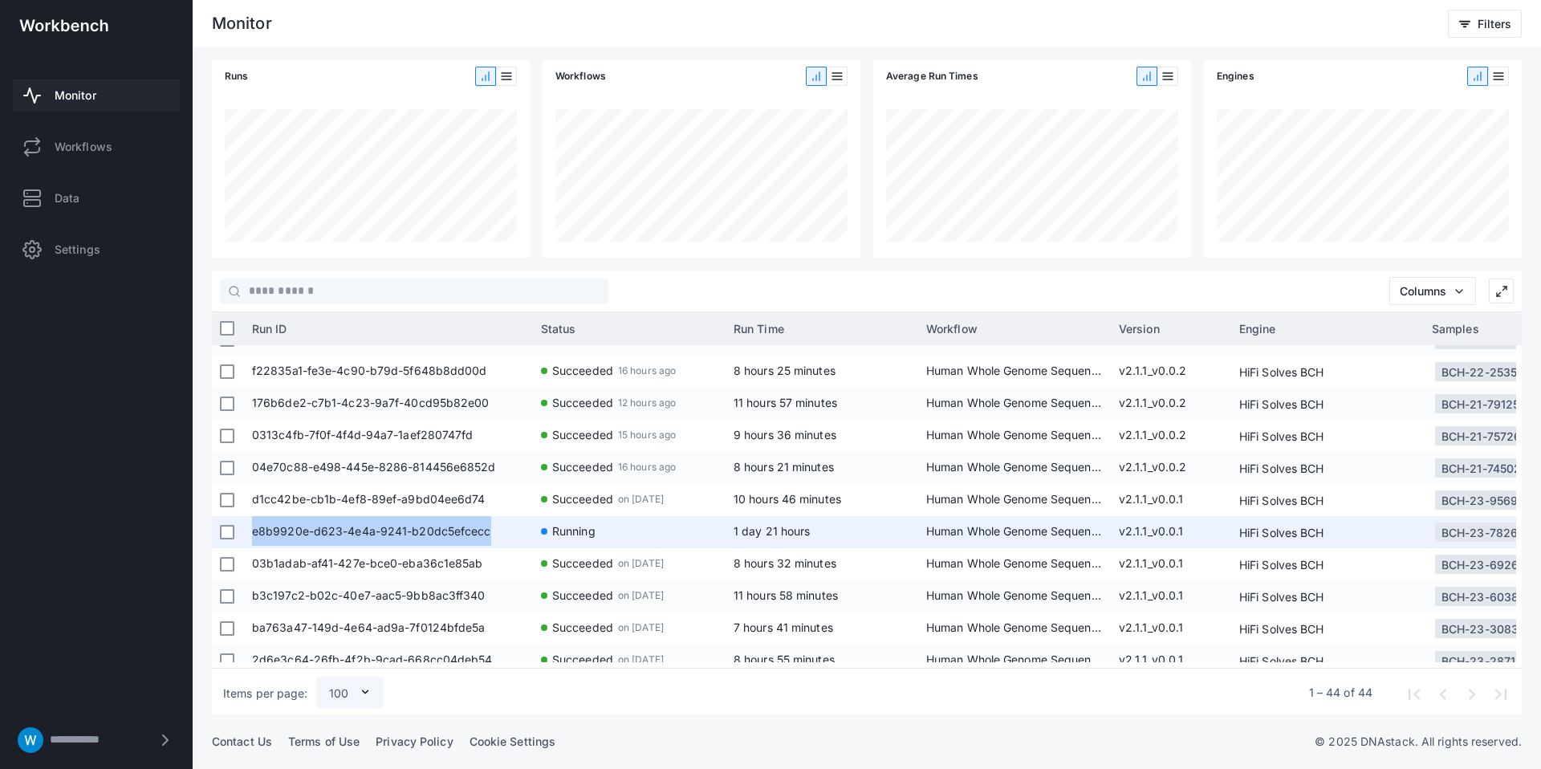
copy span "e8b9920e-d623-4e4a-9241-b20dc5efcecc"
drag, startPoint x: 255, startPoint y: 530, endPoint x: 686, endPoint y: 473, distance: 434.6
click at [485, 530] on div "e8b9920e-d623-4e4a-9241-b20dc5efcecc" at bounding box center [388, 532] width 289 height 32
click at [455, 522] on span "e8b9920e-d623-4e4a-9241-b20dc5efcecc" at bounding box center [388, 532] width 273 height 32
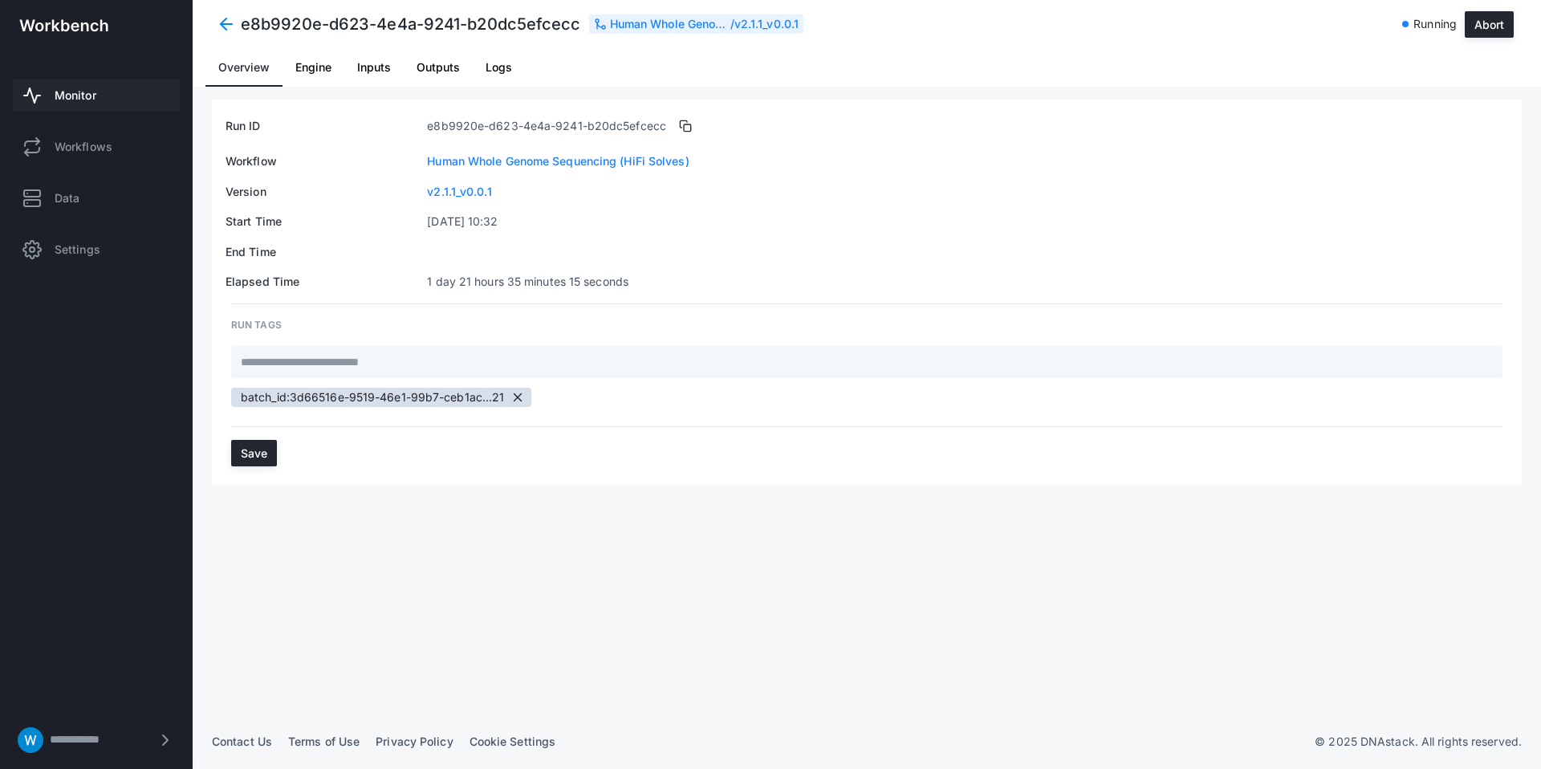
click at [504, 72] on span "Logs" at bounding box center [498, 67] width 26 height 11
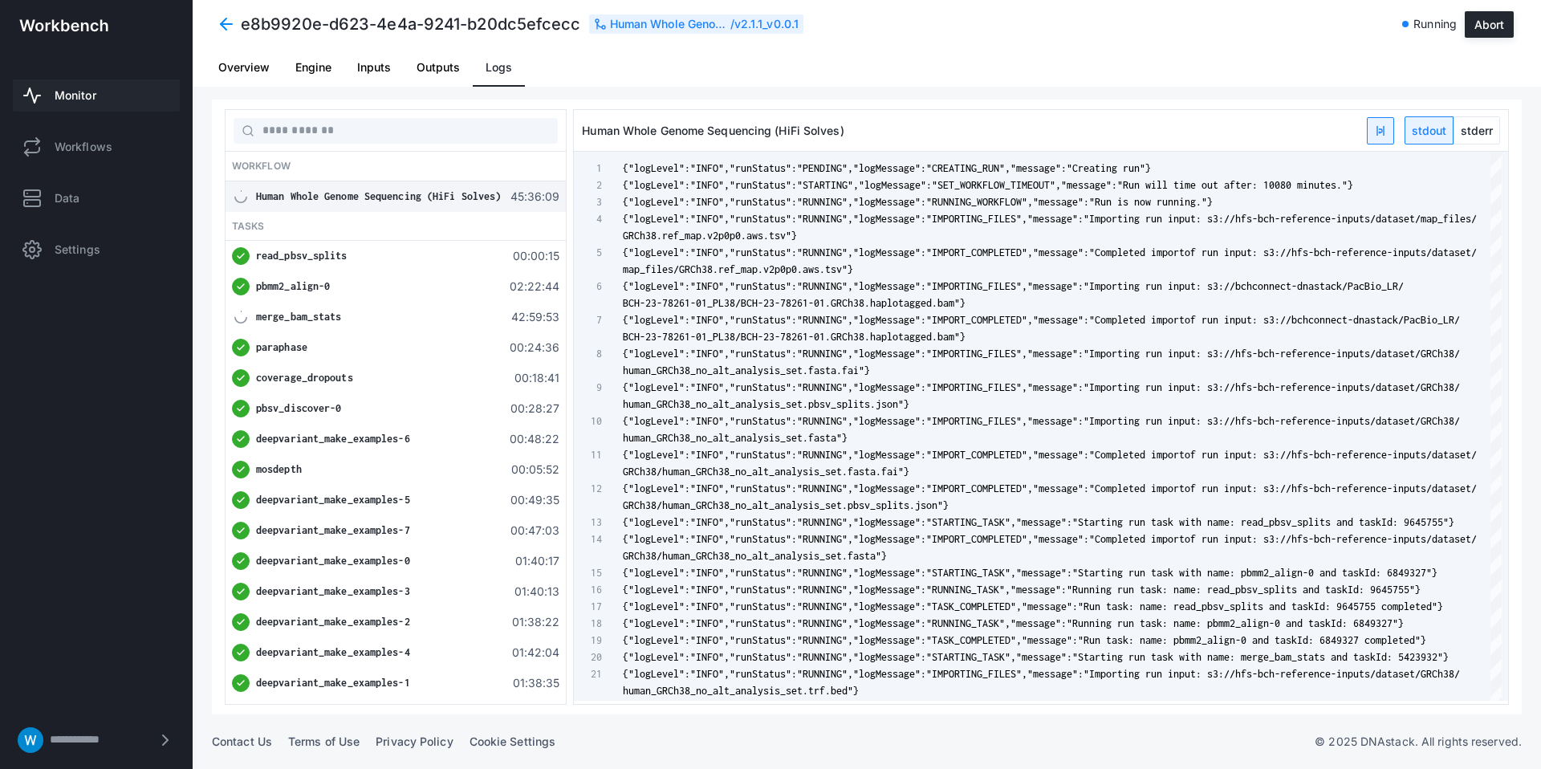
type textarea "**********"
click at [228, 22] on span at bounding box center [226, 24] width 29 height 29
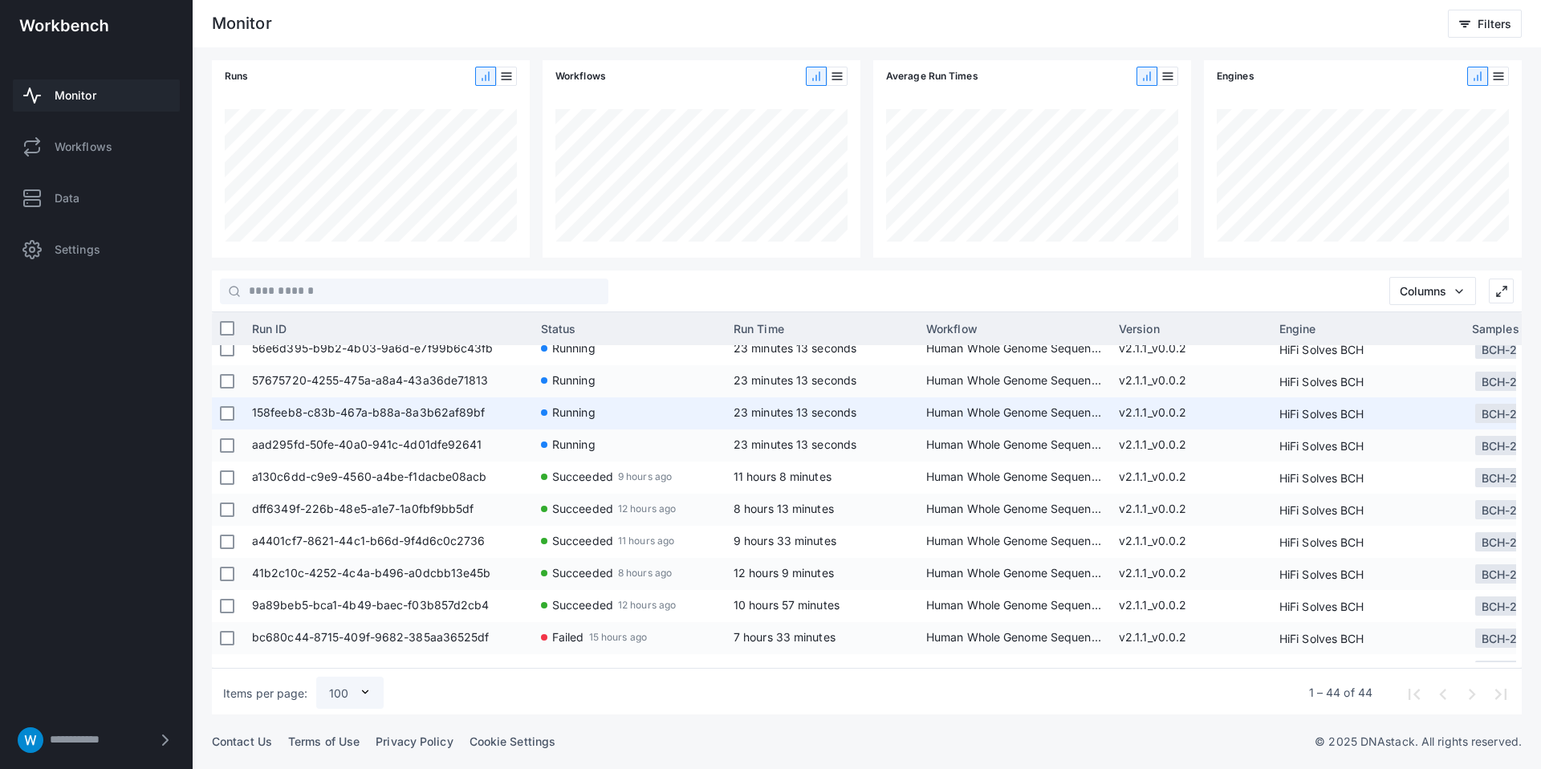
scroll to position [165, 0]
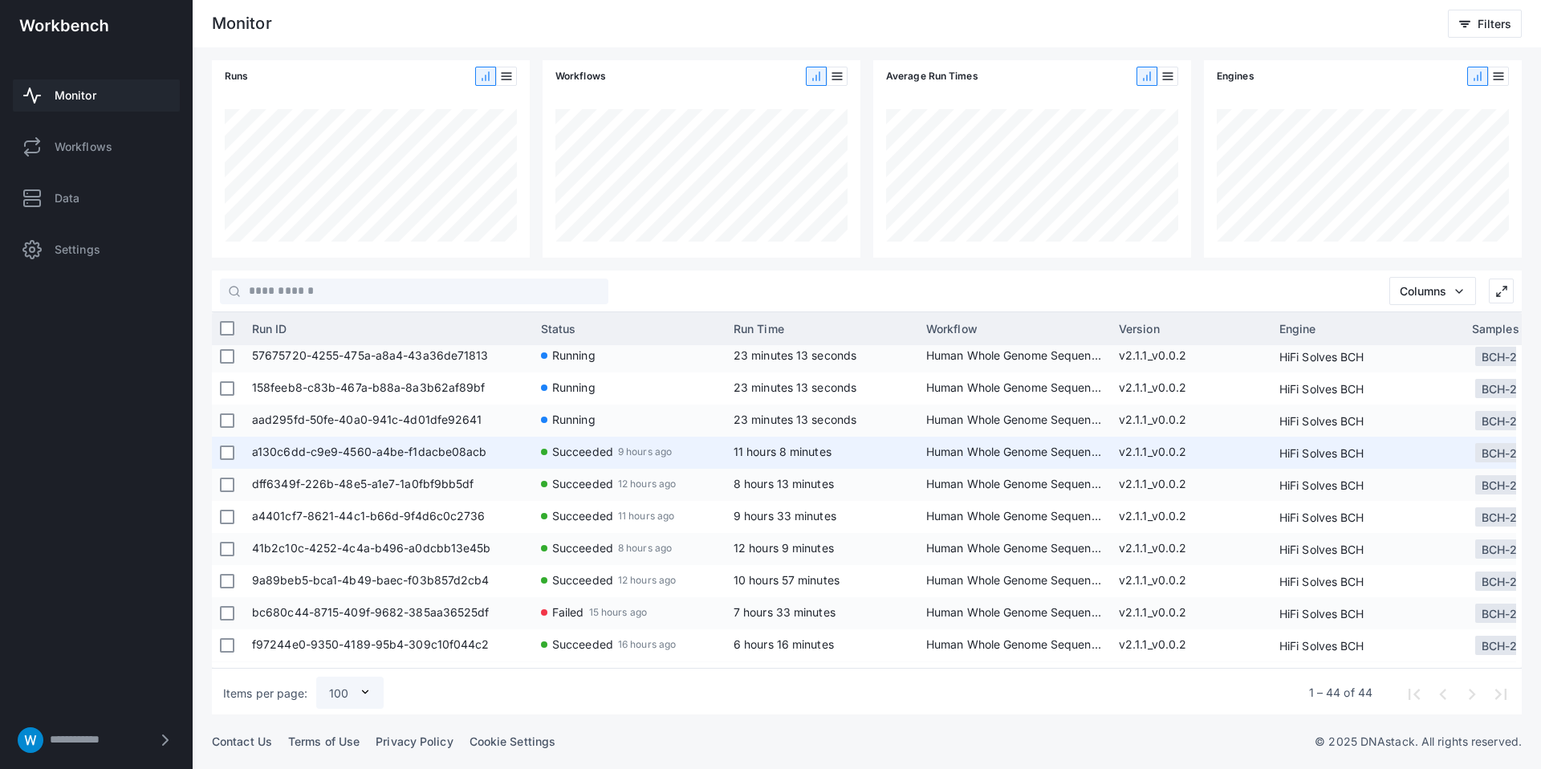
drag, startPoint x: 392, startPoint y: 446, endPoint x: 593, endPoint y: 425, distance: 201.7
click at [392, 446] on span "a130c6dd-c9e9-4560-a4be-f1dacbe08acb" at bounding box center [388, 453] width 273 height 32
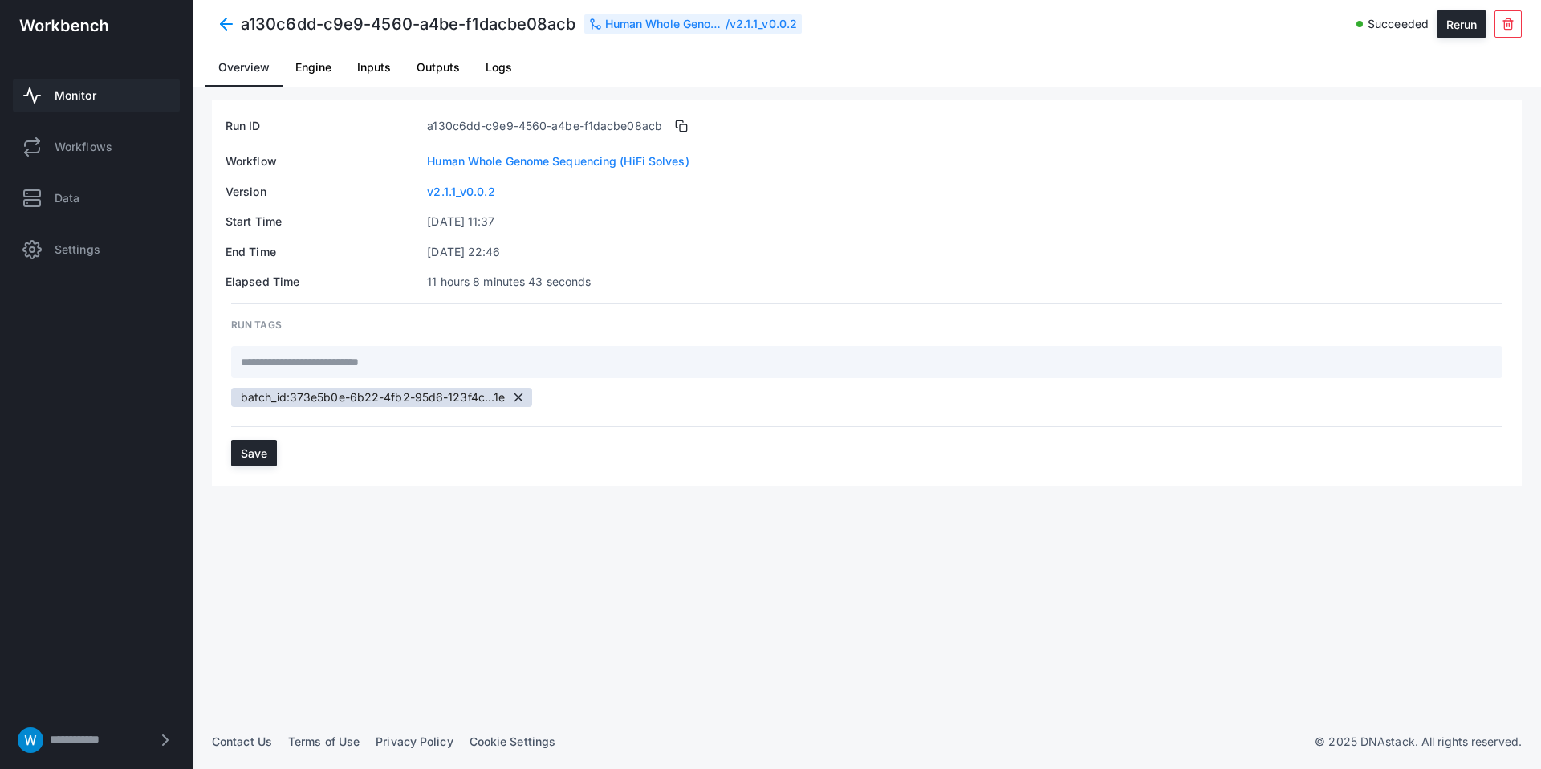
click at [501, 67] on span "Logs" at bounding box center [498, 67] width 26 height 11
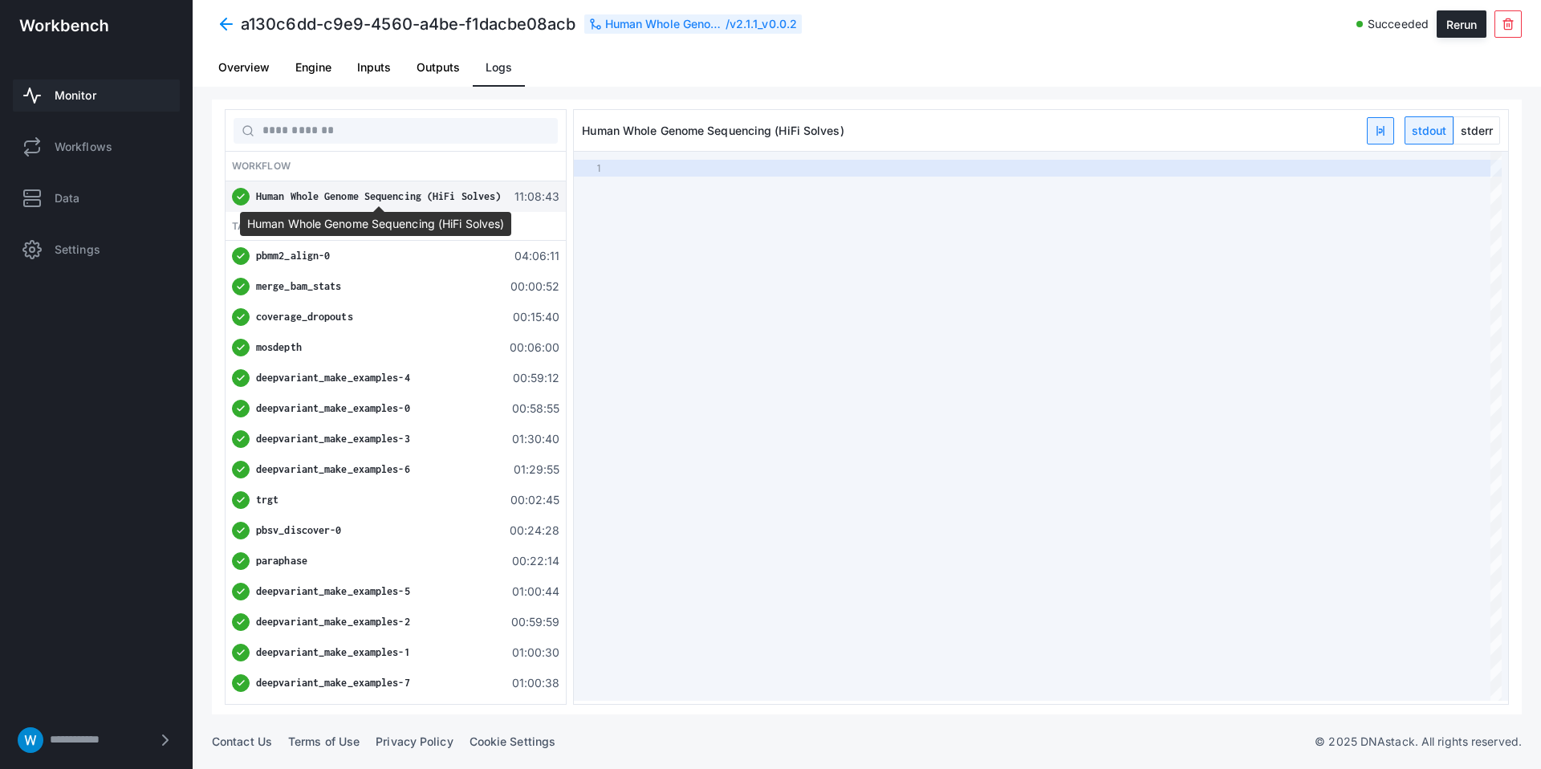
type textarea "**********"
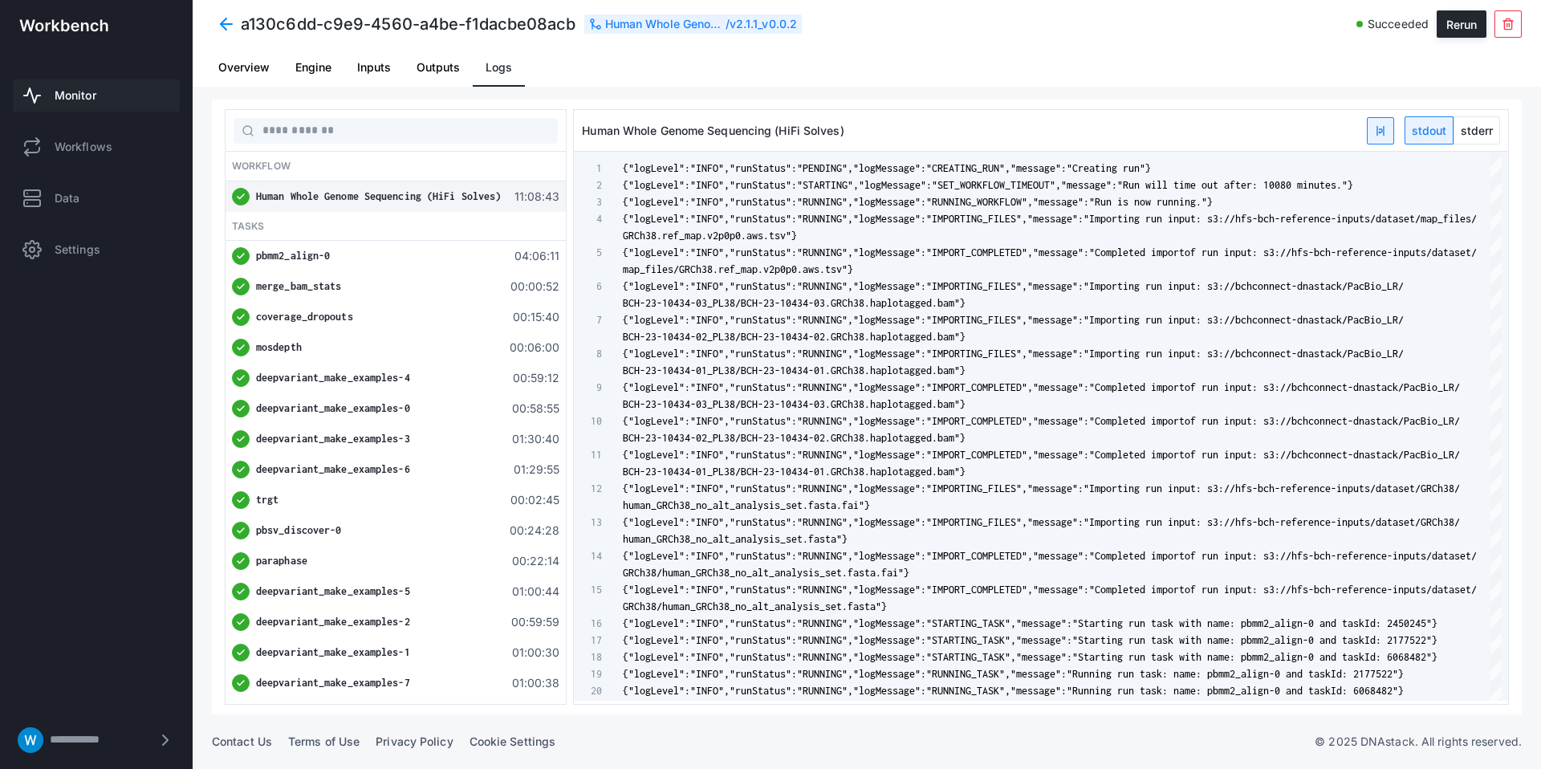
click at [235, 28] on span at bounding box center [226, 24] width 29 height 29
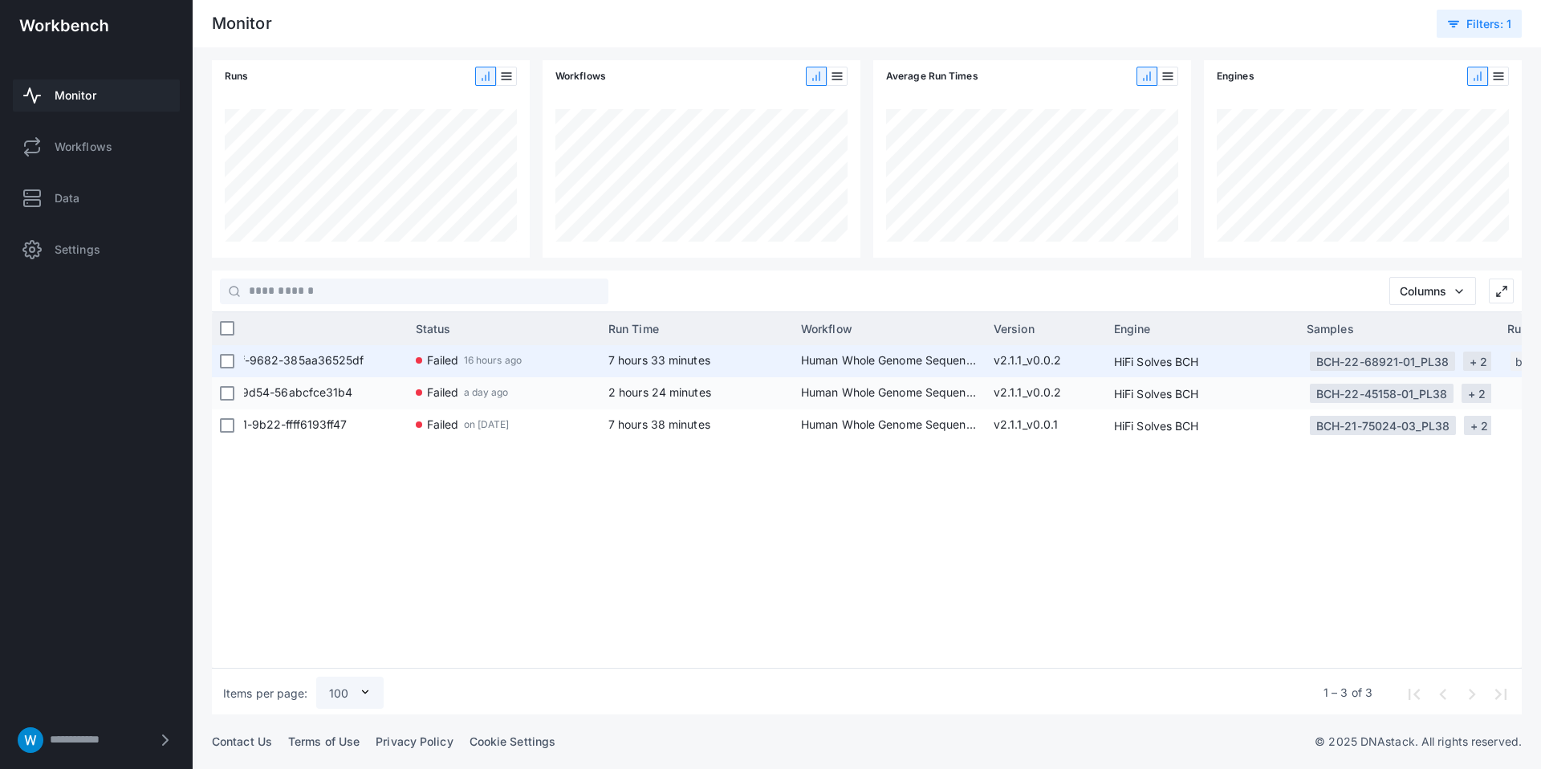
scroll to position [0, 274]
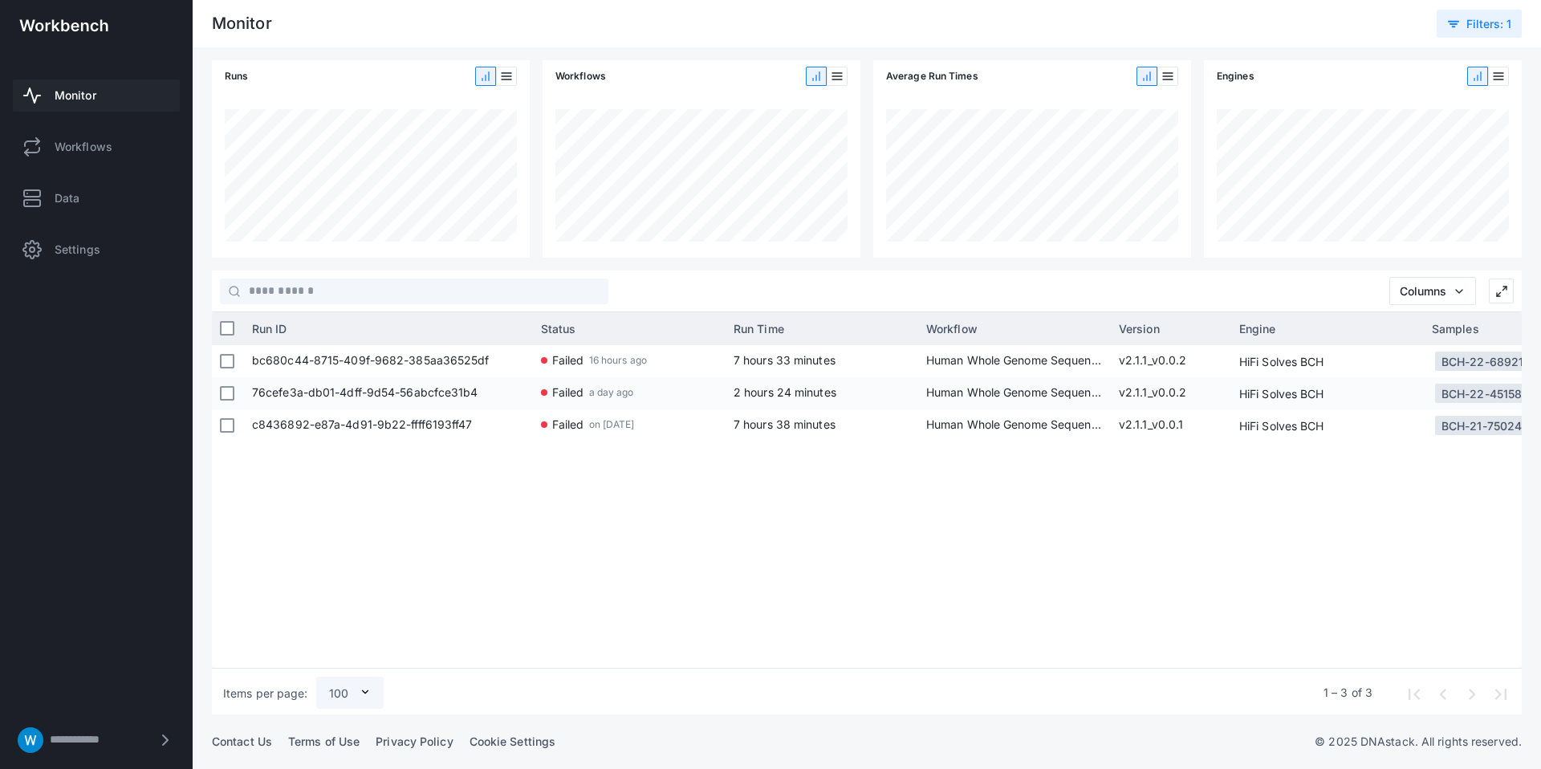
click at [122, 97] on link "Monitor" at bounding box center [96, 95] width 167 height 32
click at [1462, 25] on svg-icon at bounding box center [1456, 24] width 19 height 13
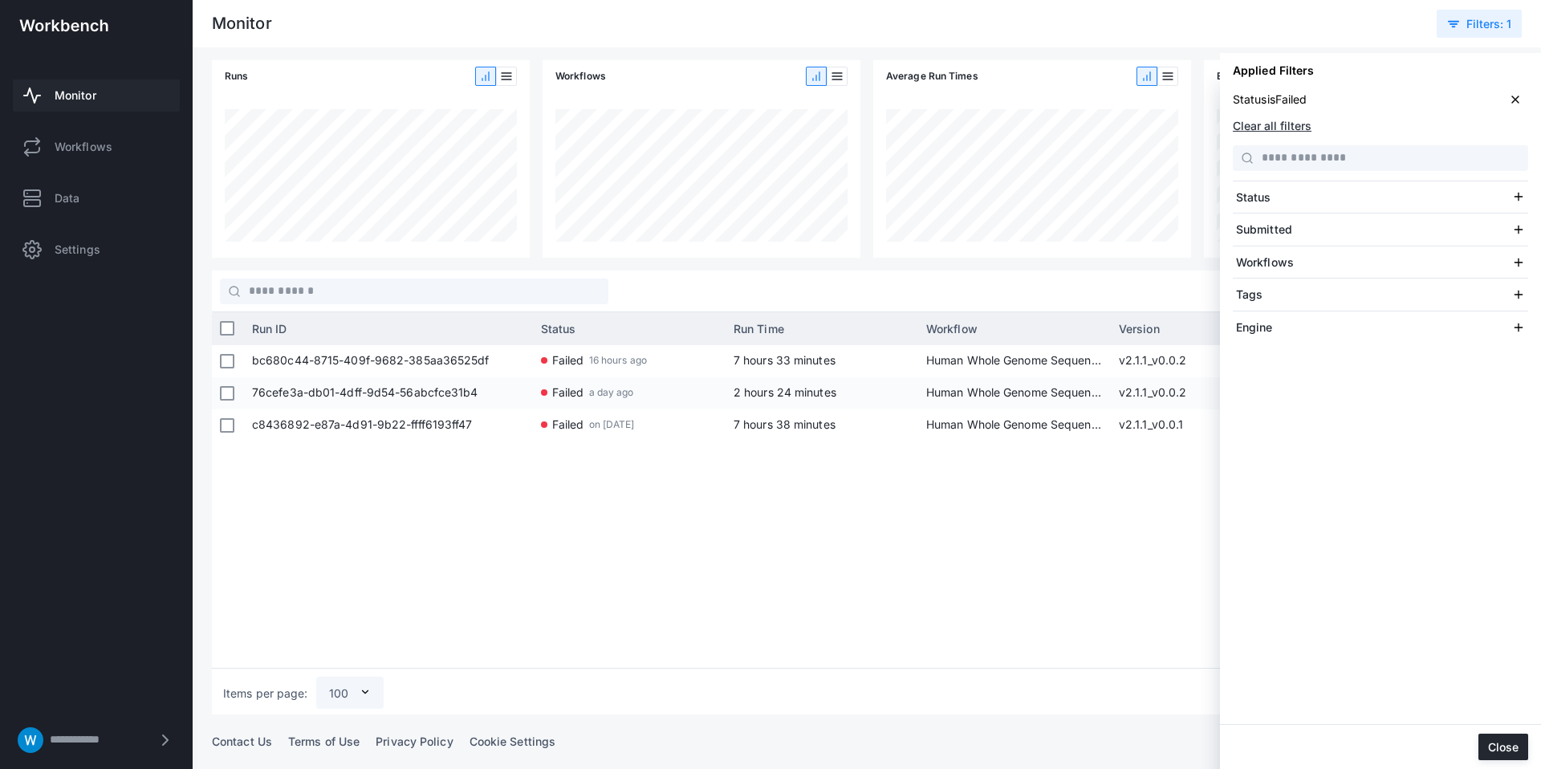
click at [1299, 128] on button "Clear all filters" at bounding box center [1272, 126] width 79 height 14
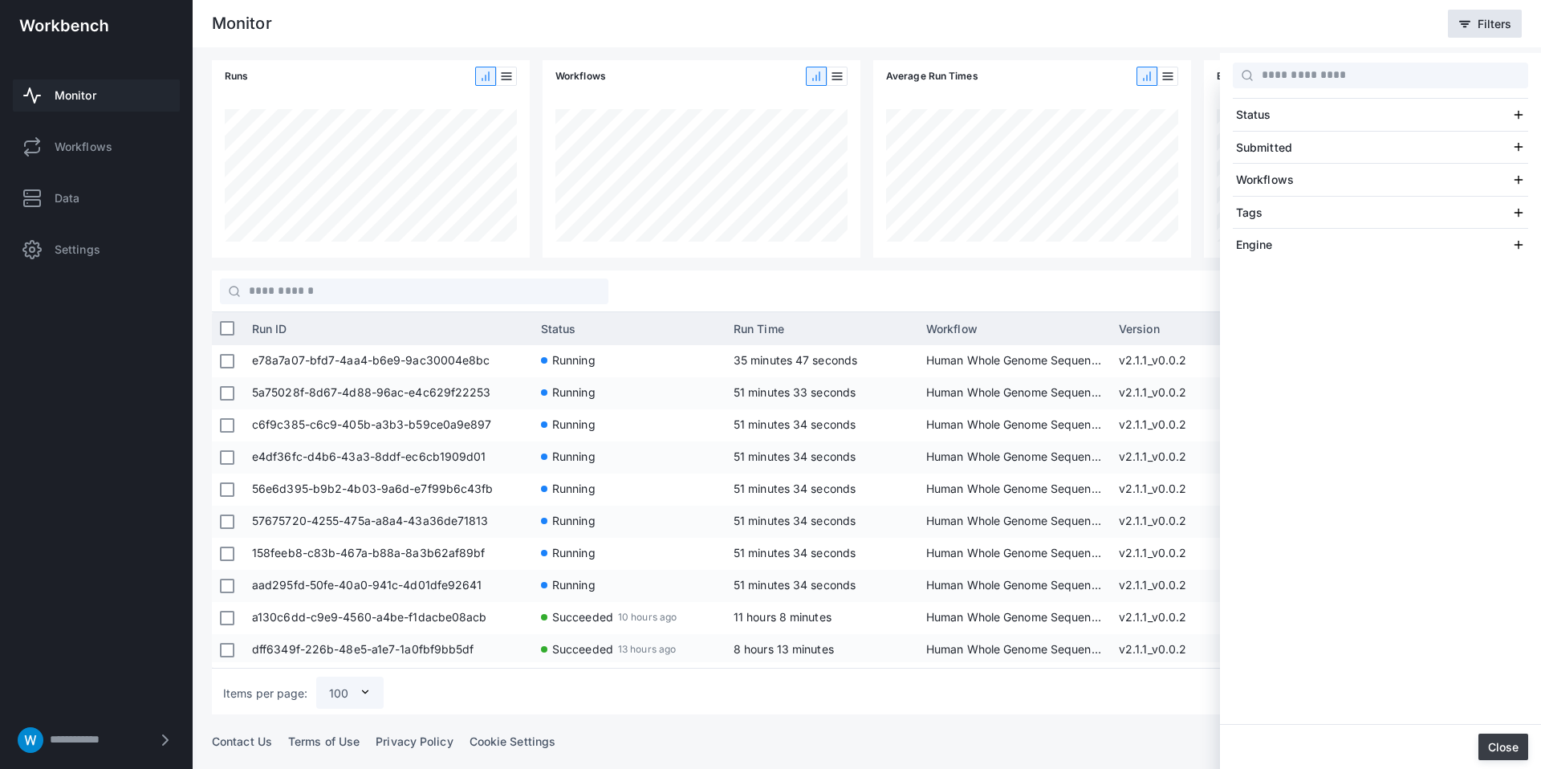
drag, startPoint x: 1502, startPoint y: 746, endPoint x: 791, endPoint y: 509, distance: 749.6
click at [1502, 746] on button "Close" at bounding box center [1503, 746] width 50 height 26
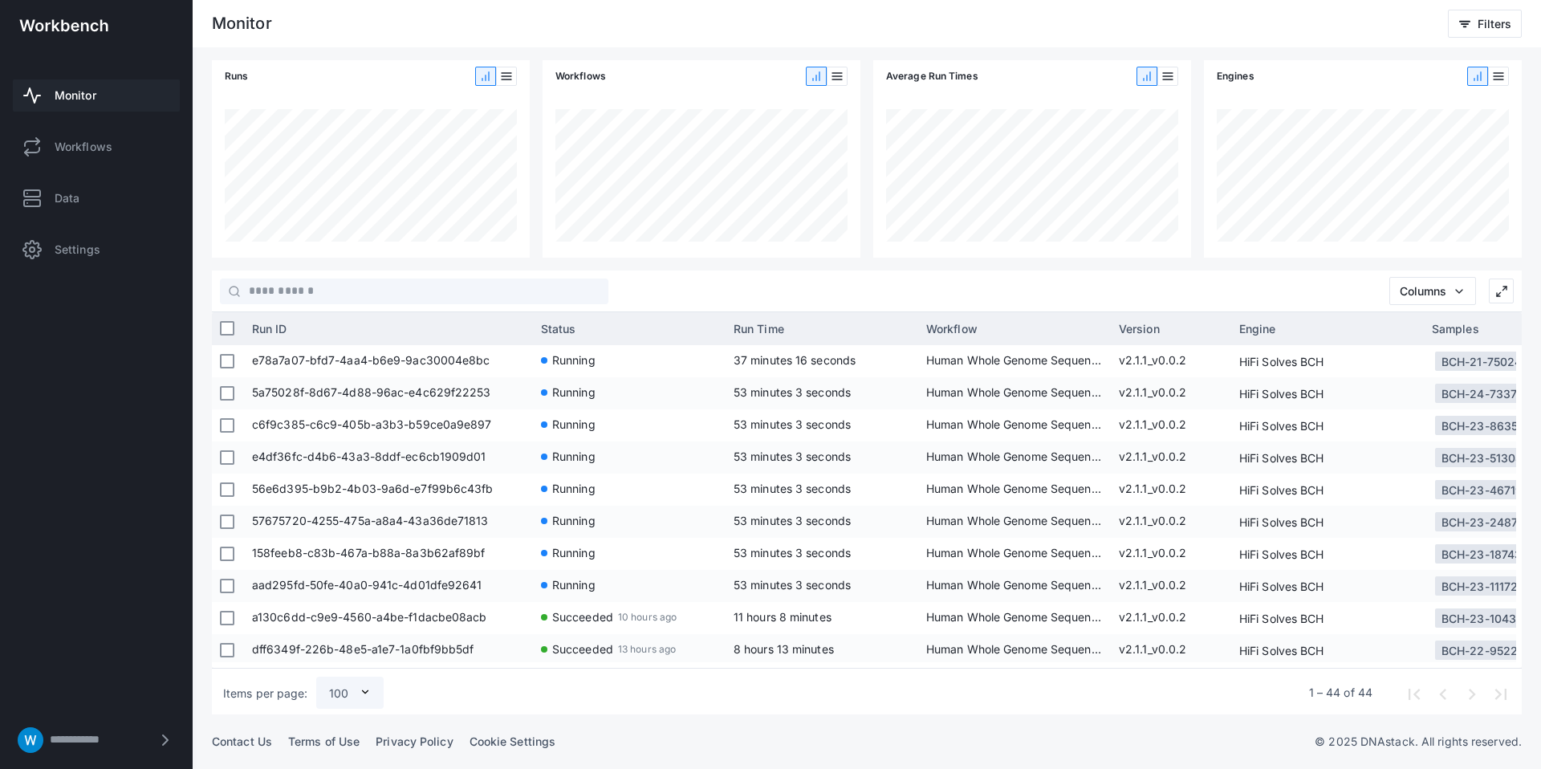
scroll to position [644, 0]
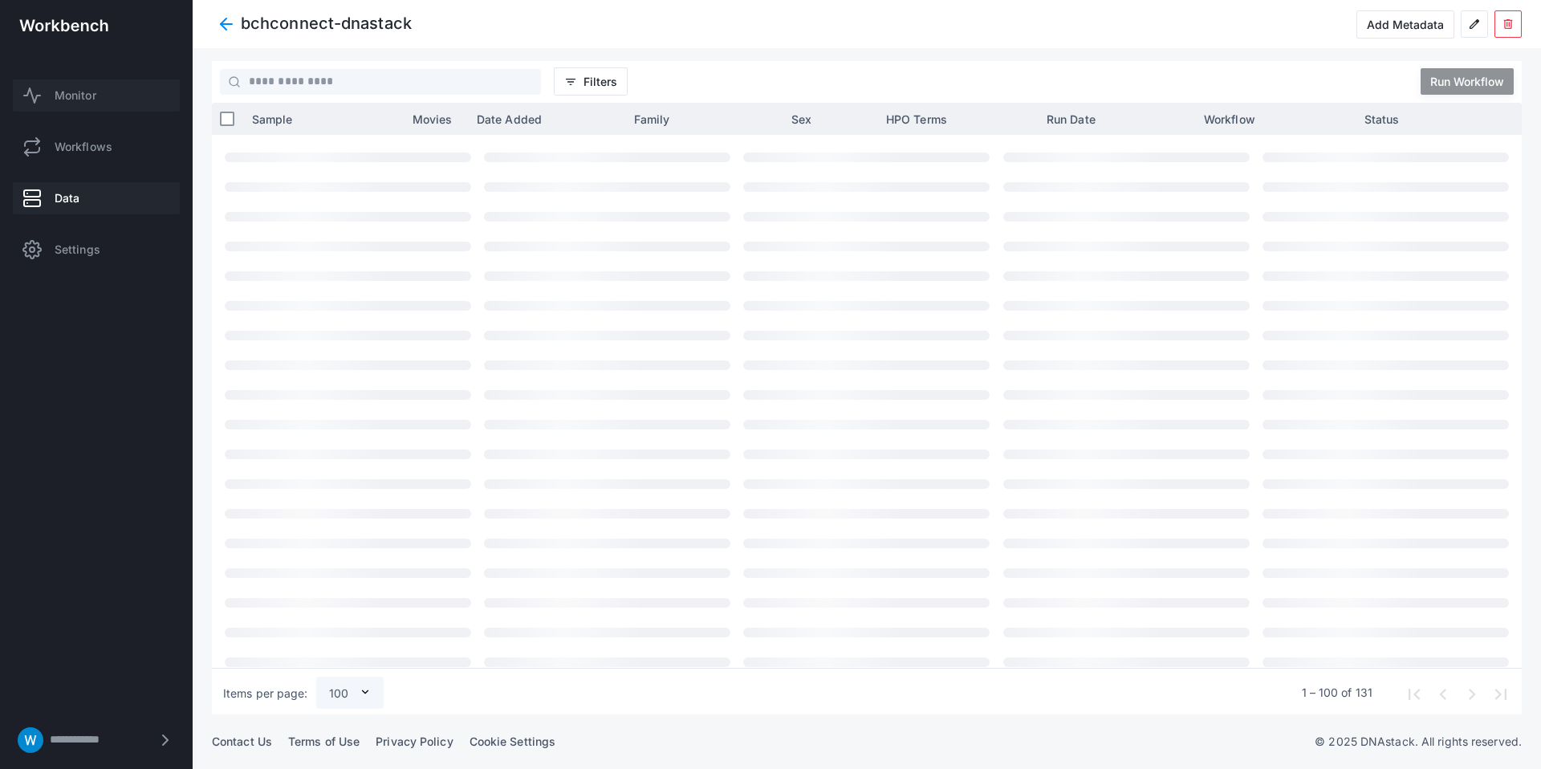
click at [129, 87] on link "Monitor" at bounding box center [96, 95] width 167 height 32
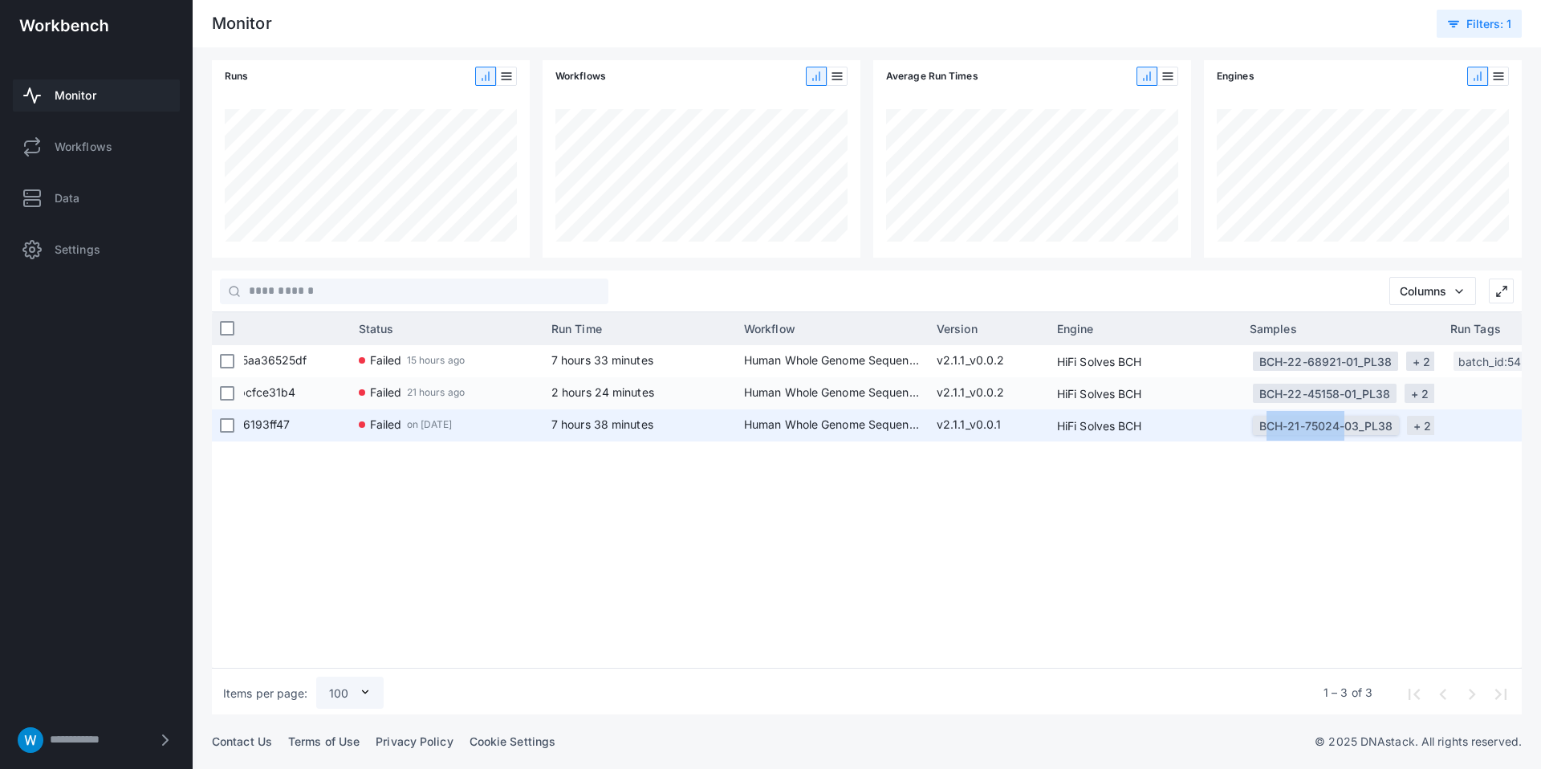
drag, startPoint x: 1252, startPoint y: 428, endPoint x: 1338, endPoint y: 426, distance: 85.9
click at [1338, 426] on div "BCH-21-75024-03_PL38" at bounding box center [1326, 425] width 146 height 19
